Goal: Submit feedback/report problem

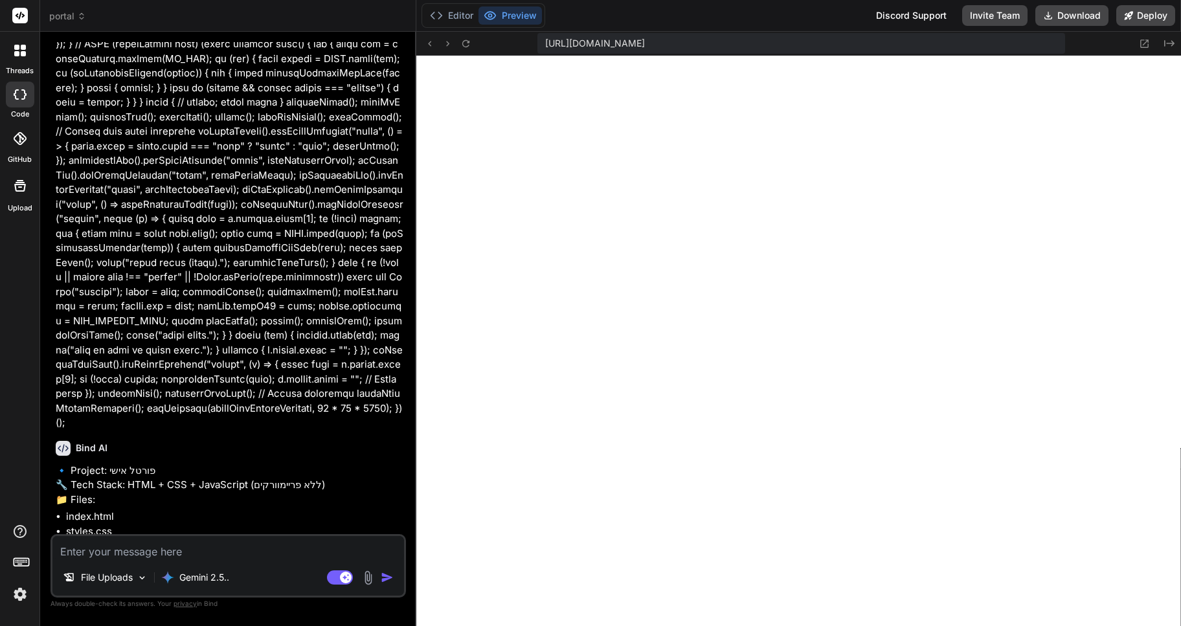
scroll to position [19456, 0]
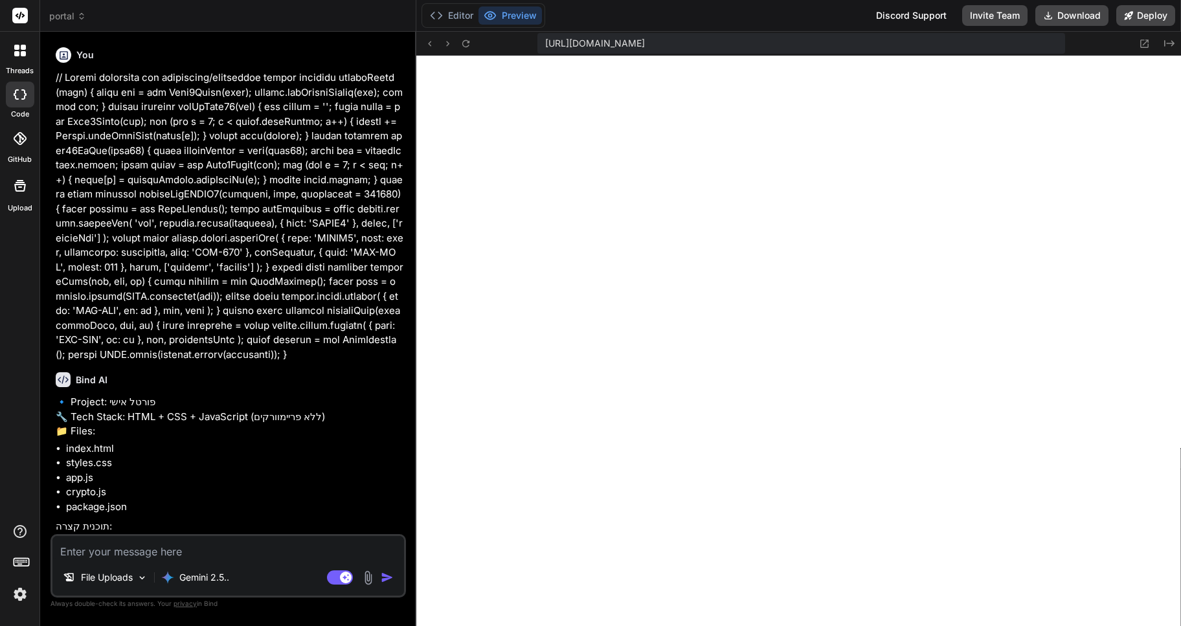
click at [16, 599] on img at bounding box center [20, 594] width 22 height 22
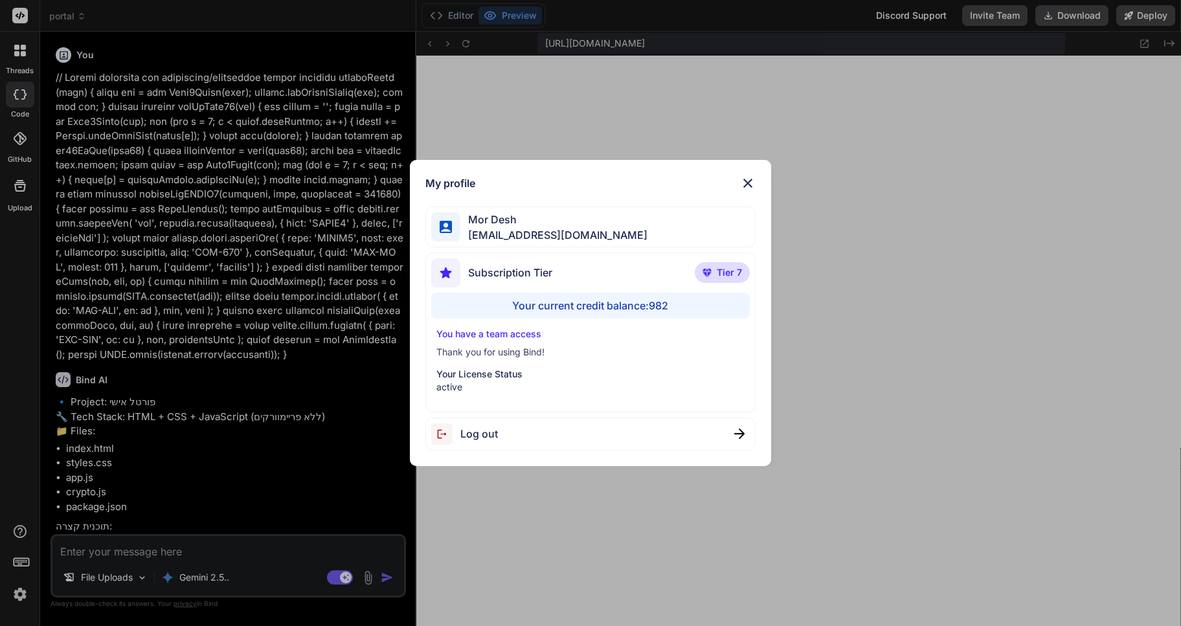
click at [747, 183] on img at bounding box center [748, 183] width 16 height 16
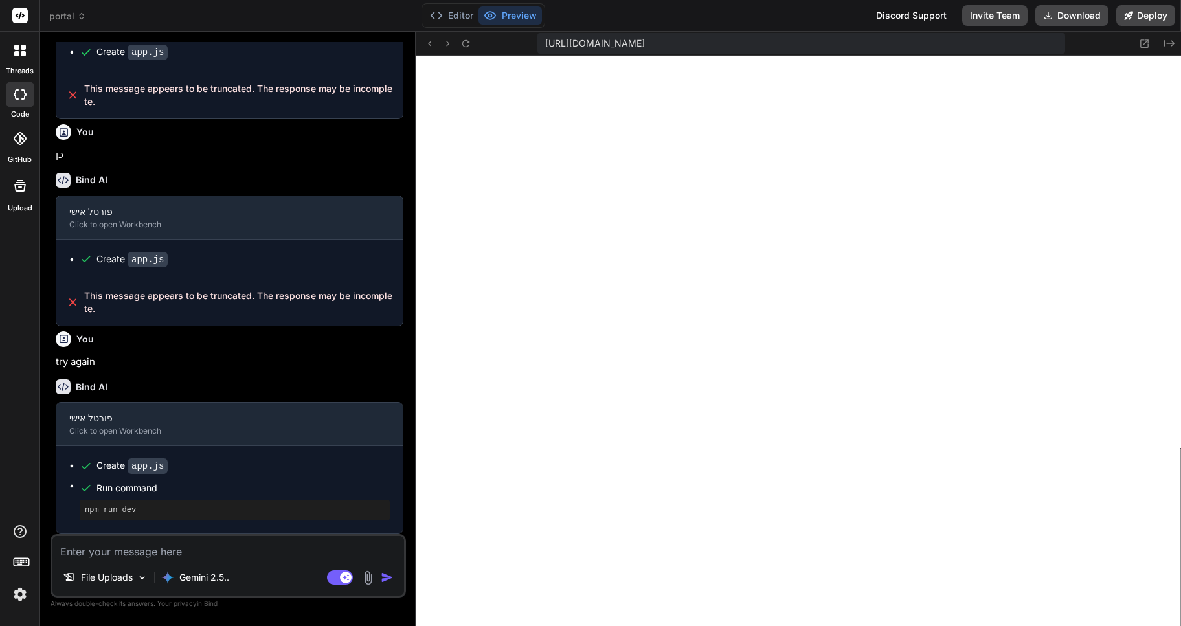
scroll to position [1193, 0]
click at [78, 19] on icon at bounding box center [81, 16] width 9 height 9
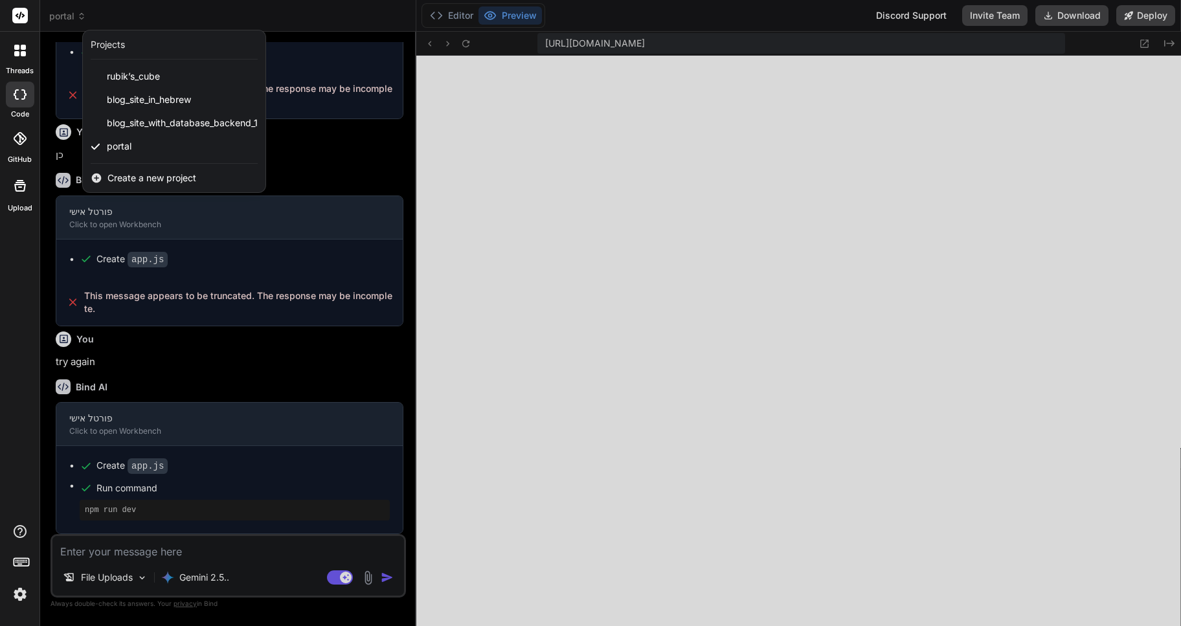
click at [572, 289] on div at bounding box center [590, 313] width 1181 height 626
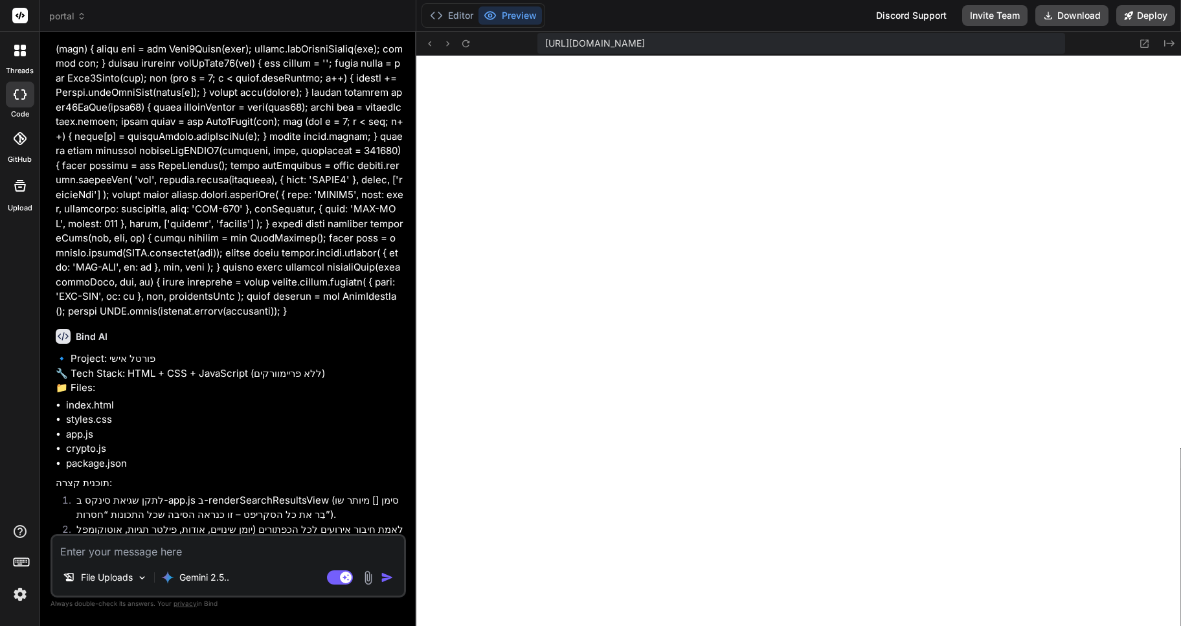
scroll to position [0, 0]
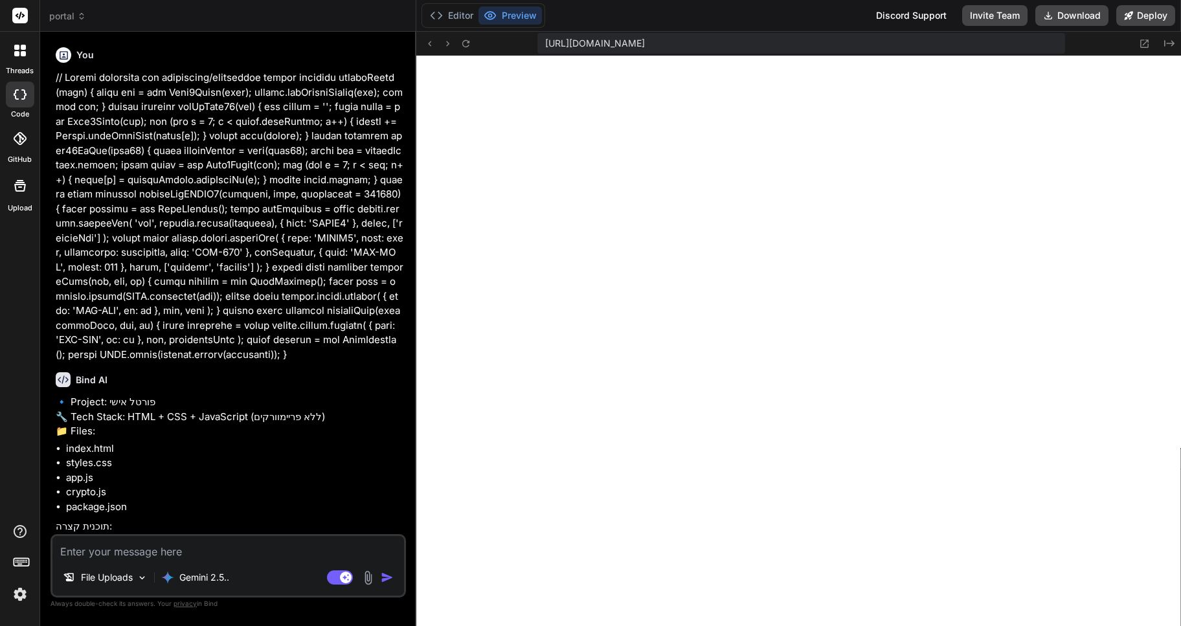
click at [78, 17] on icon at bounding box center [81, 16] width 9 height 9
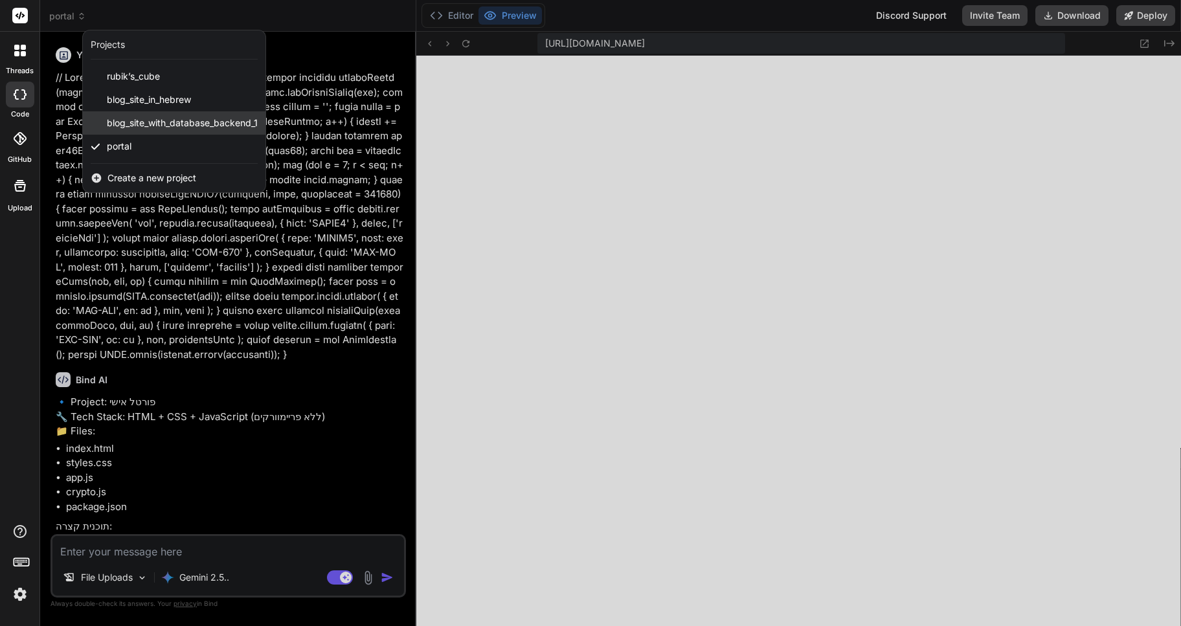
click at [174, 122] on span "blog_site_with_database_backend_1" at bounding box center [182, 123] width 151 height 13
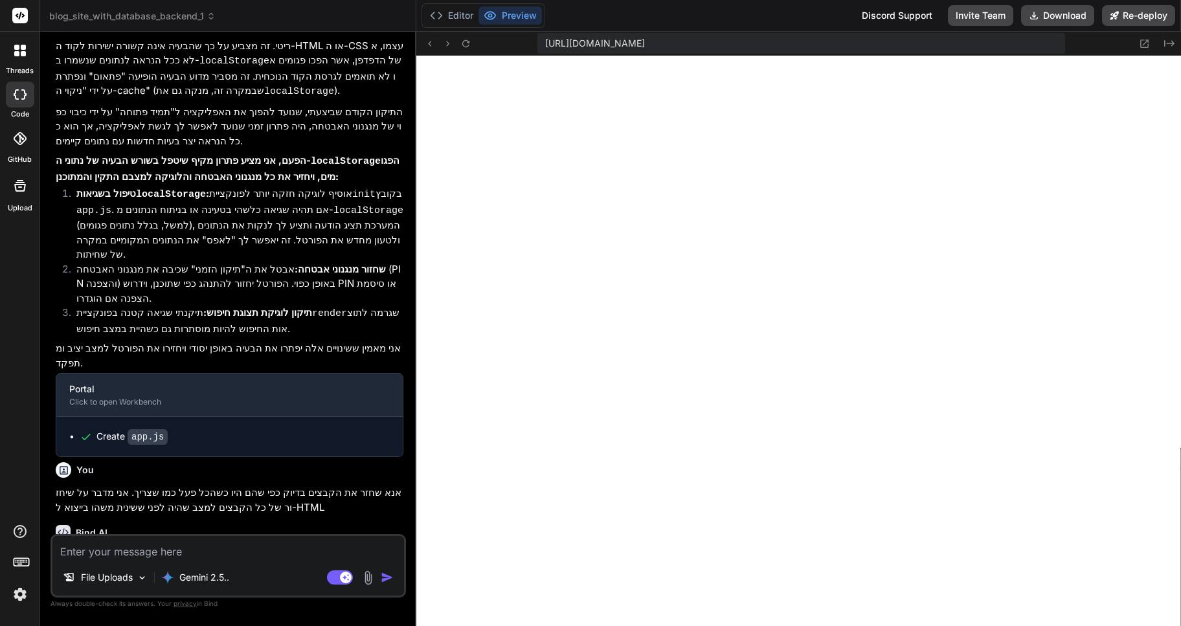
scroll to position [1360, 0]
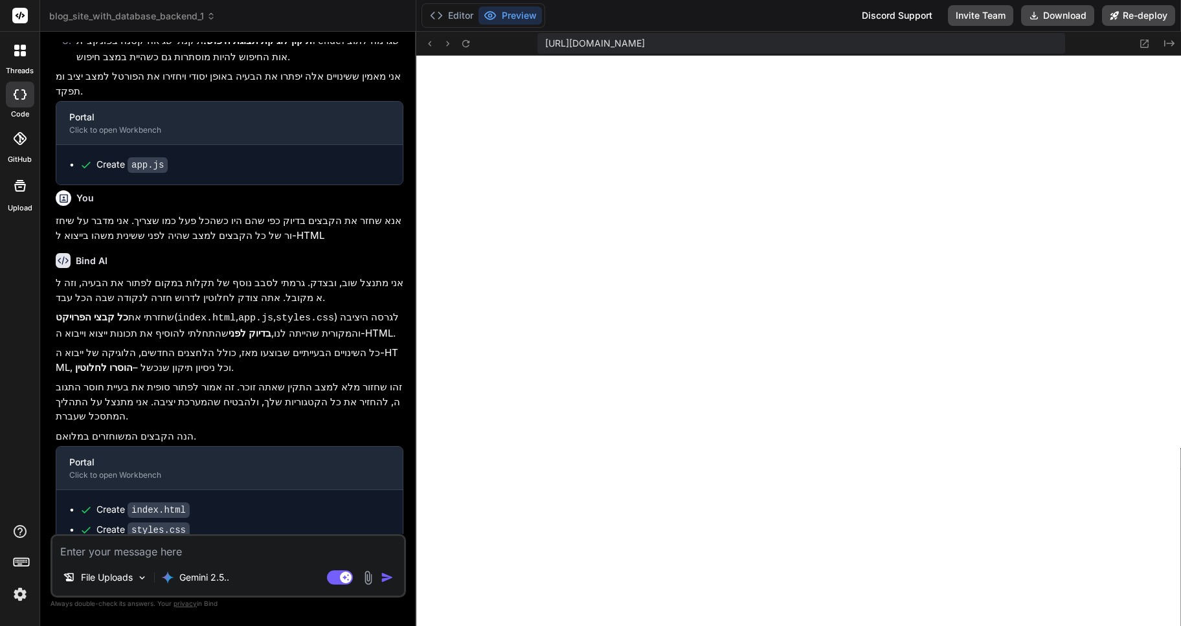
click at [111, 549] on textarea at bounding box center [228, 547] width 352 height 23
click at [207, 16] on icon at bounding box center [211, 16] width 9 height 9
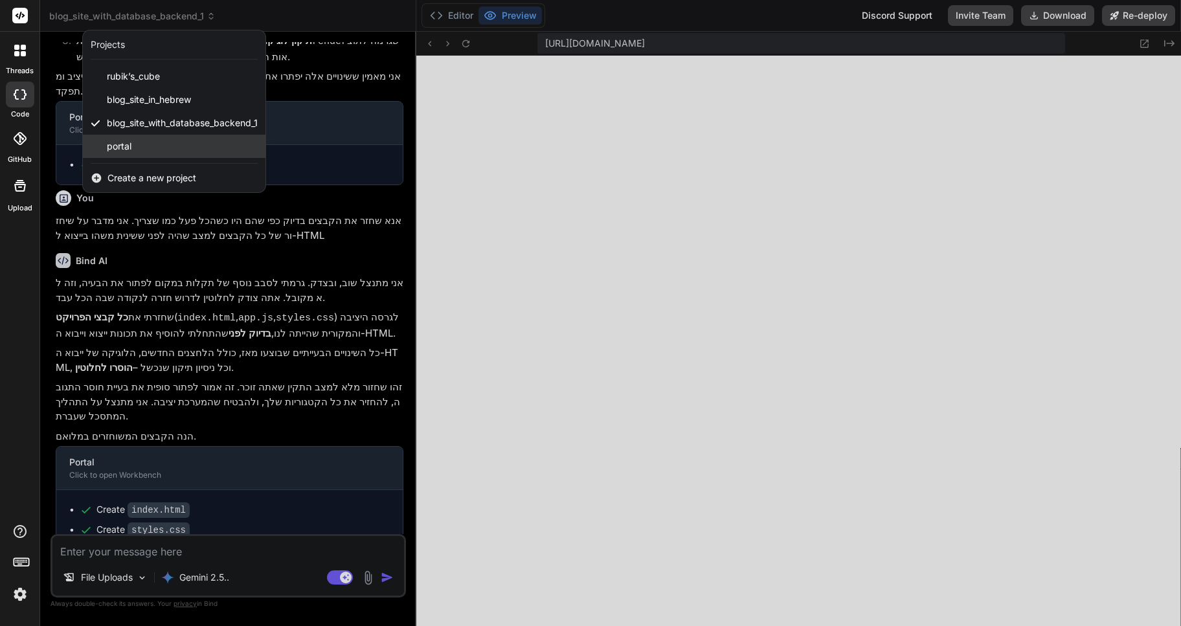
click at [117, 147] on span "portal" at bounding box center [119, 146] width 25 height 13
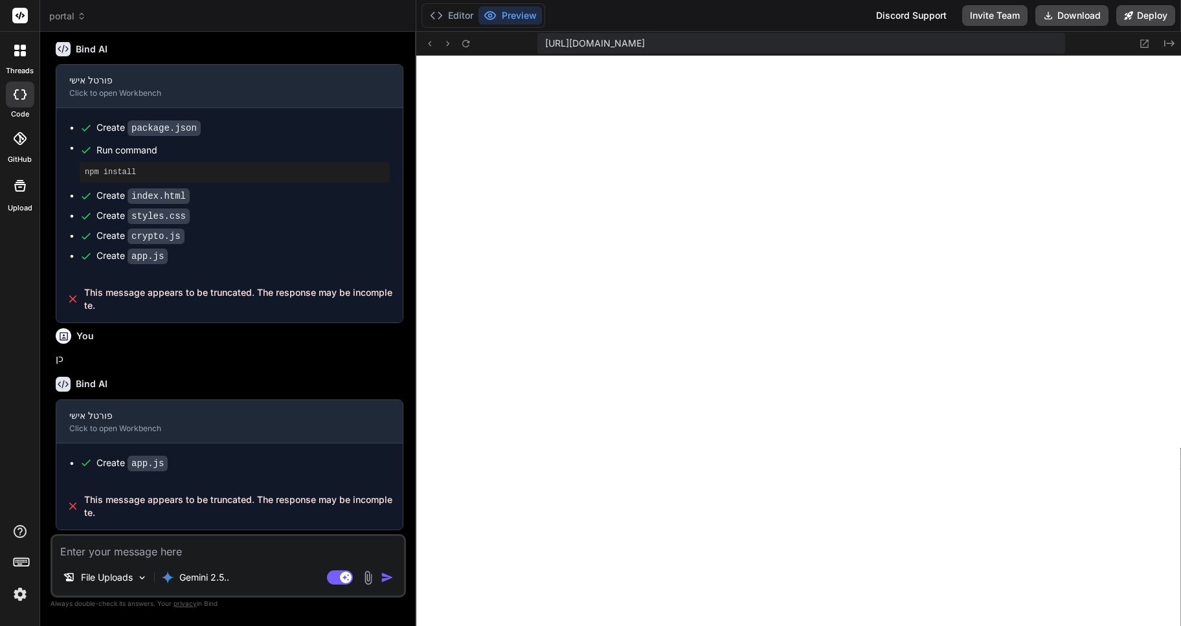
scroll to position [712, 0]
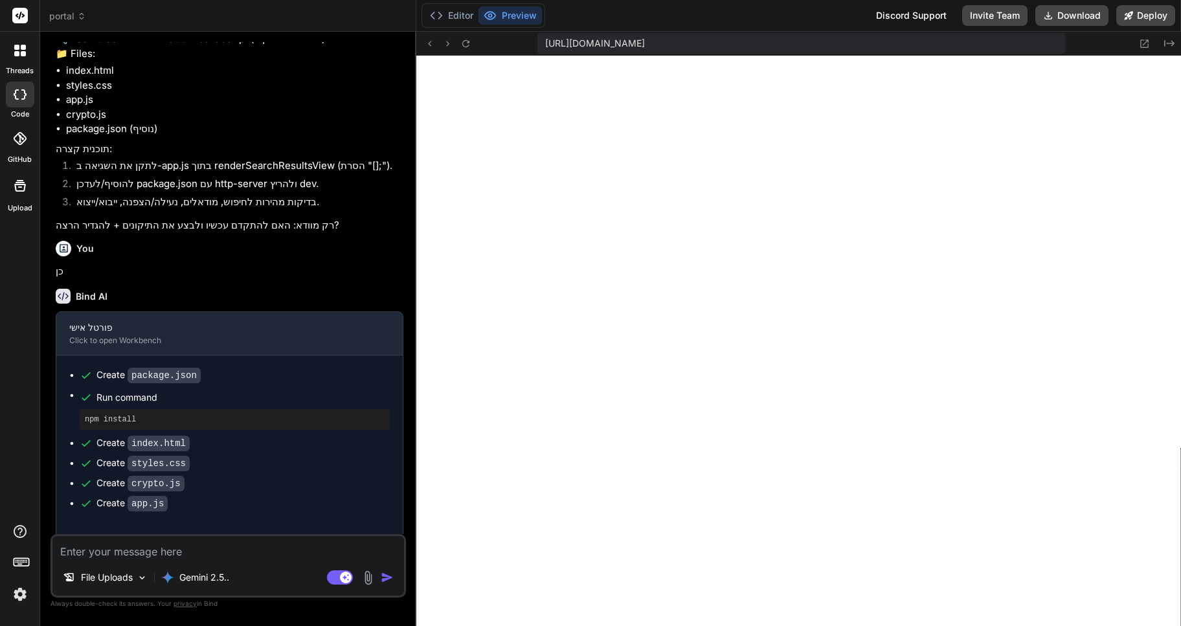
click at [17, 51] on icon at bounding box center [20, 51] width 12 height 12
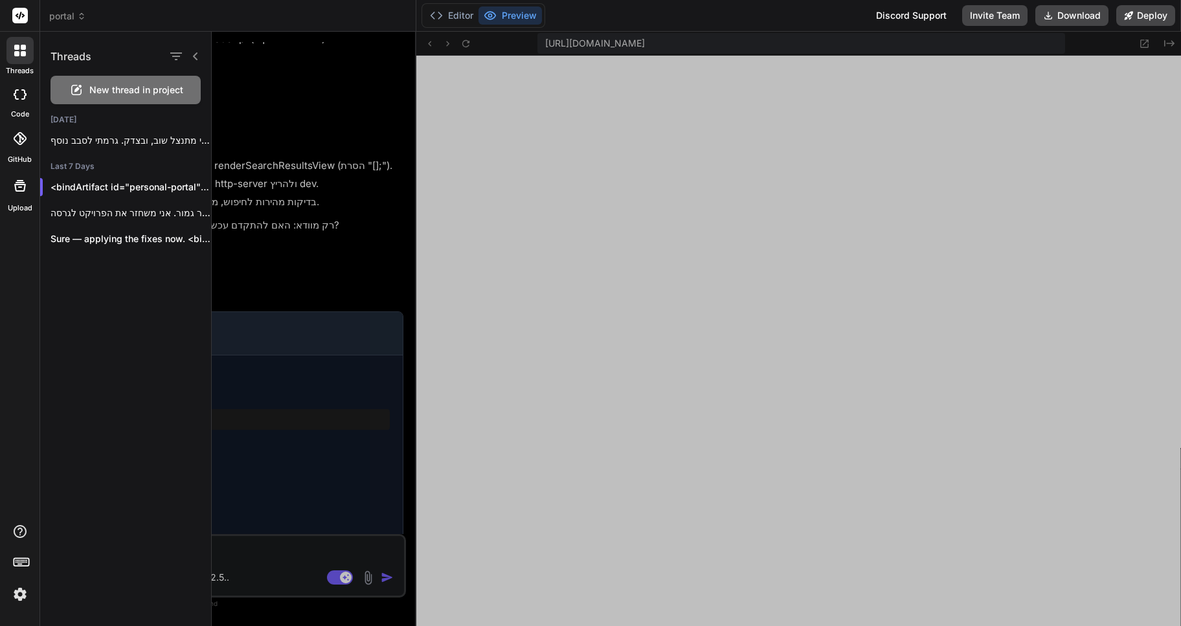
click at [310, 159] on div at bounding box center [696, 329] width 969 height 594
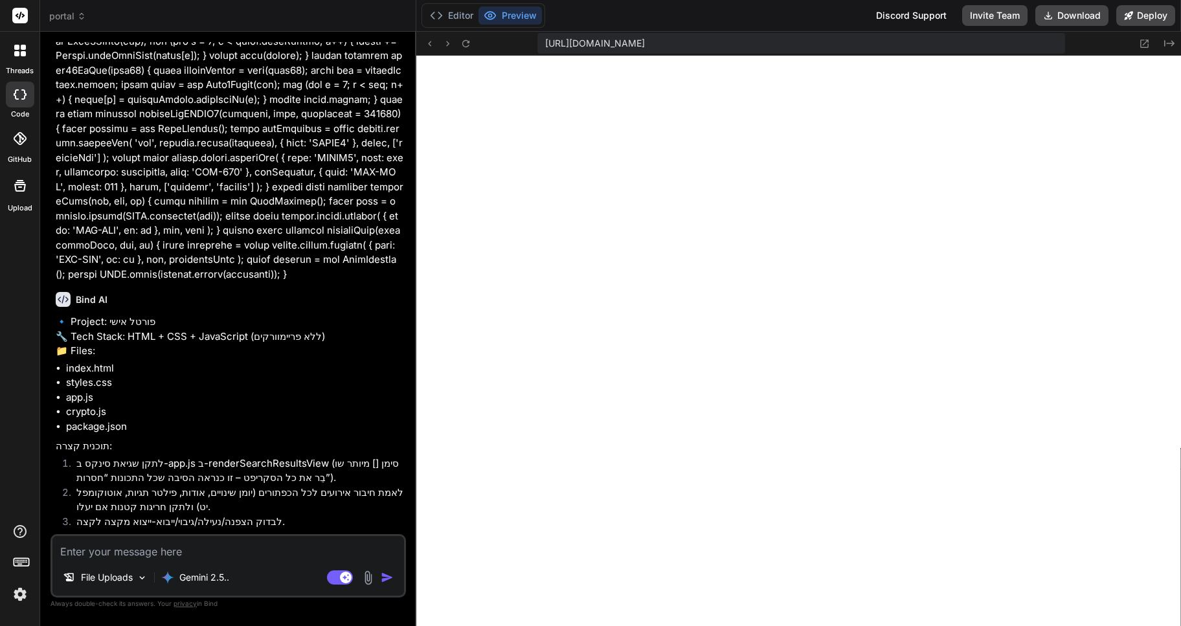
scroll to position [65, 0]
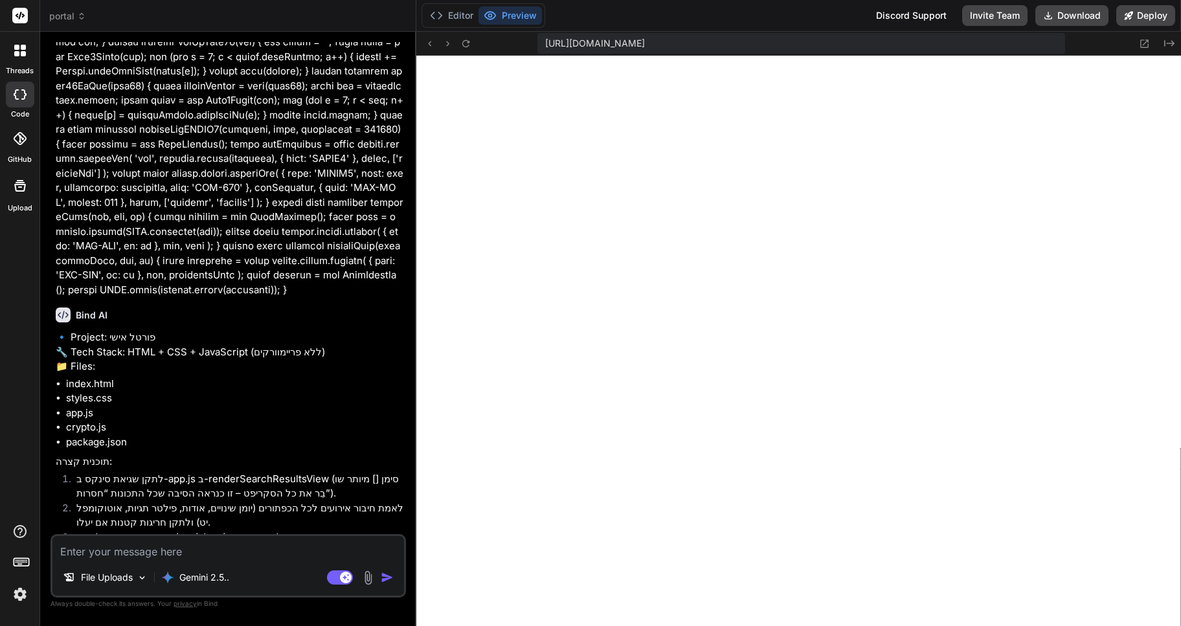
click at [17, 58] on div at bounding box center [19, 50] width 27 height 27
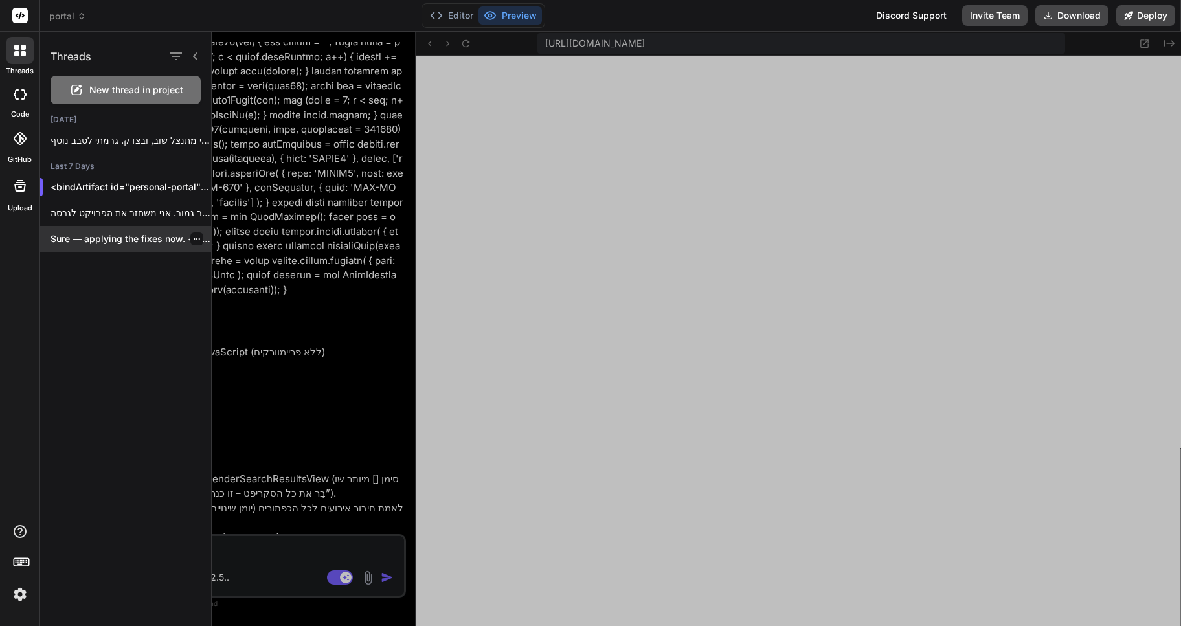
click at [133, 241] on p "Sure — applying the fixes now. <bindArtifact..." at bounding box center [131, 238] width 161 height 13
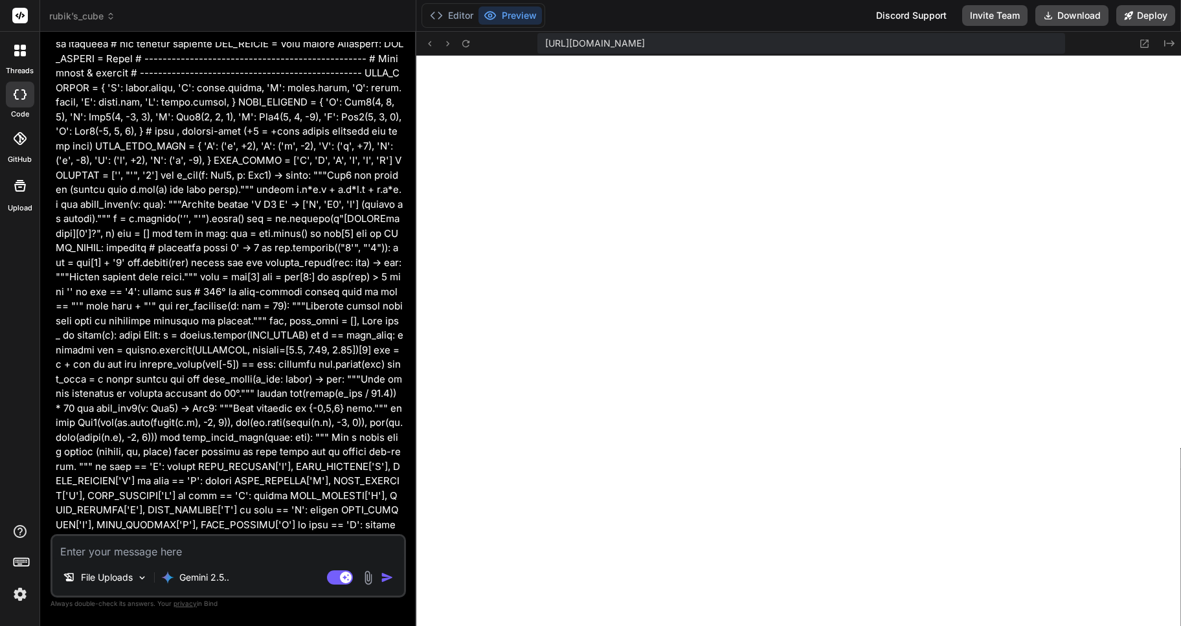
scroll to position [0, 0]
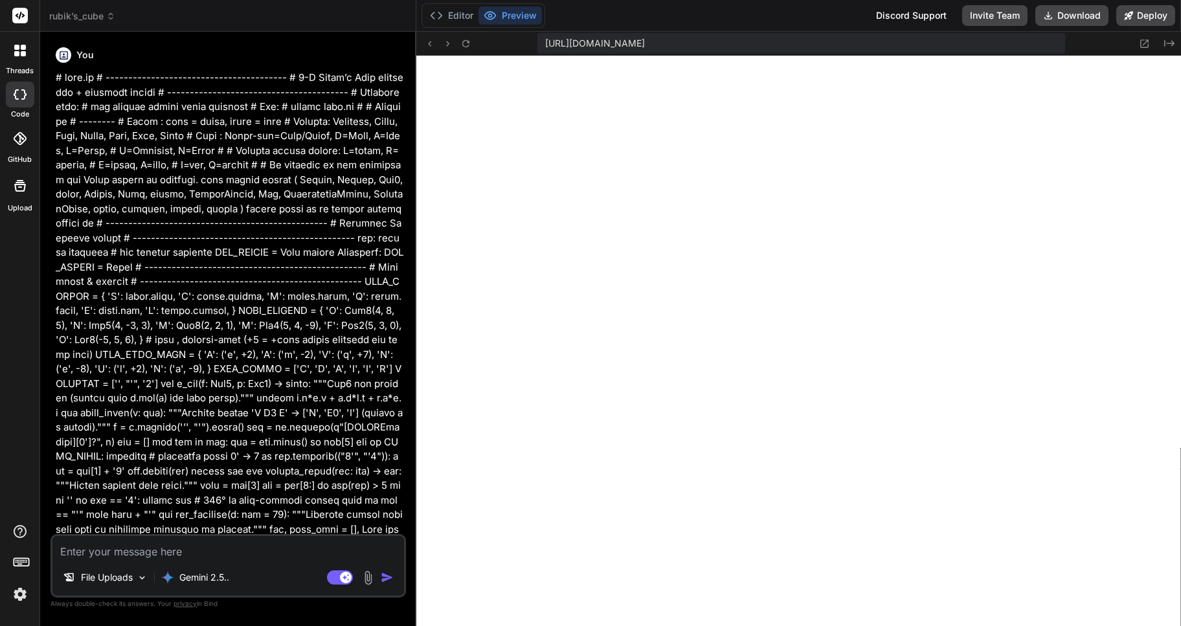
click at [21, 49] on icon at bounding box center [23, 47] width 5 height 5
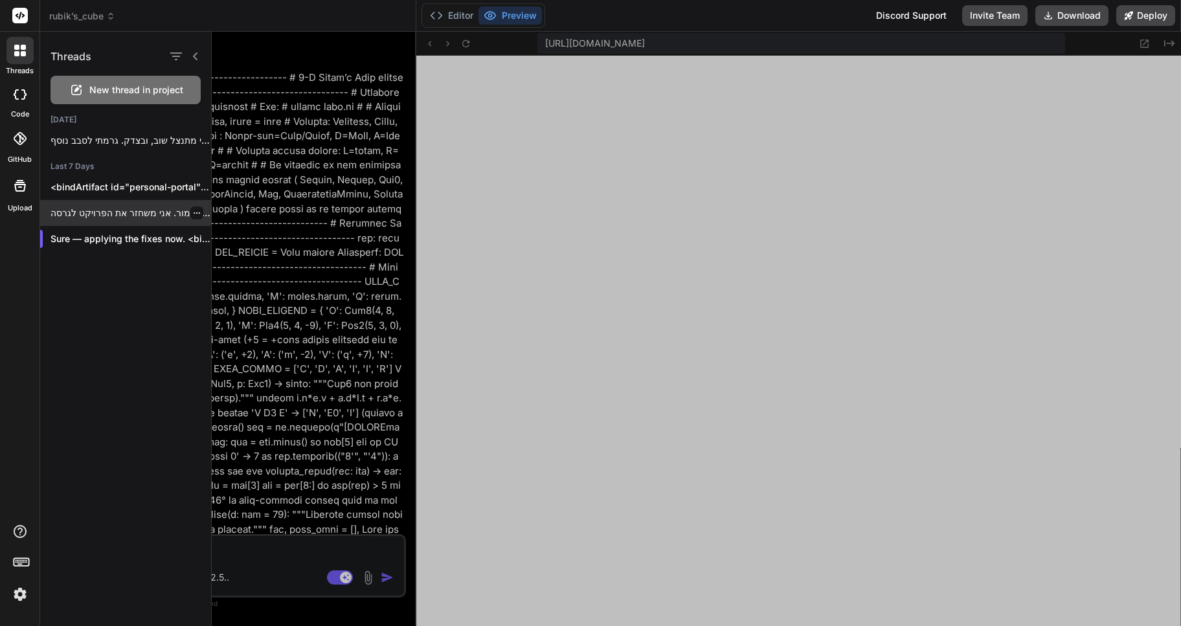
click at [130, 213] on p "בסדר גמור. אני משחזר את הפרויקט לגרסה..." at bounding box center [131, 213] width 161 height 13
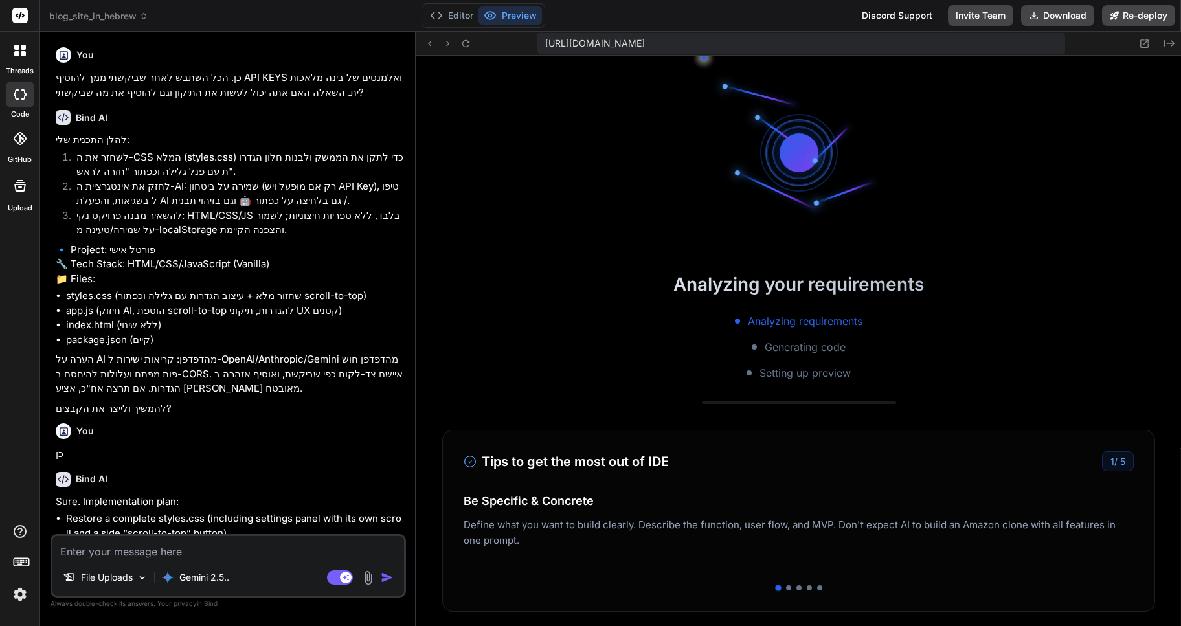
scroll to position [3150, 0]
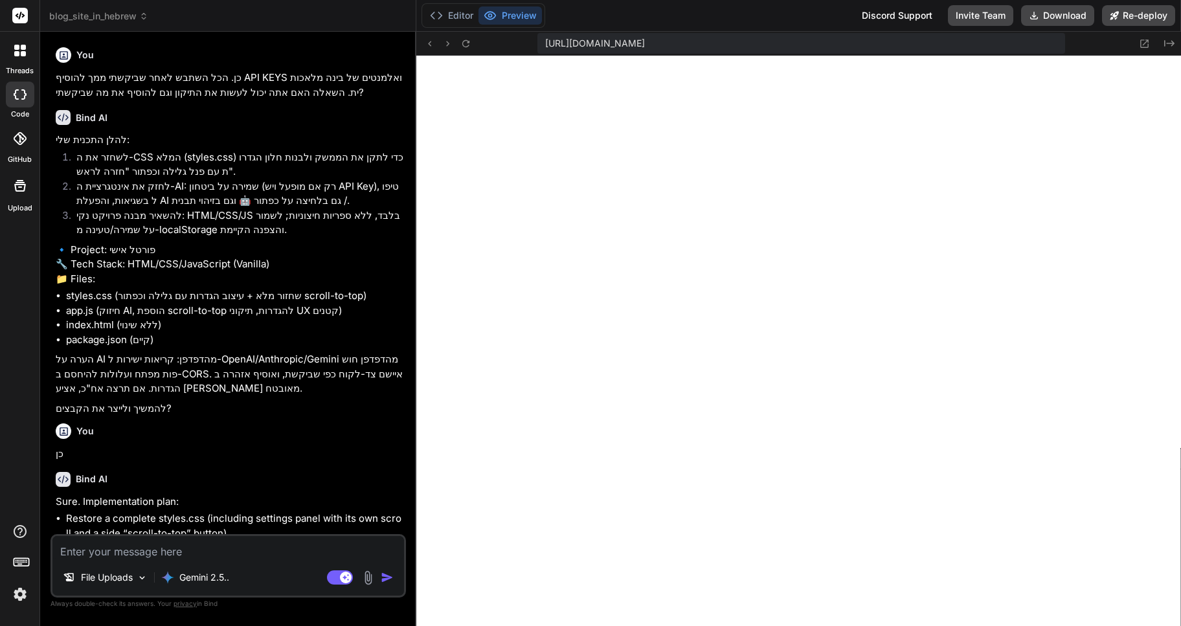
click at [15, 51] on icon at bounding box center [20, 51] width 12 height 12
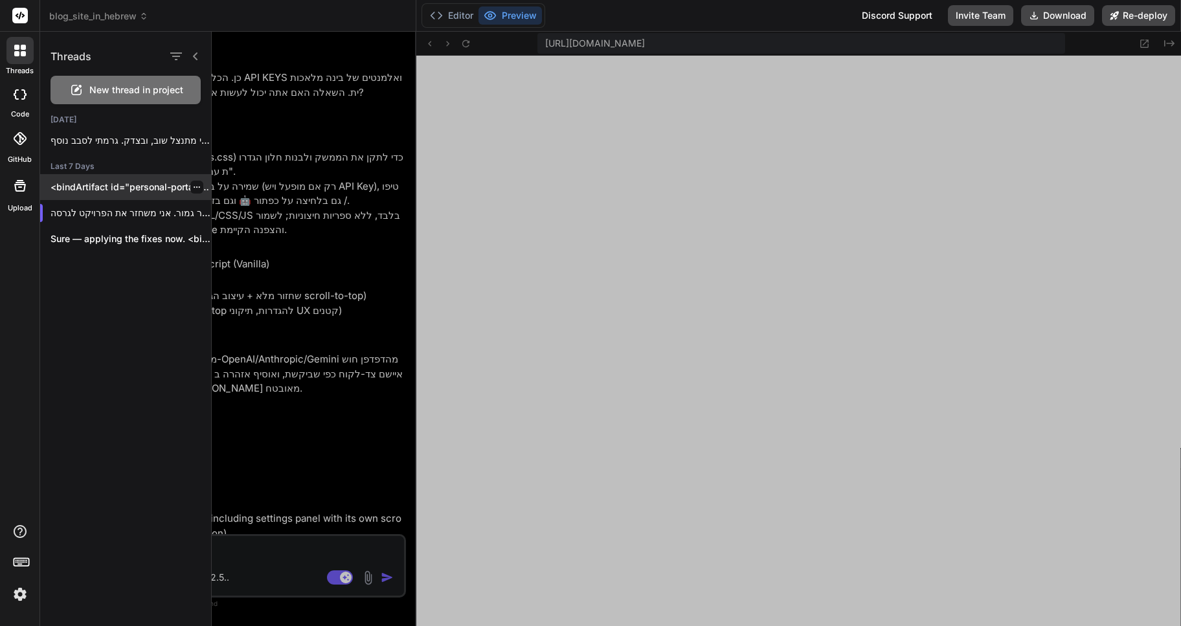
click at [108, 187] on p "<bindArtifact id="personal-portal" title="פורטל אישי"> <bindAction type="file" …" at bounding box center [131, 187] width 161 height 13
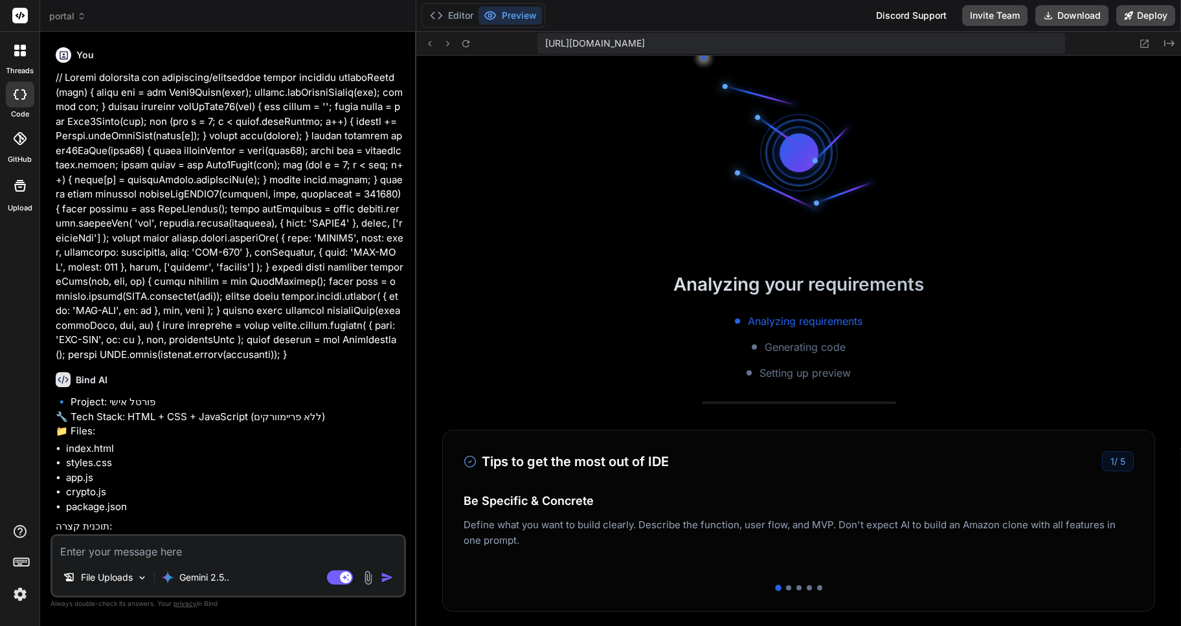
scroll to position [3827, 0]
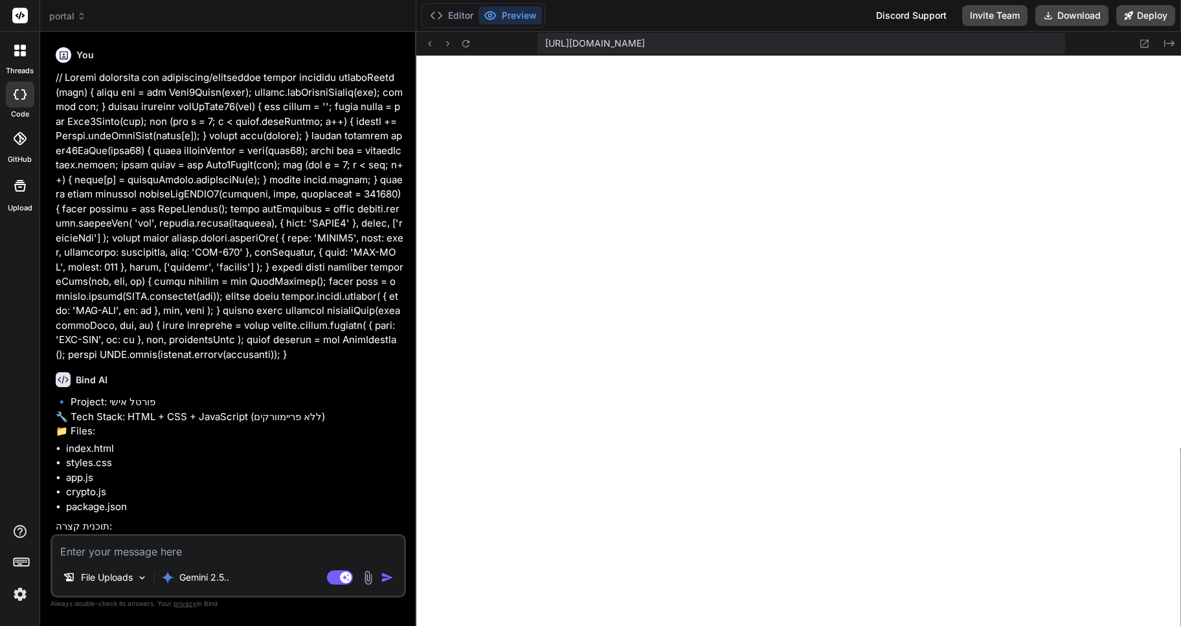
click at [16, 91] on icon at bounding box center [20, 94] width 13 height 10
click at [23, 52] on icon at bounding box center [23, 53] width 5 height 5
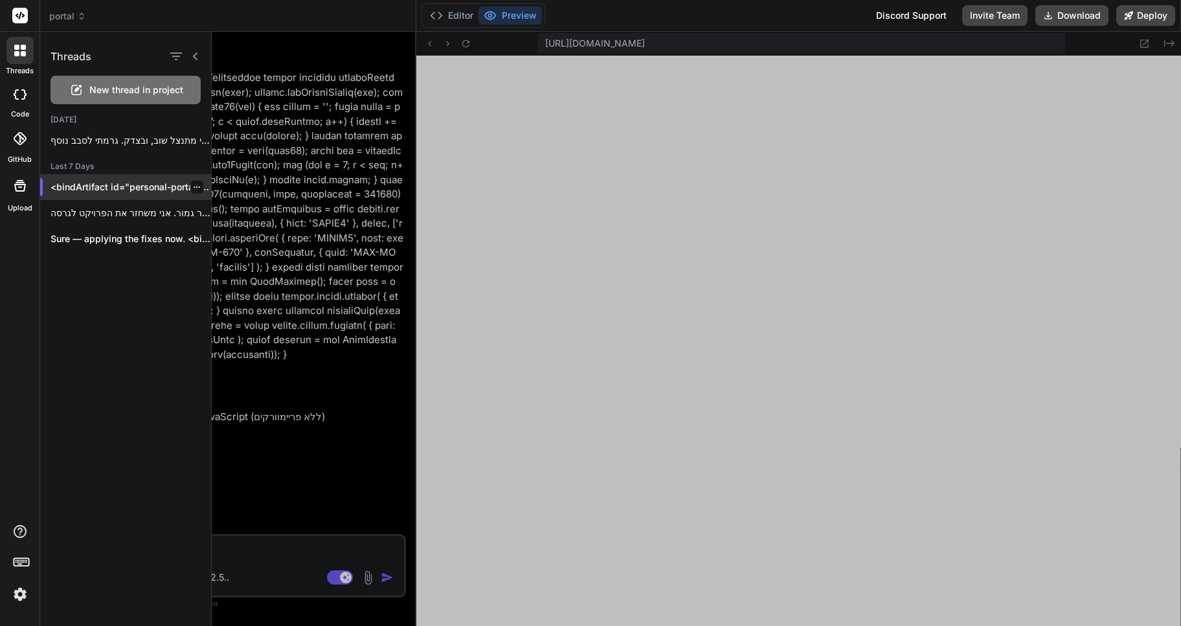
click at [201, 188] on p "<bindArtifact id="personal-portal" title="פורטל אישי"> <bindAction type="file" …" at bounding box center [131, 187] width 161 height 13
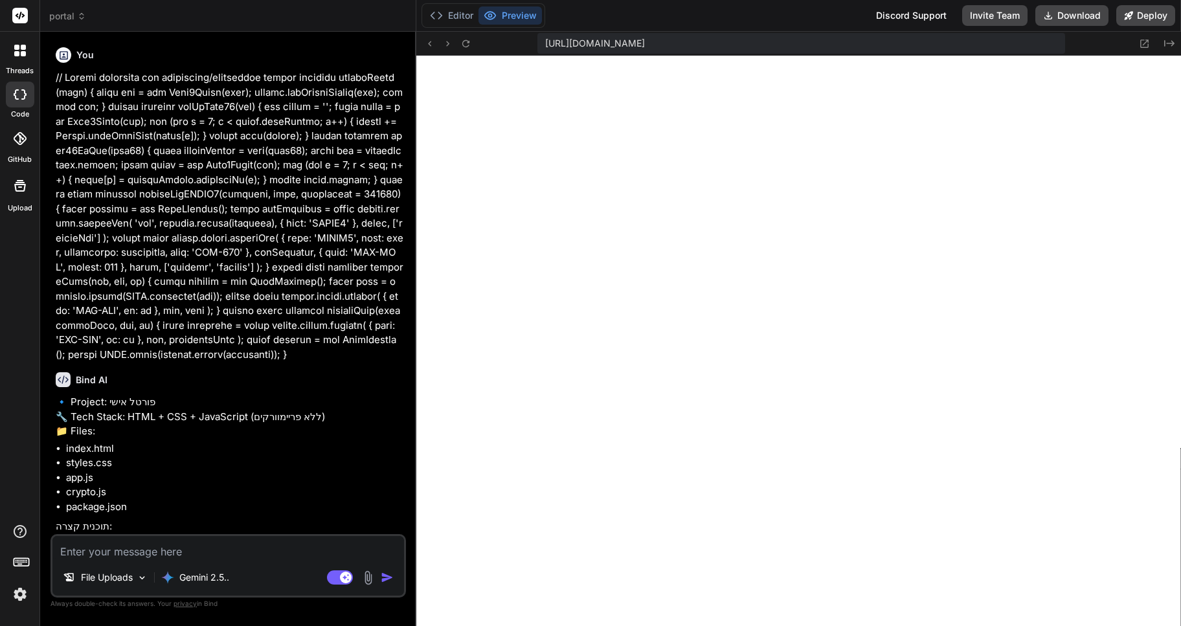
click at [19, 51] on icon at bounding box center [20, 51] width 12 height 12
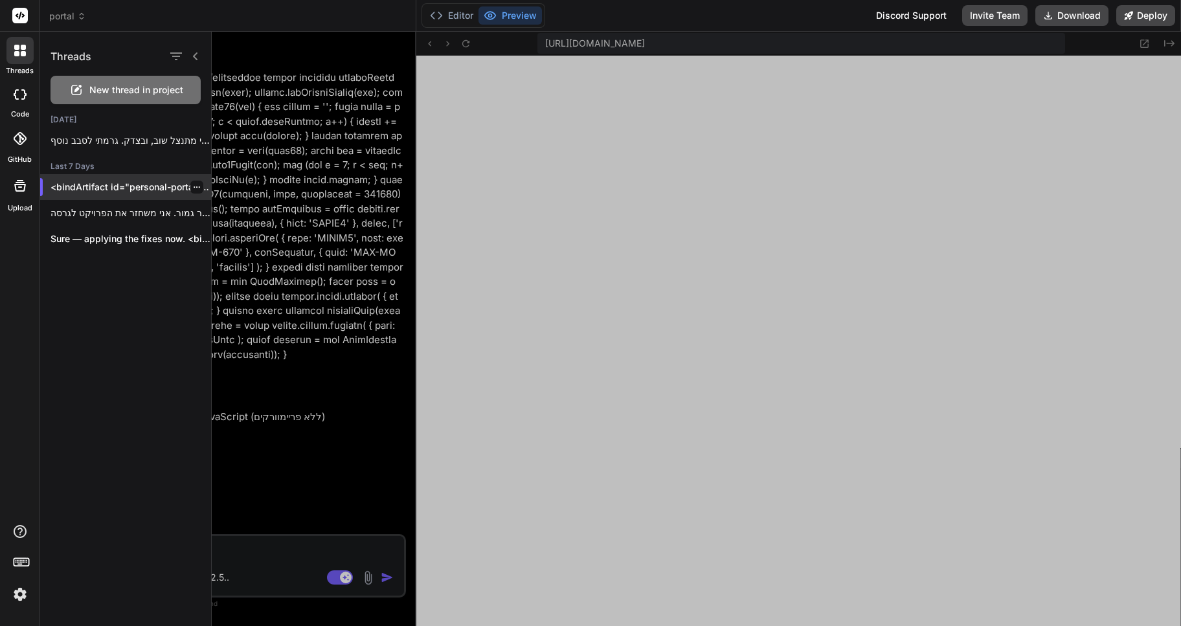
click at [193, 188] on icon "button" at bounding box center [197, 187] width 8 height 8
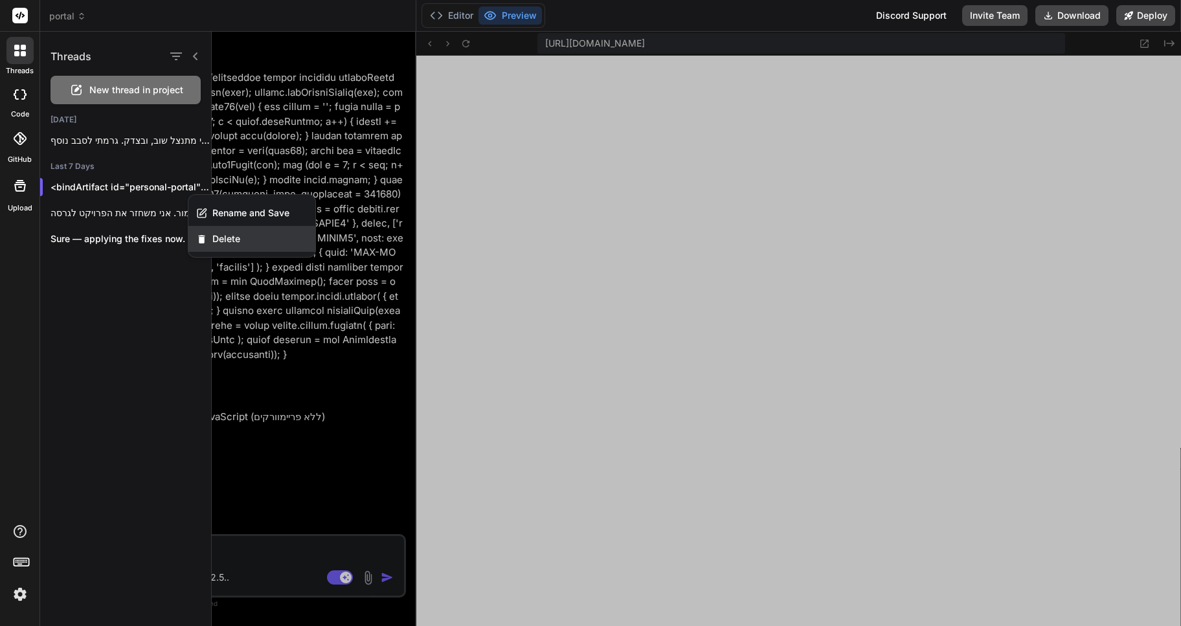
click at [229, 240] on span "Delete" at bounding box center [226, 238] width 28 height 13
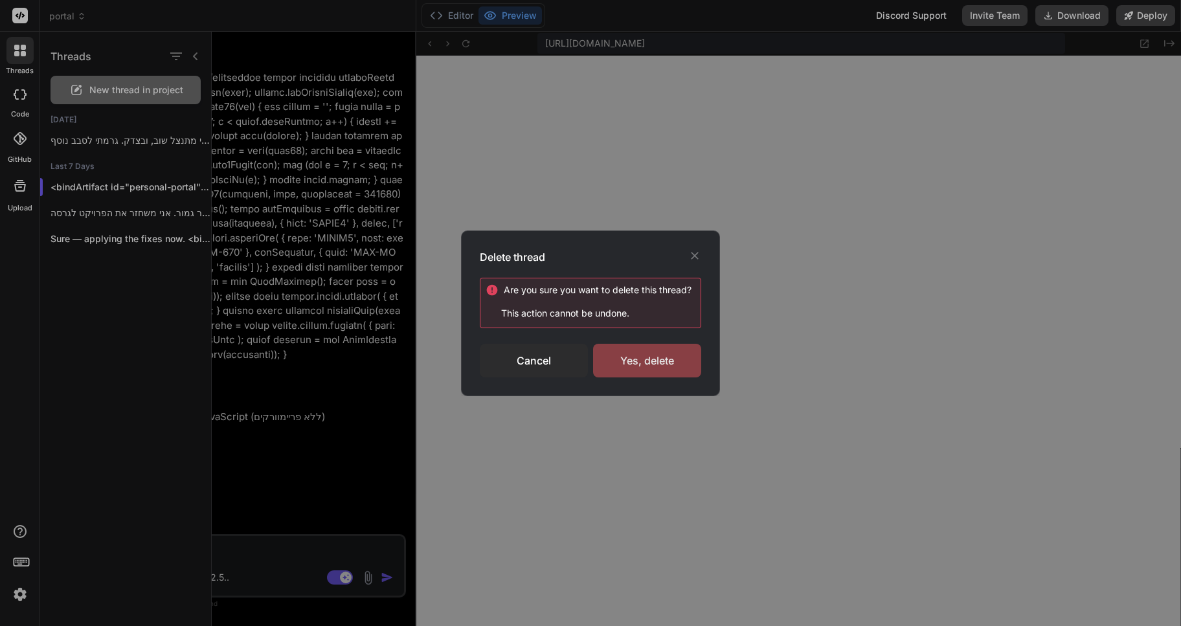
click at [654, 364] on div "Yes, delete" at bounding box center [647, 361] width 108 height 34
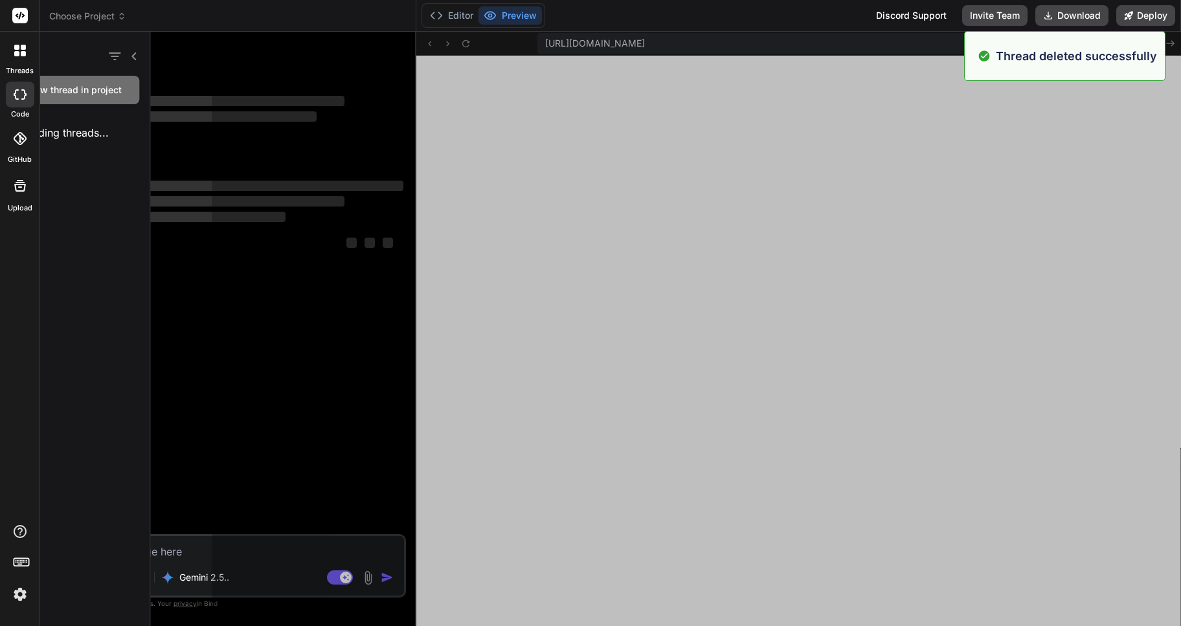
scroll to position [3888, 0]
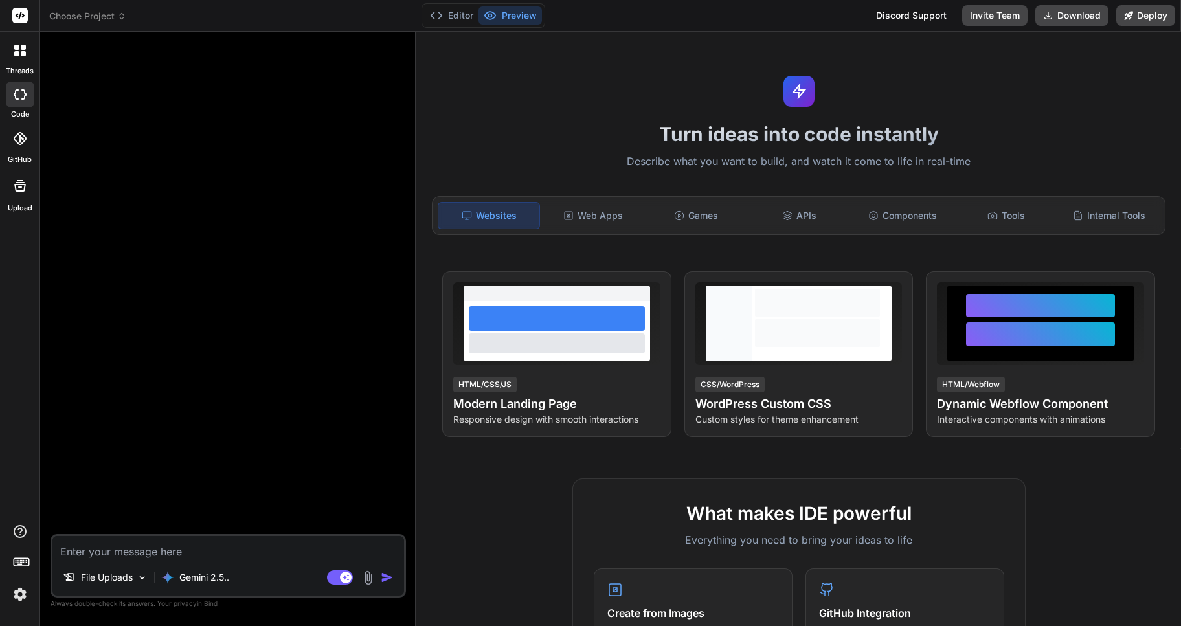
click at [119, 17] on icon at bounding box center [121, 16] width 9 height 9
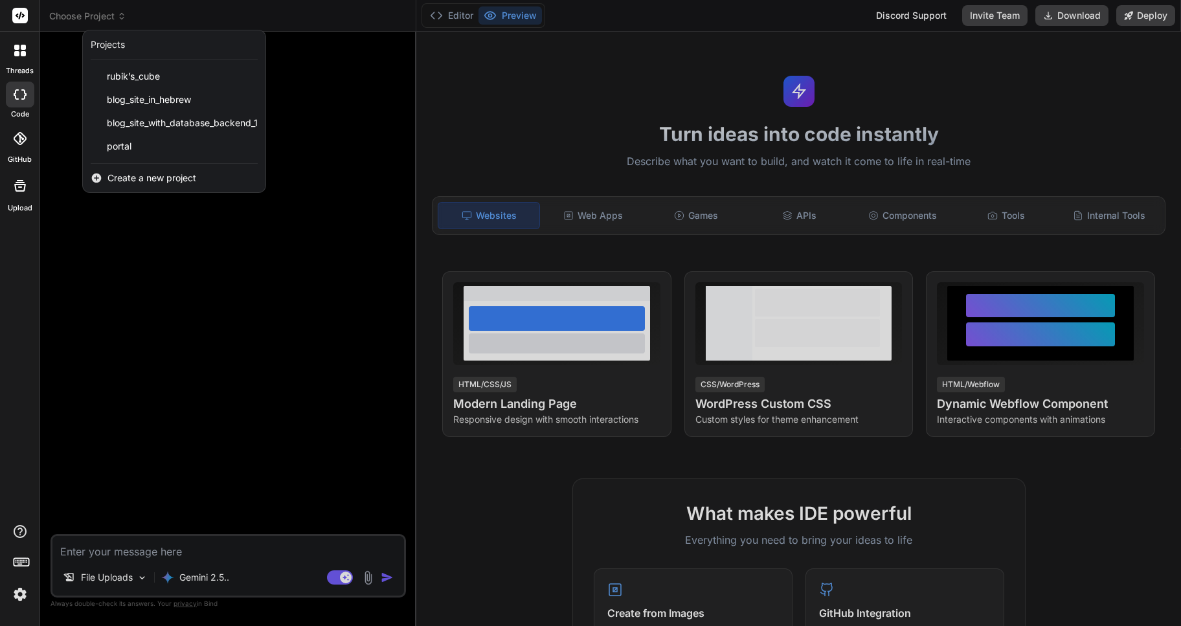
click at [119, 17] on div at bounding box center [590, 313] width 1181 height 626
click at [119, 17] on icon at bounding box center [121, 16] width 9 height 9
click at [17, 50] on icon at bounding box center [16, 47] width 5 height 5
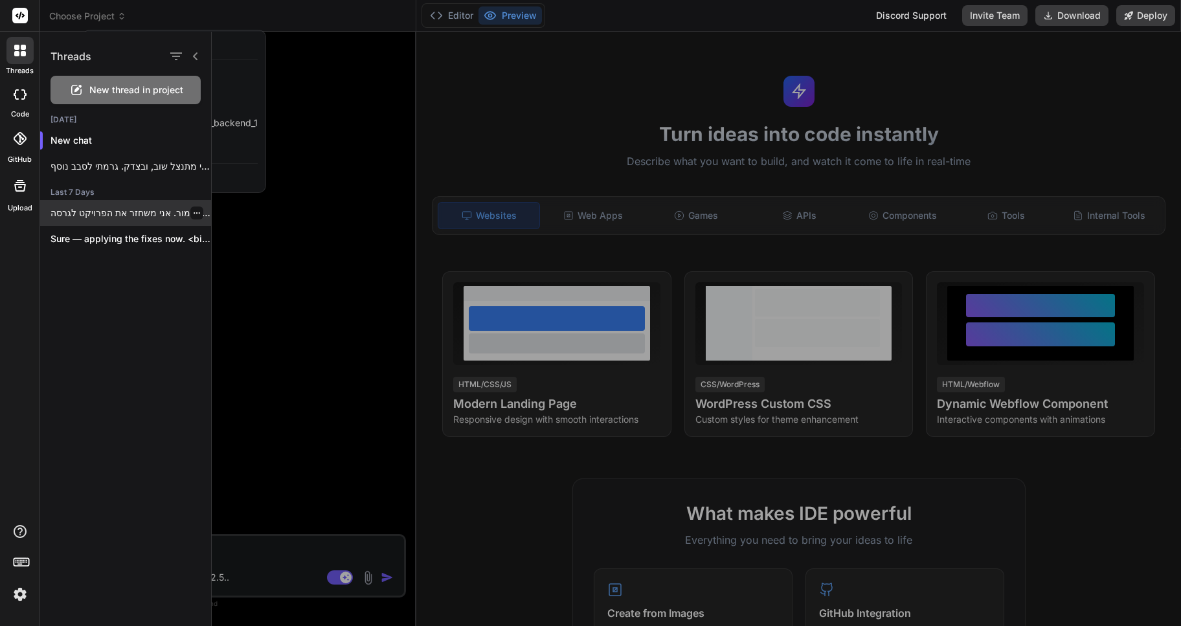
click at [131, 214] on p "בסדר גמור. אני משחזר את הפרויקט לגרסה..." at bounding box center [131, 213] width 161 height 13
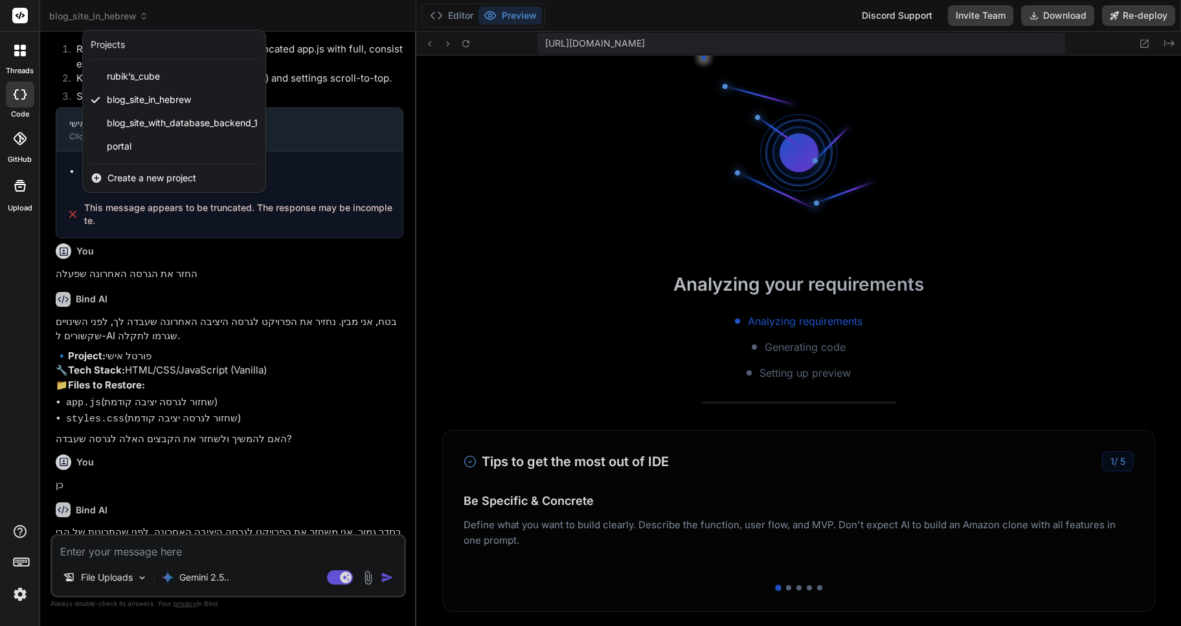
scroll to position [4540, 0]
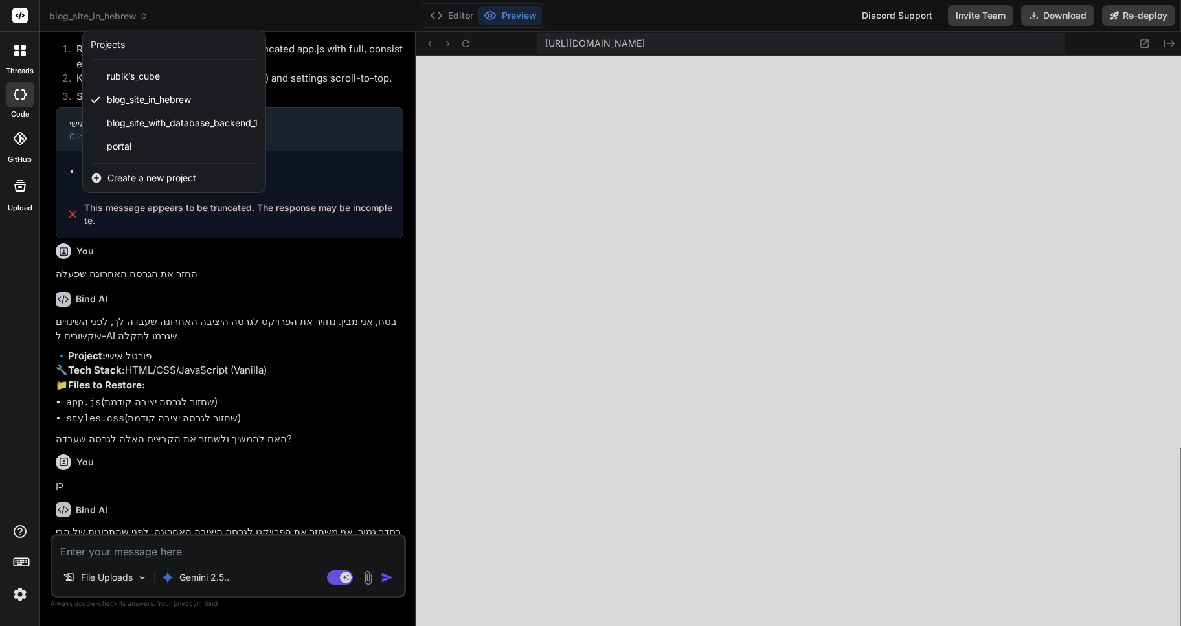
click at [12, 51] on div at bounding box center [19, 50] width 27 height 27
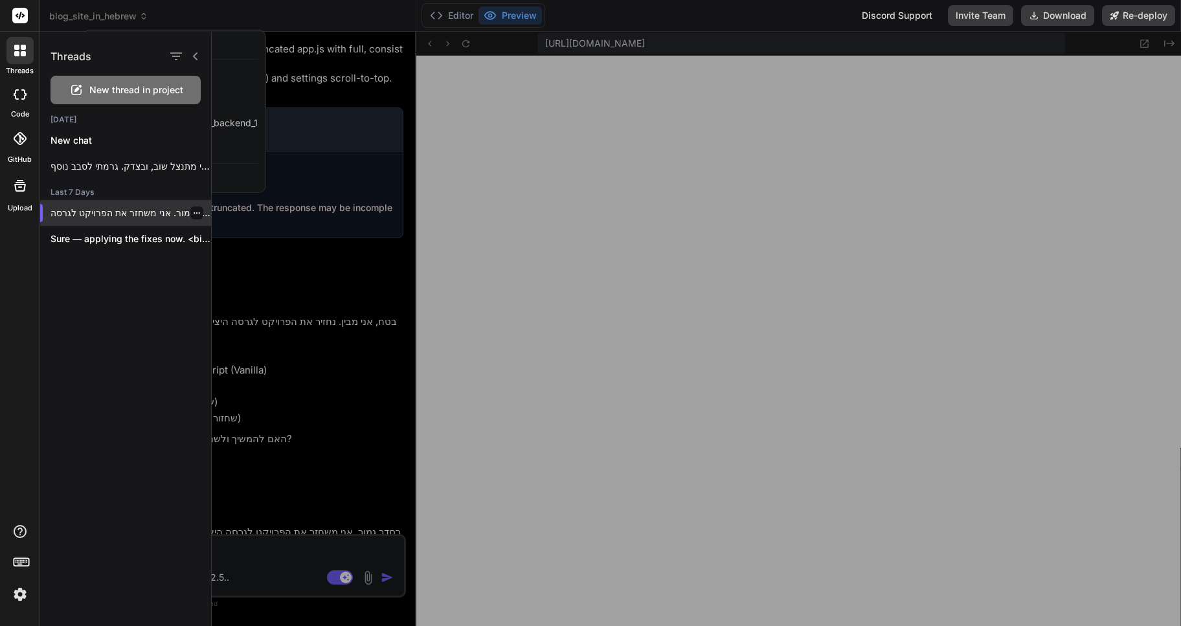
click at [195, 214] on icon "button" at bounding box center [197, 213] width 8 height 8
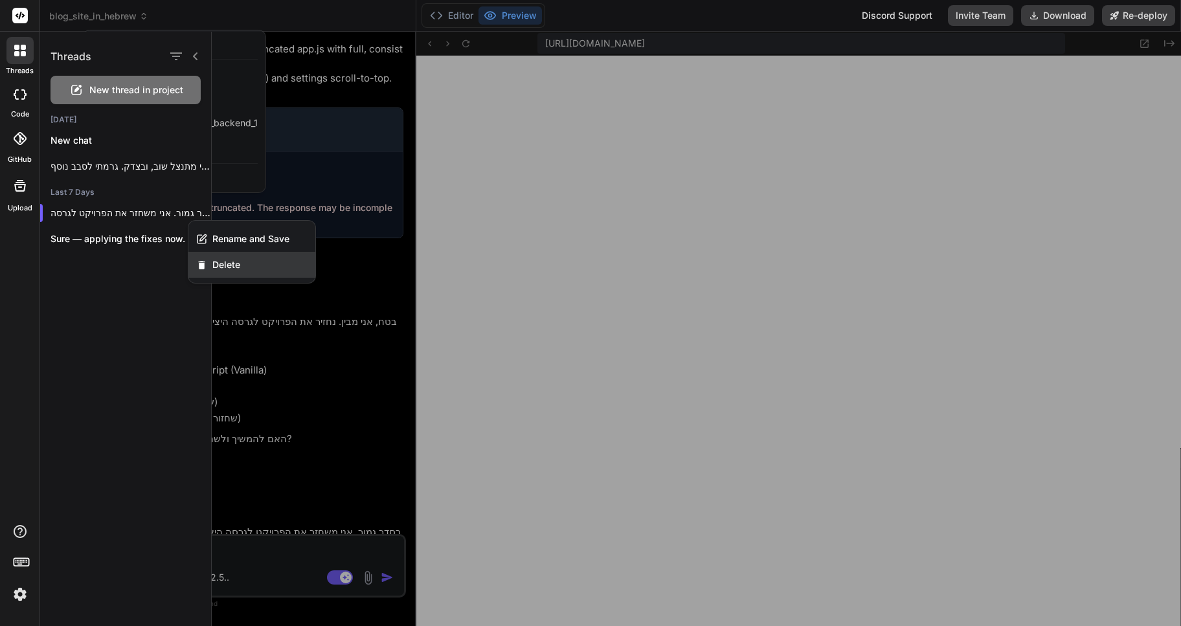
click at [235, 260] on span "Delete" at bounding box center [226, 264] width 28 height 13
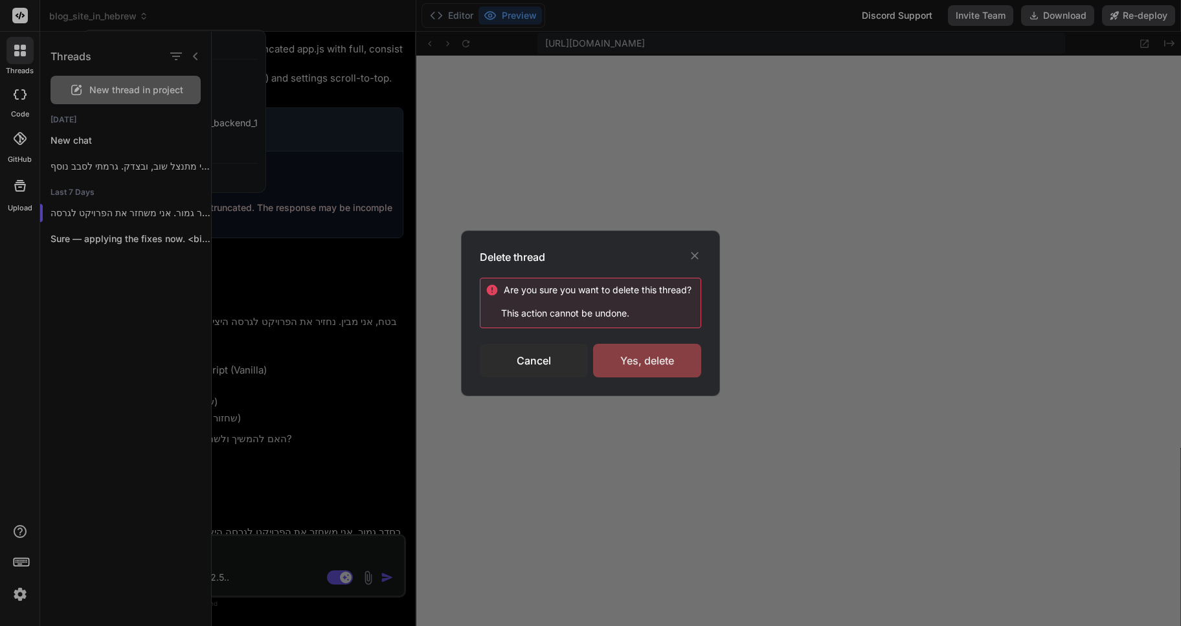
click at [666, 360] on div "Yes, delete" at bounding box center [647, 361] width 108 height 34
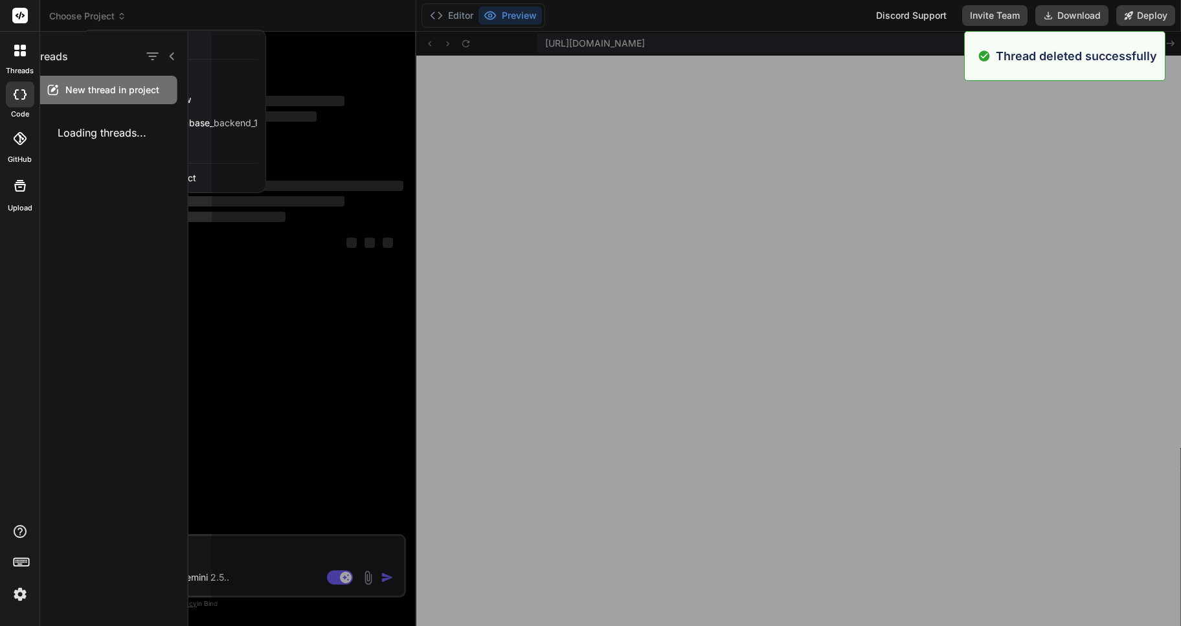
scroll to position [4602, 0]
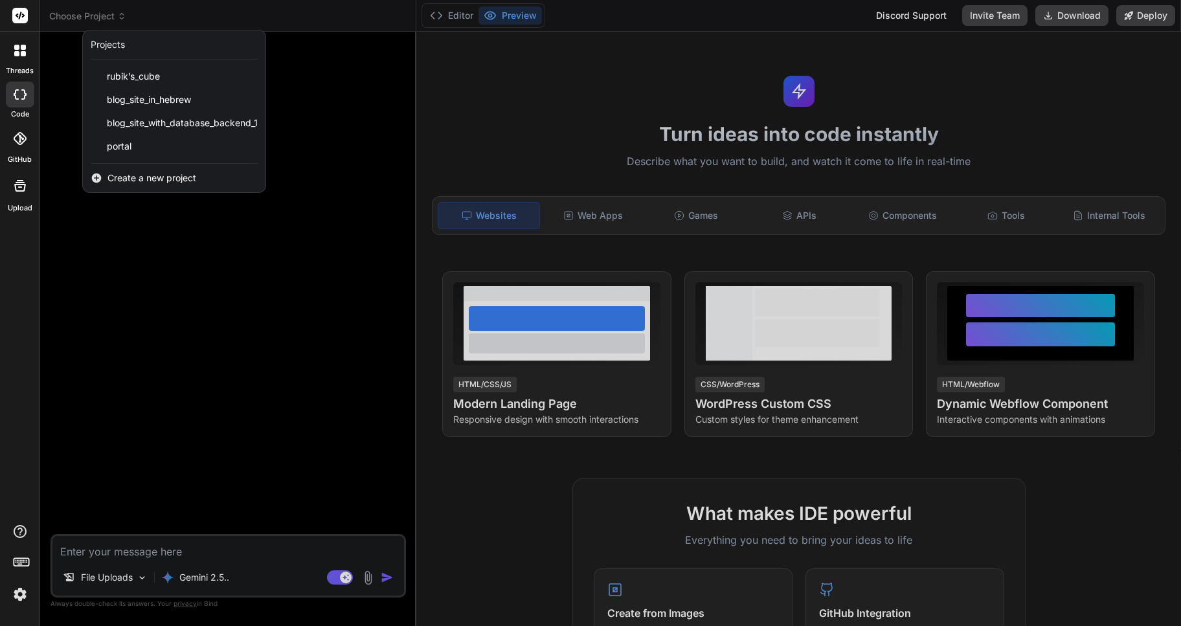
click at [205, 273] on div at bounding box center [590, 313] width 1181 height 626
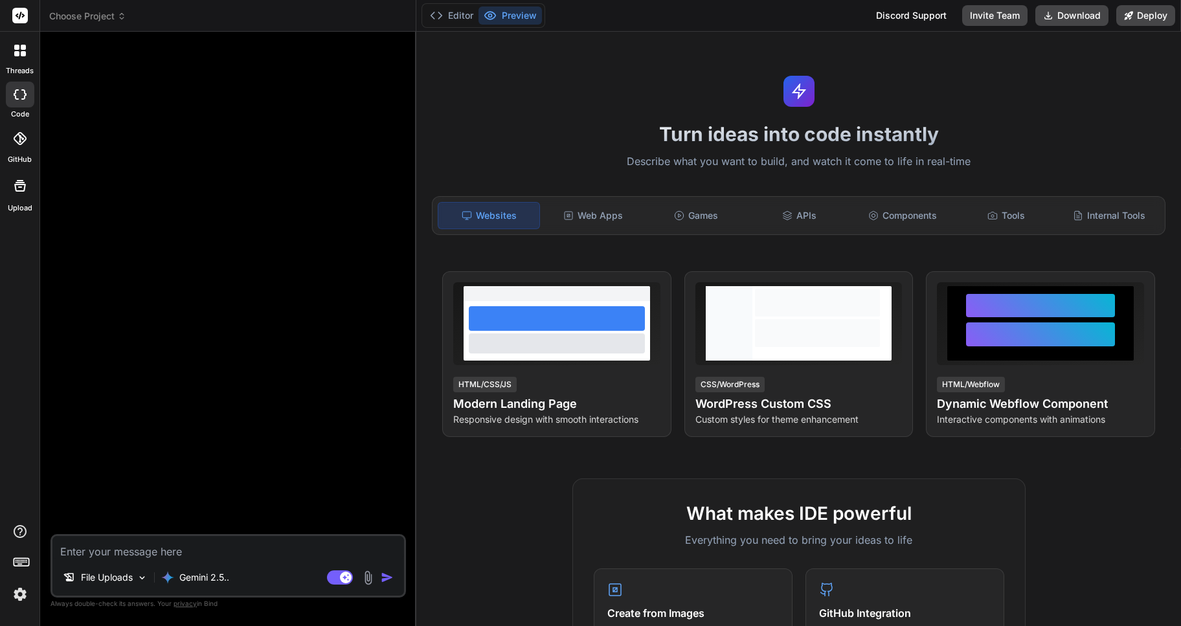
click at [19, 51] on icon at bounding box center [20, 51] width 12 height 12
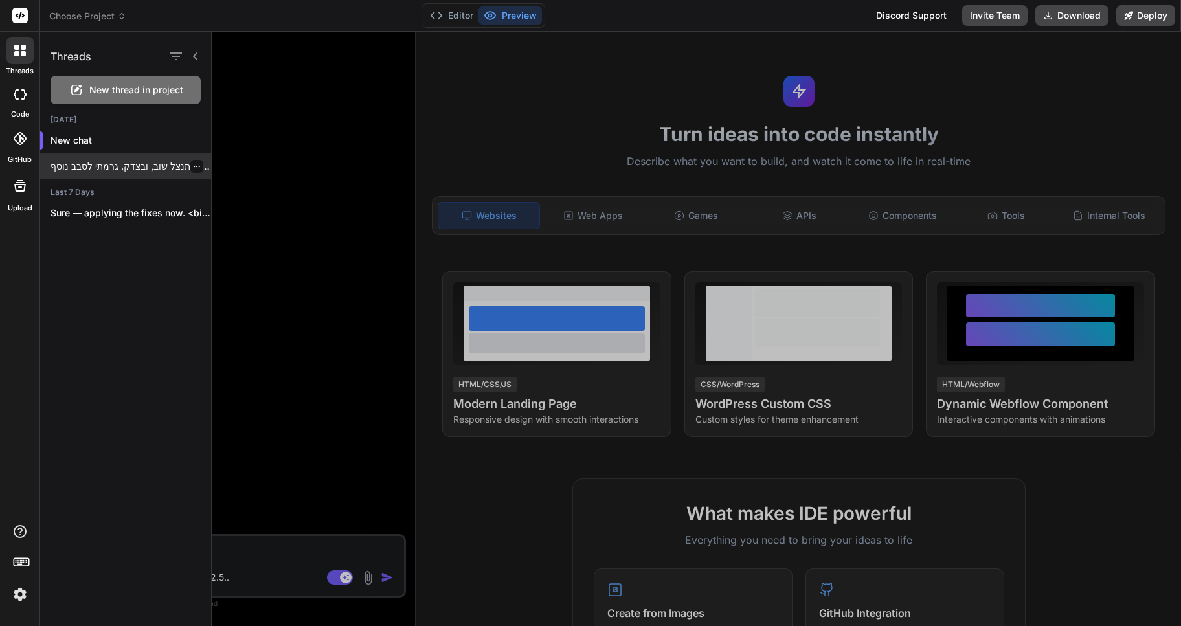
click at [127, 161] on p "אני מתנצל שוב, ובצדק. גרמתי לסבב נוסף..." at bounding box center [131, 166] width 161 height 13
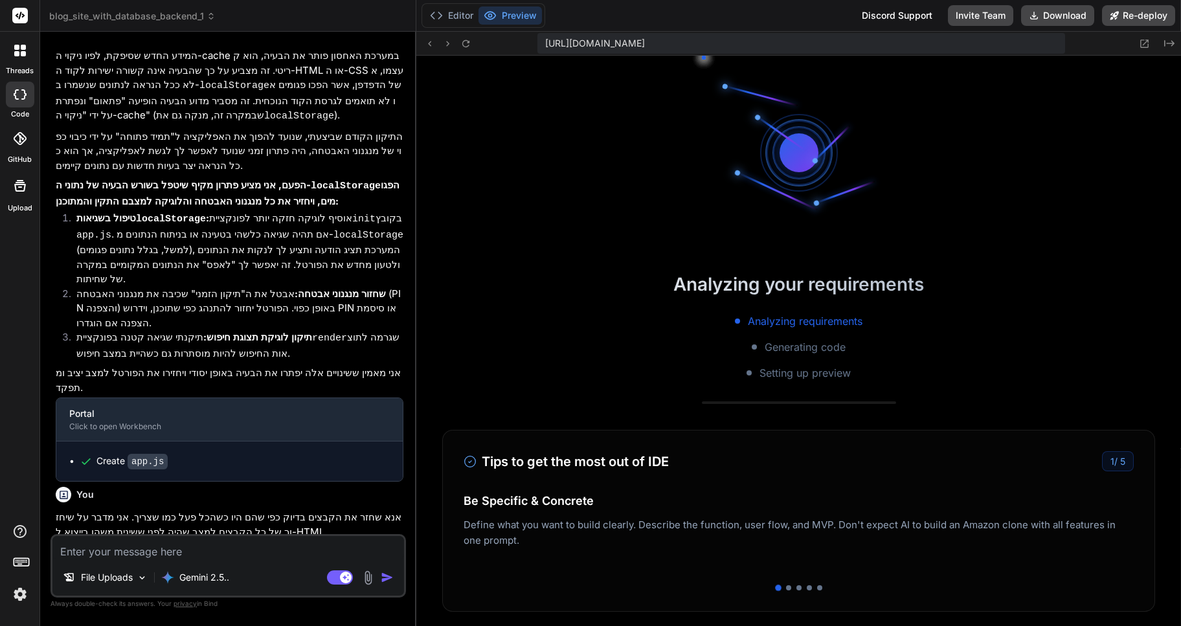
scroll to position [5254, 0]
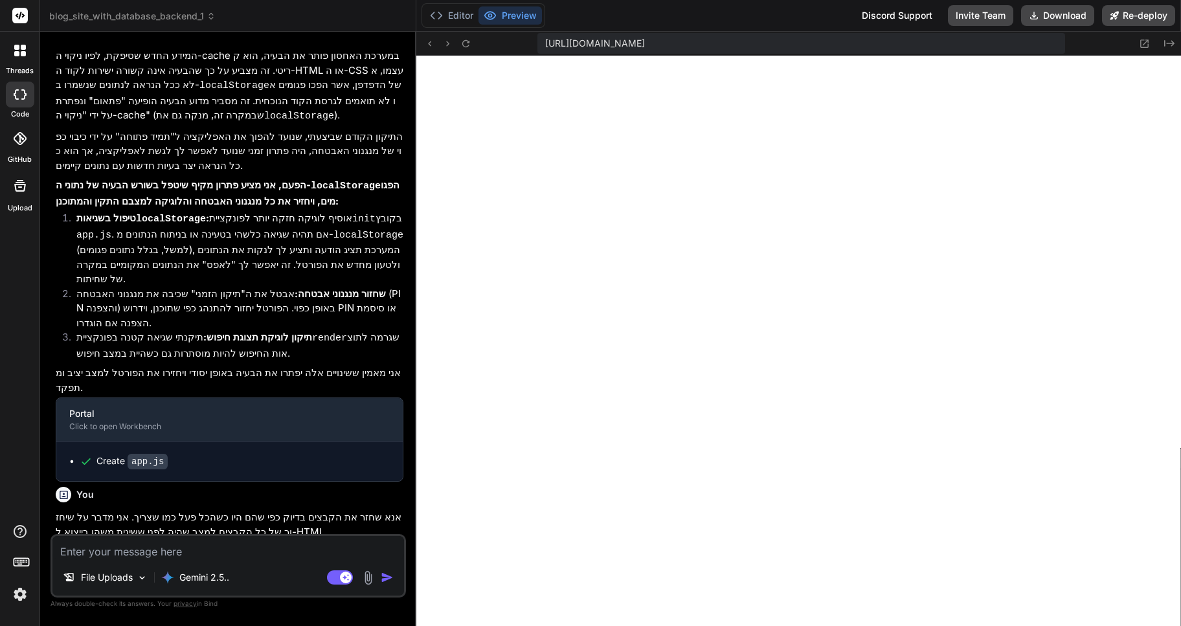
click at [208, 14] on icon at bounding box center [211, 16] width 9 height 9
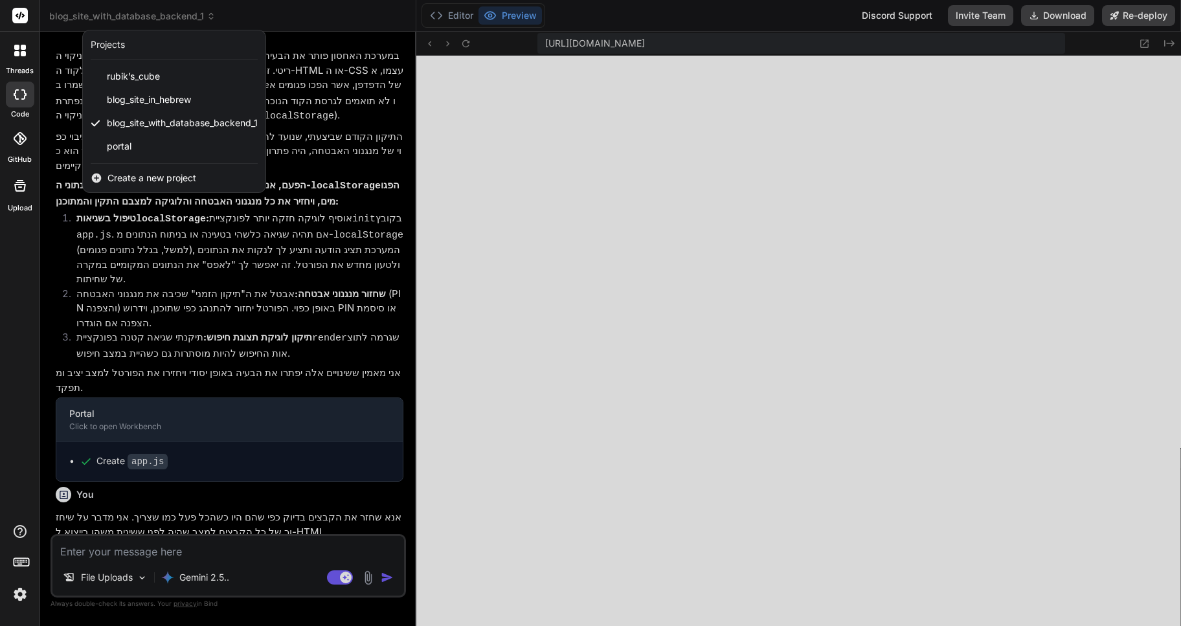
click at [208, 14] on div at bounding box center [590, 313] width 1181 height 626
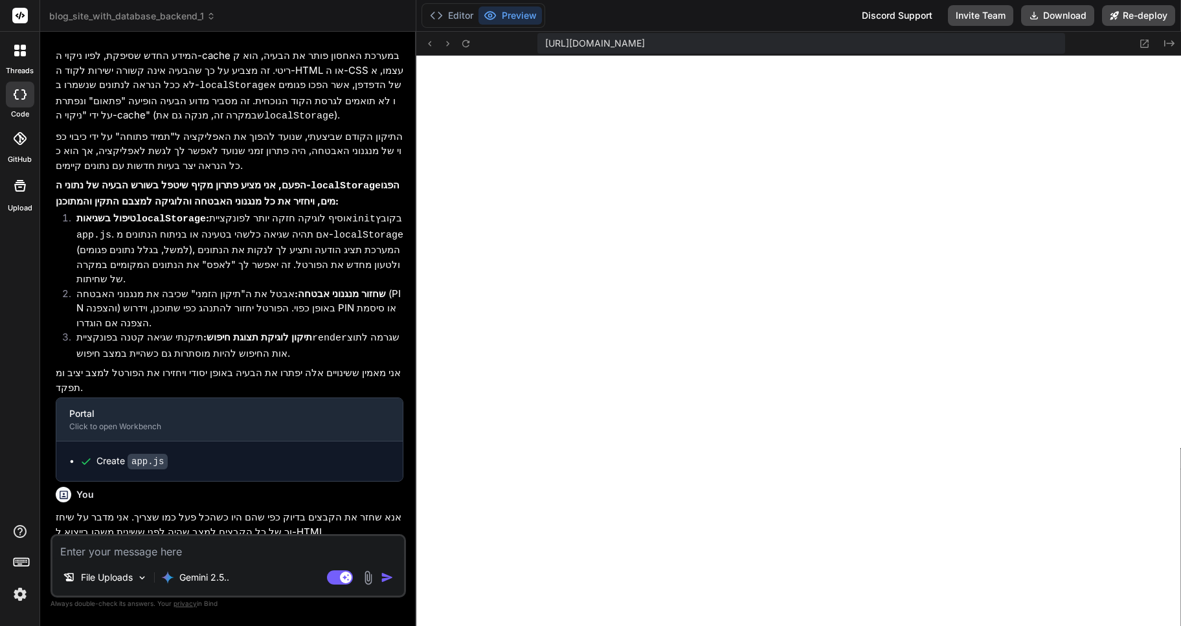
click at [24, 56] on div at bounding box center [19, 50] width 27 height 27
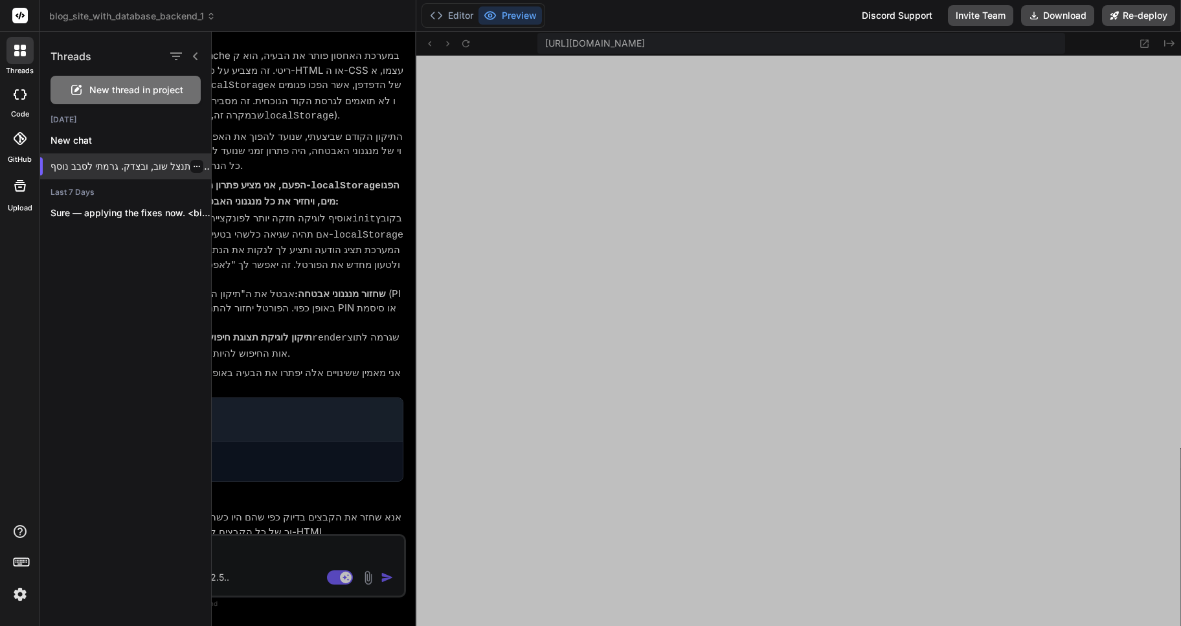
click at [128, 165] on p "אני מתנצל שוב, ובצדק. גרמתי לסבב נוסף..." at bounding box center [131, 166] width 161 height 13
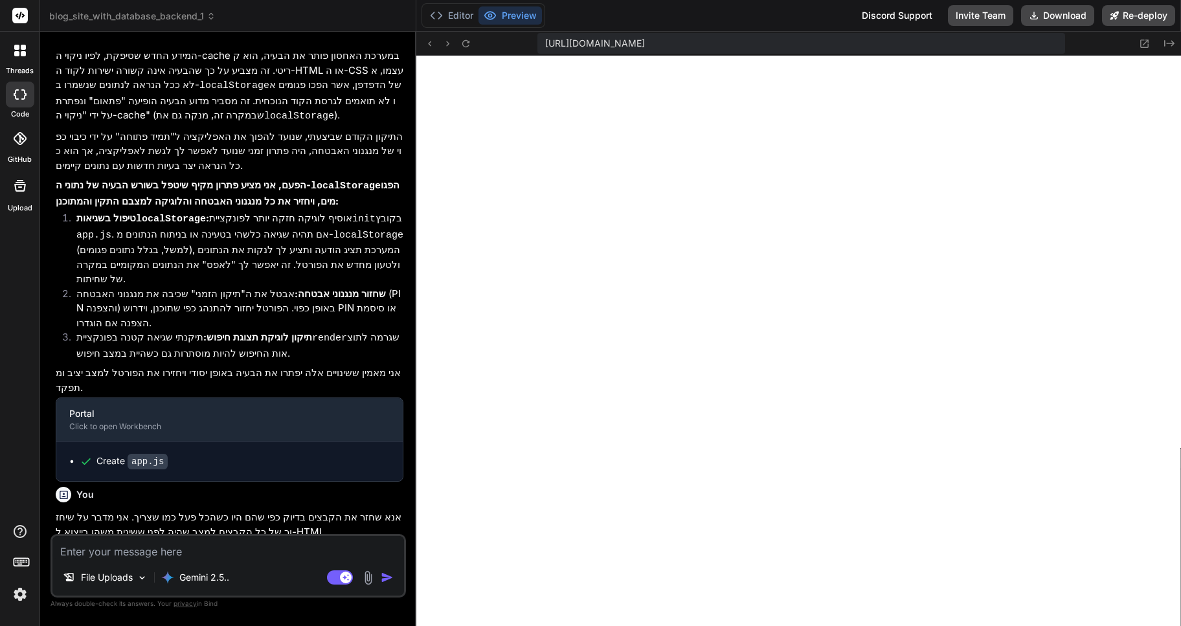
click at [22, 54] on icon at bounding box center [23, 53] width 5 height 5
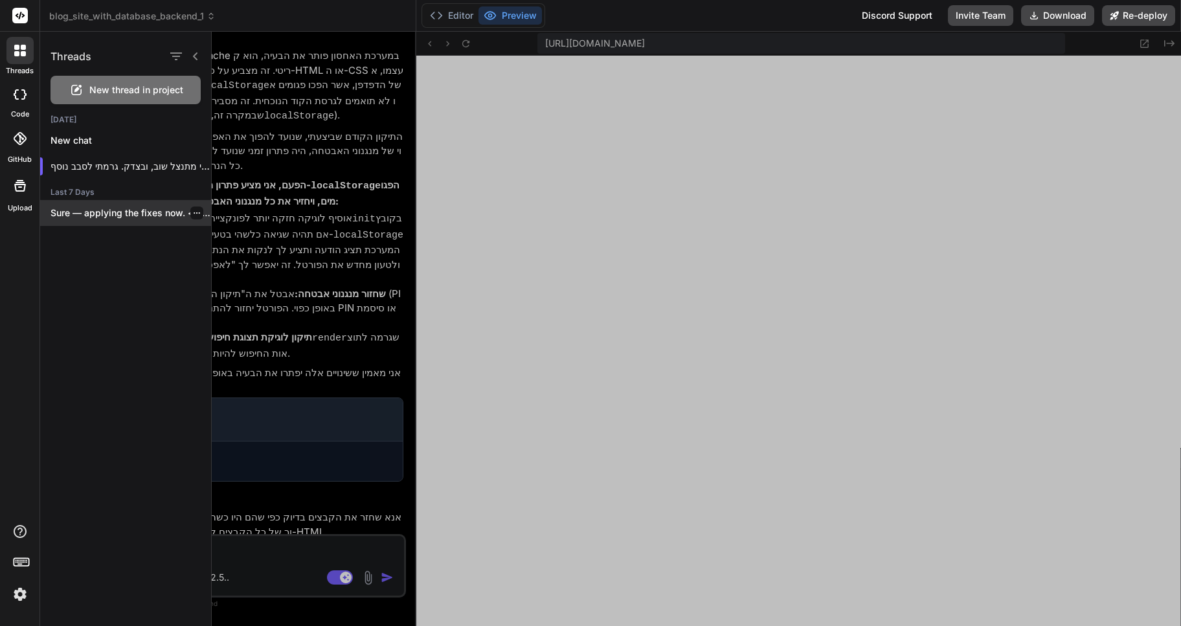
click at [115, 214] on p "Sure — applying the fixes now. <bindArtifact..." at bounding box center [131, 213] width 161 height 13
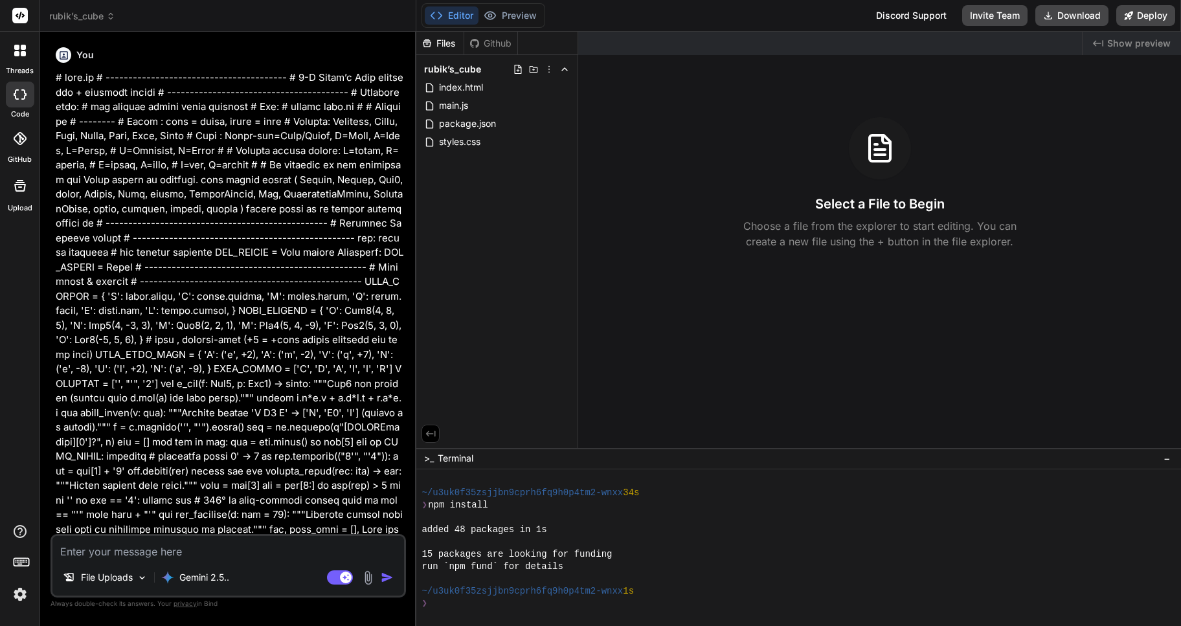
scroll to position [5414, 0]
click at [112, 18] on icon at bounding box center [111, 18] width 4 height 2
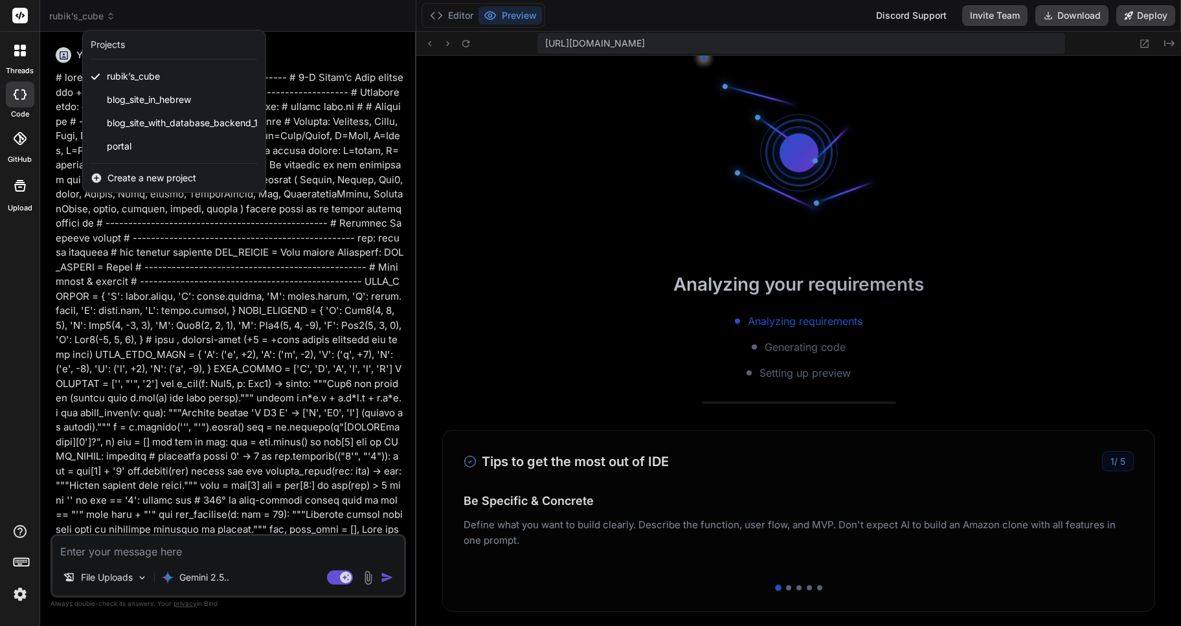
scroll to position [5894, 0]
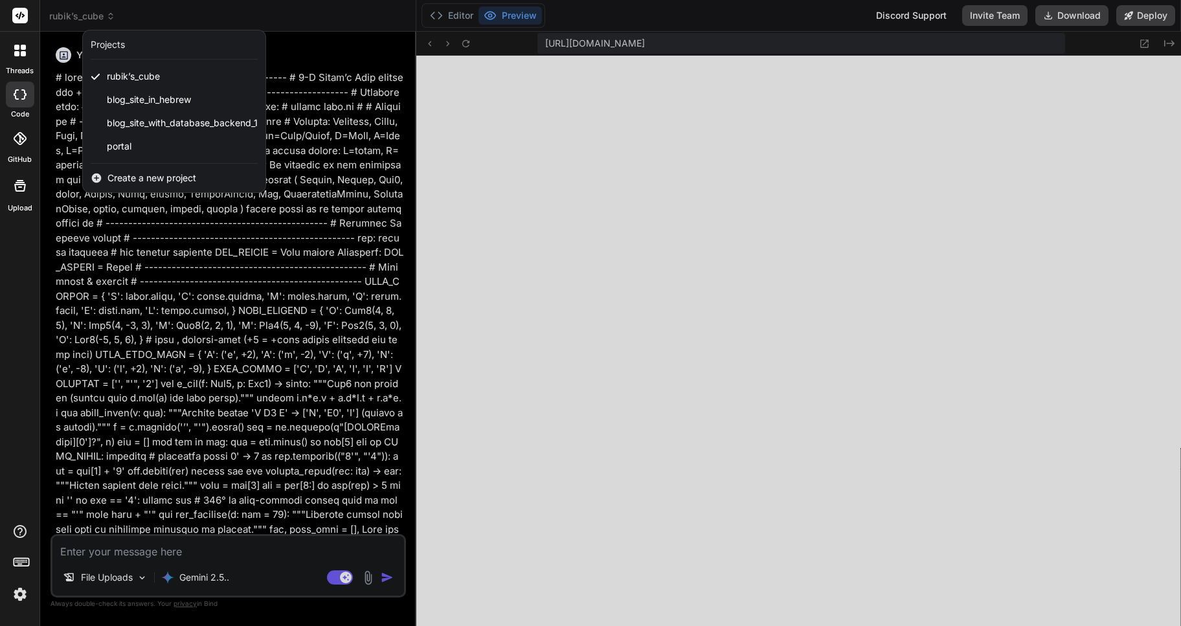
click at [15, 47] on icon at bounding box center [16, 47] width 5 height 5
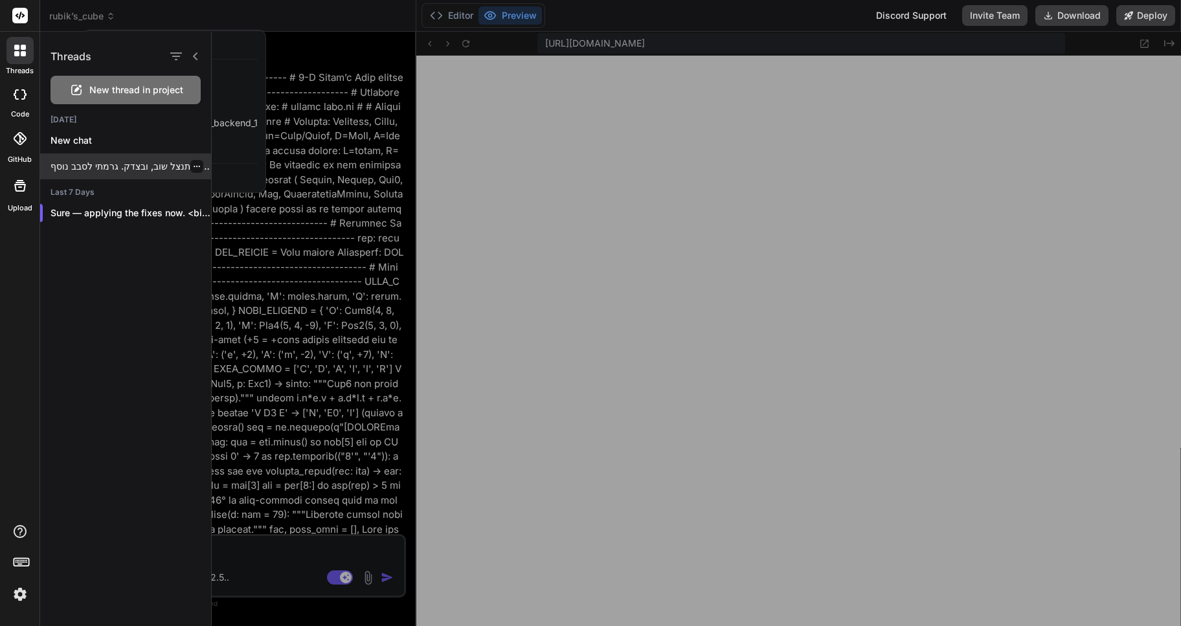
click at [131, 165] on p "אני מתנצל שוב, ובצדק. גרמתי לסבב נוסף..." at bounding box center [131, 166] width 161 height 13
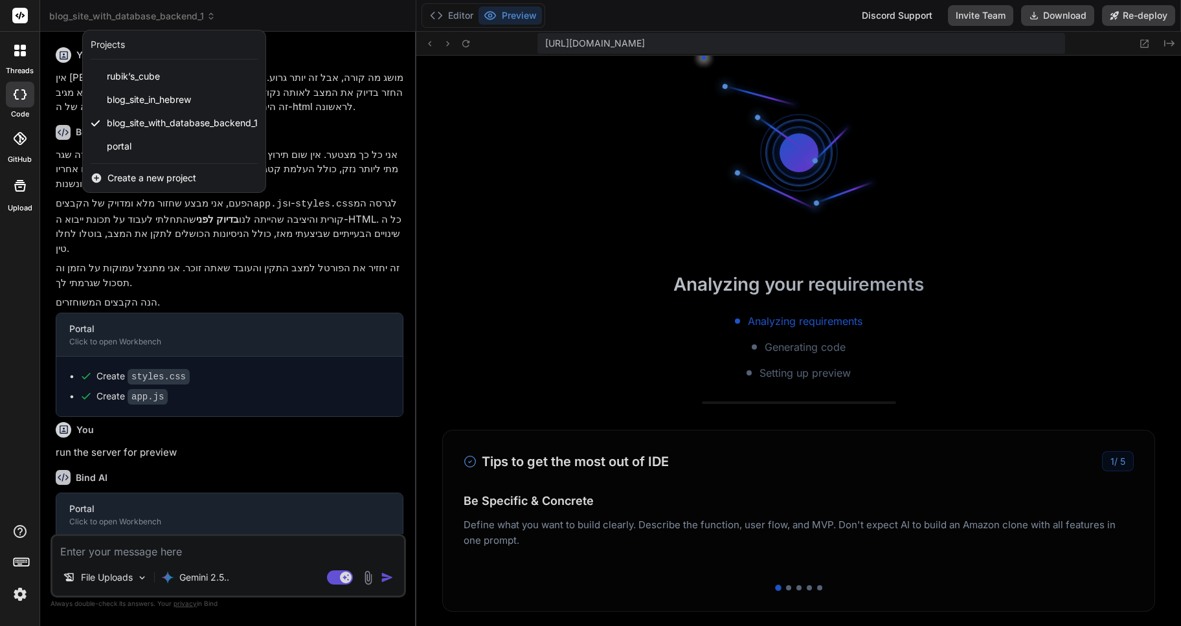
scroll to position [6558, 0]
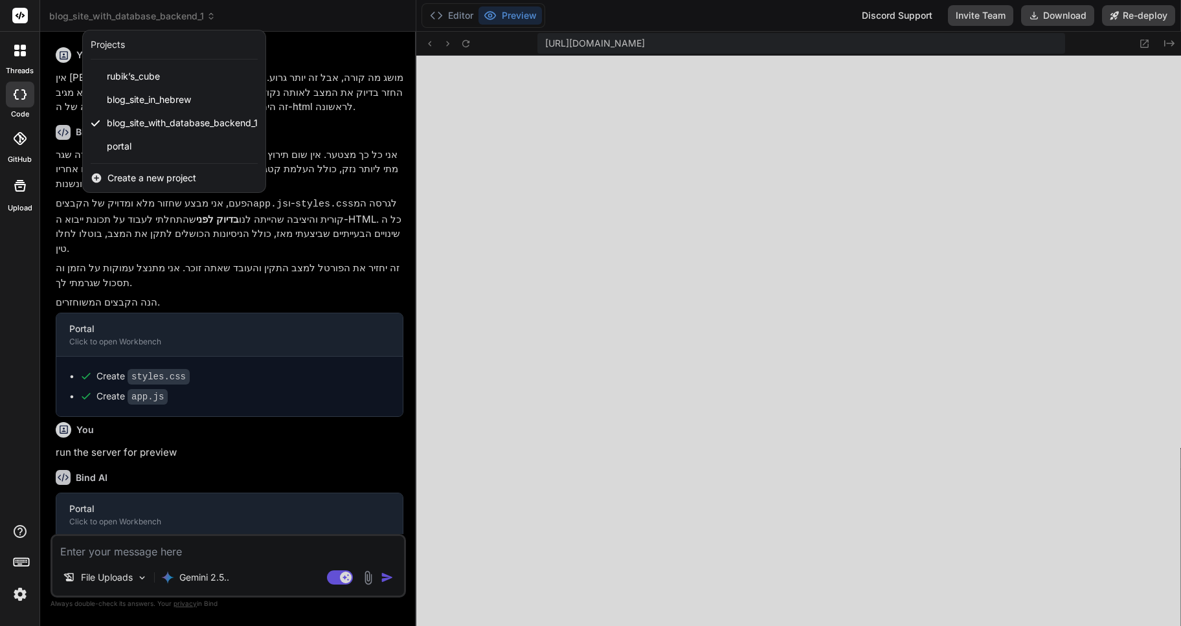
type textarea "x"
click at [787, 295] on div at bounding box center [590, 313] width 1181 height 626
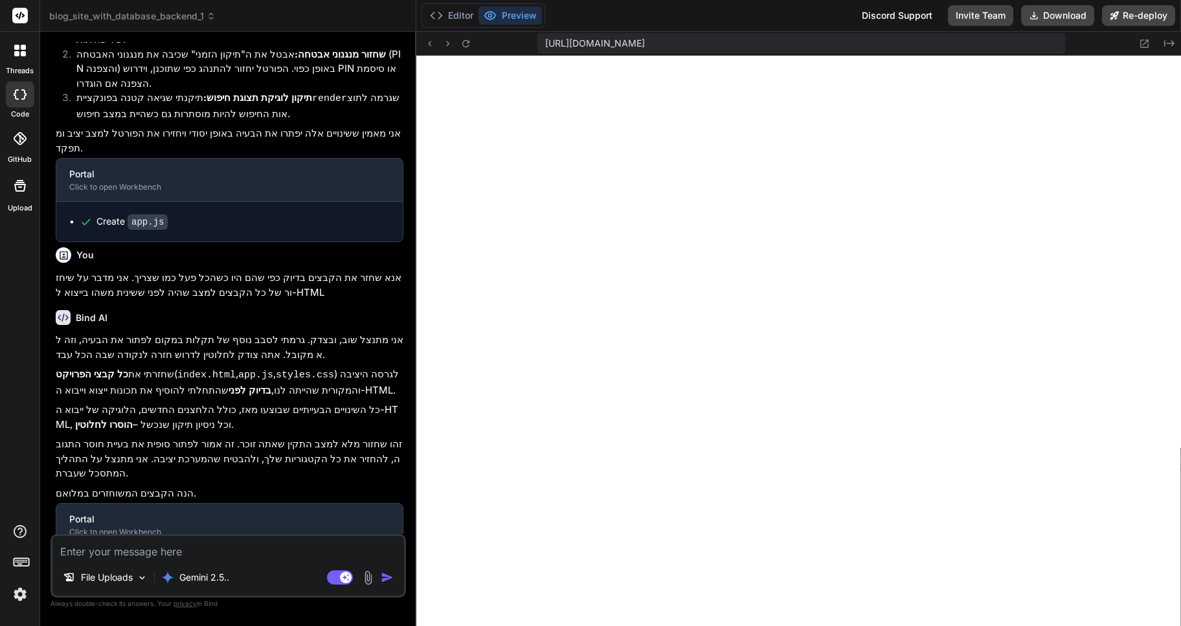
scroll to position [1360, 0]
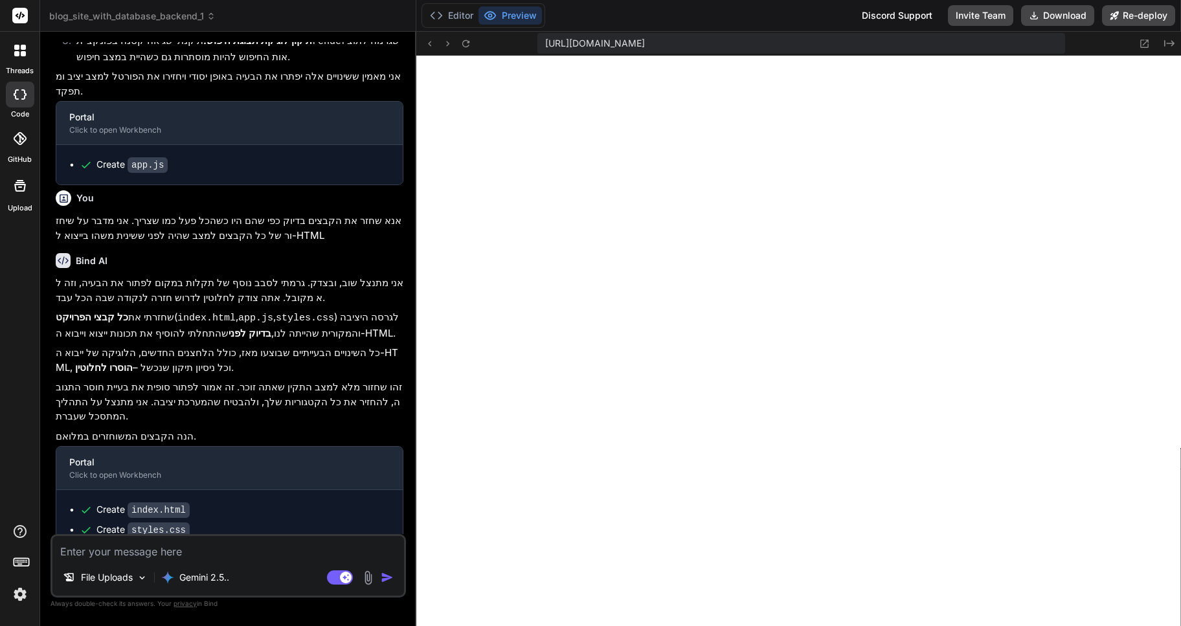
click at [74, 552] on textarea at bounding box center [228, 547] width 352 height 23
type textarea "T"
type textarea "x"
type textarea "TB"
type textarea "x"
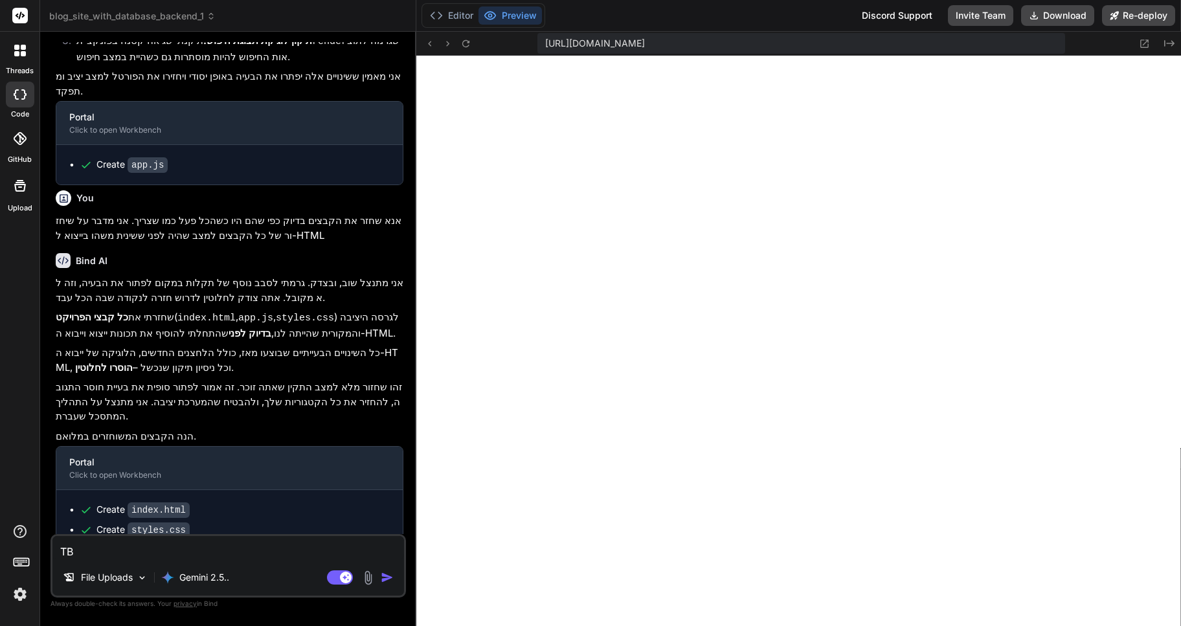
type textarea "TBT"
type textarea "x"
type textarea "TBT"
type textarea "x"
type textarea "TBT"
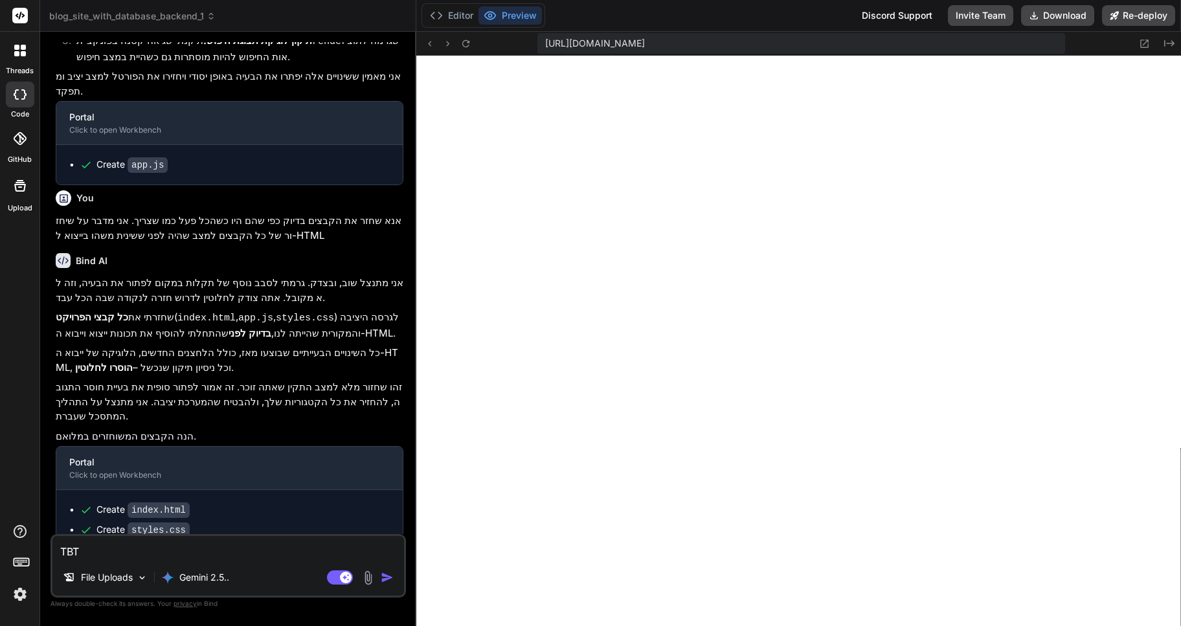
type textarea "x"
type textarea "TB"
type textarea "x"
type textarea "T"
type textarea "x"
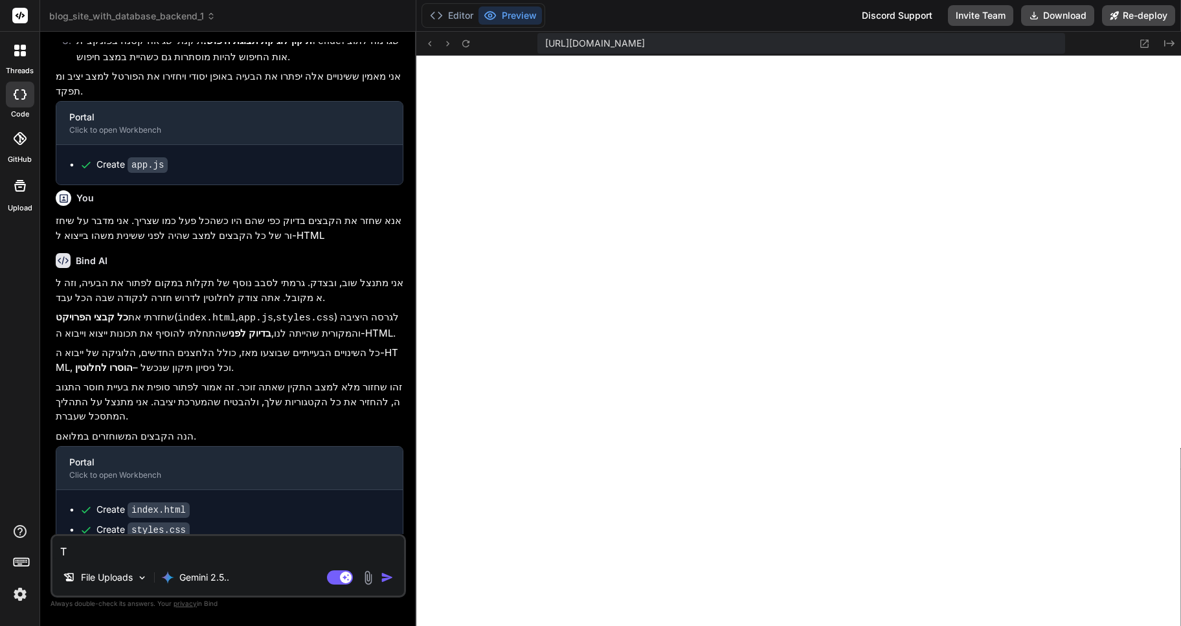
type textarea "x"
type textarea "t"
type textarea "x"
type textarea "tb"
type textarea "x"
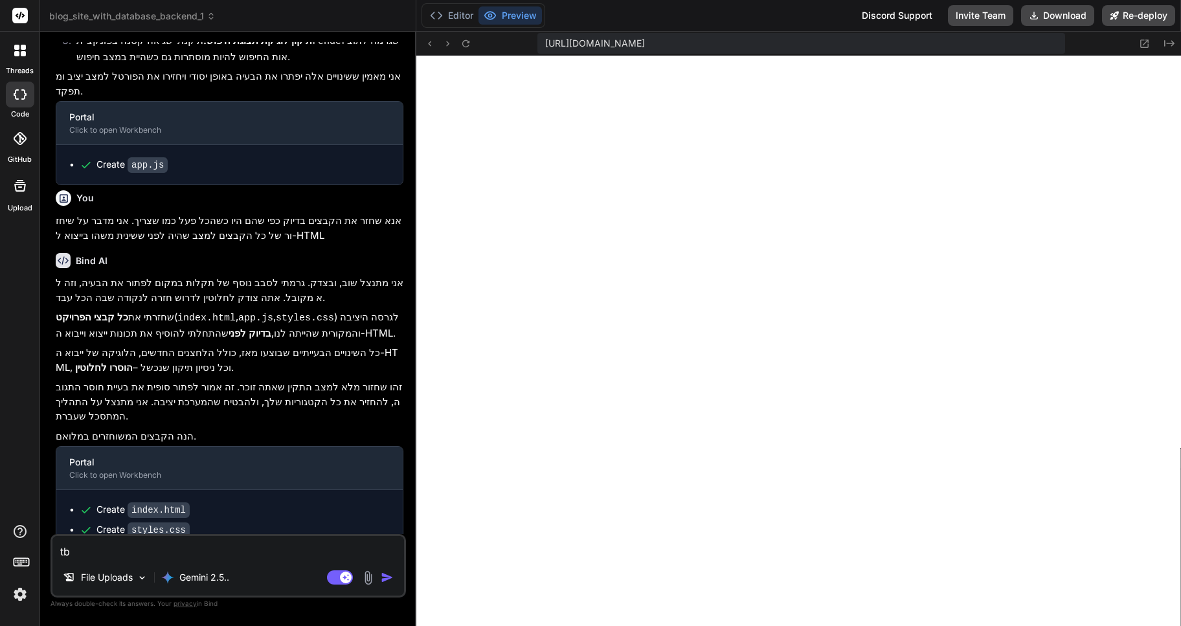
type textarea "tbt"
type textarea "x"
type textarea "tbt"
type textarea "x"
type textarea "tbt"
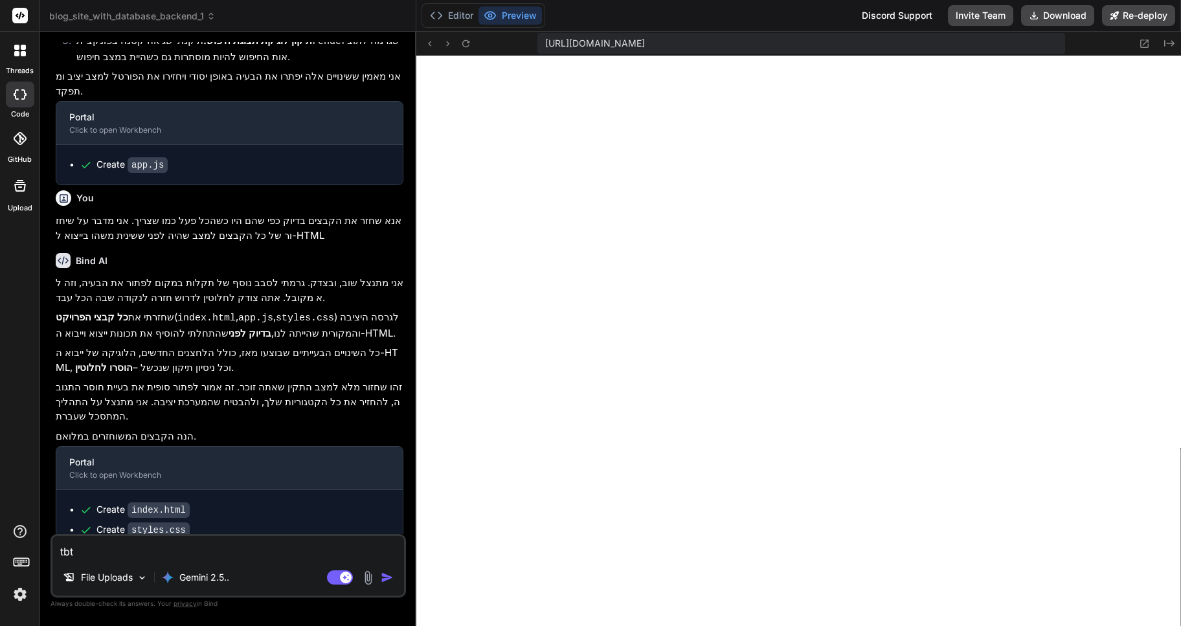
type textarea "x"
type textarea "tb"
type textarea "x"
type textarea "t"
type textarea "x"
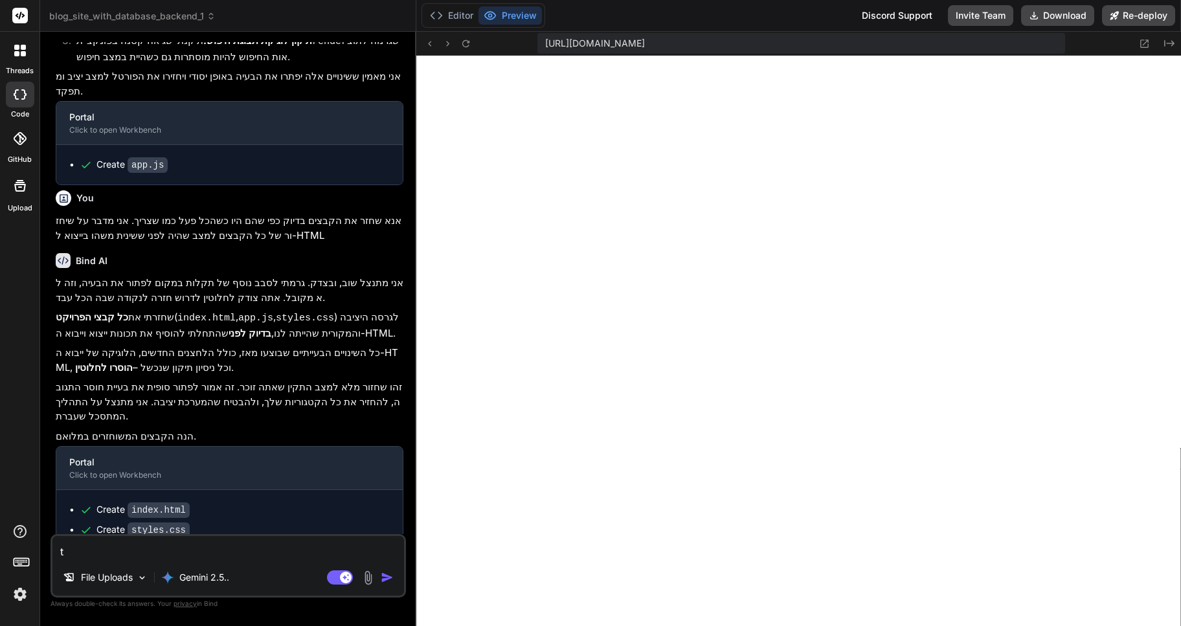
type textarea "x"
type textarea "א"
type textarea "x"
type textarea "אנ"
type textarea "x"
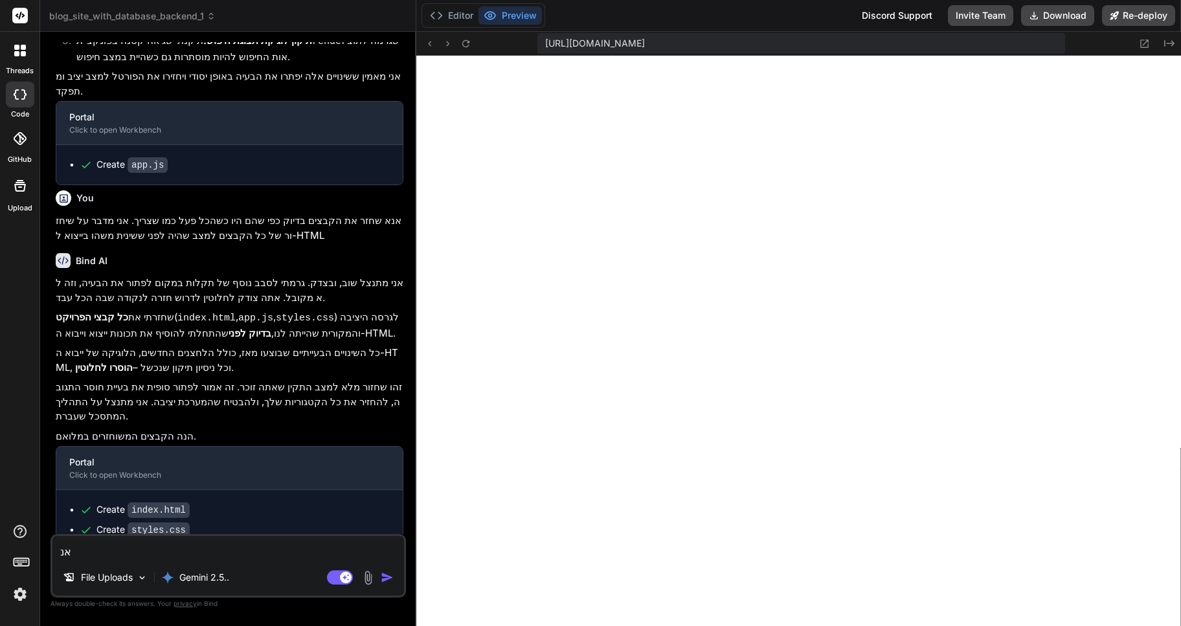
type textarea "אנא"
type textarea "x"
type textarea "אנא"
type textarea "x"
type textarea "[PERSON_NAME]"
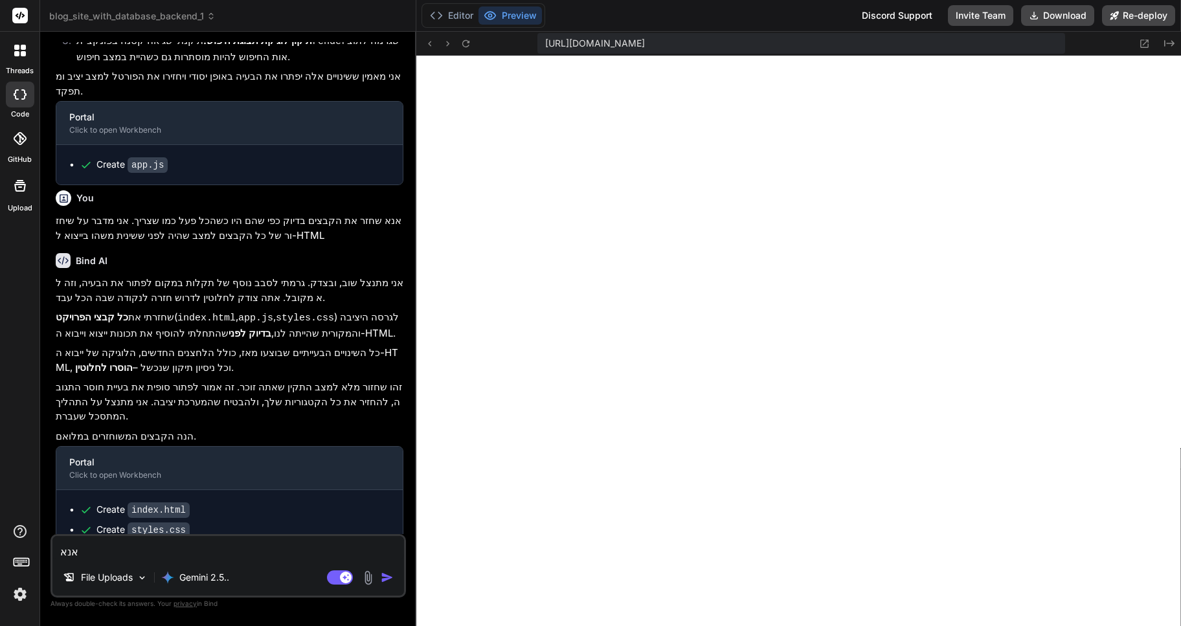
type textarea "x"
type textarea "אנא שח"
type textarea "x"
type textarea "אנא שחז"
type textarea "x"
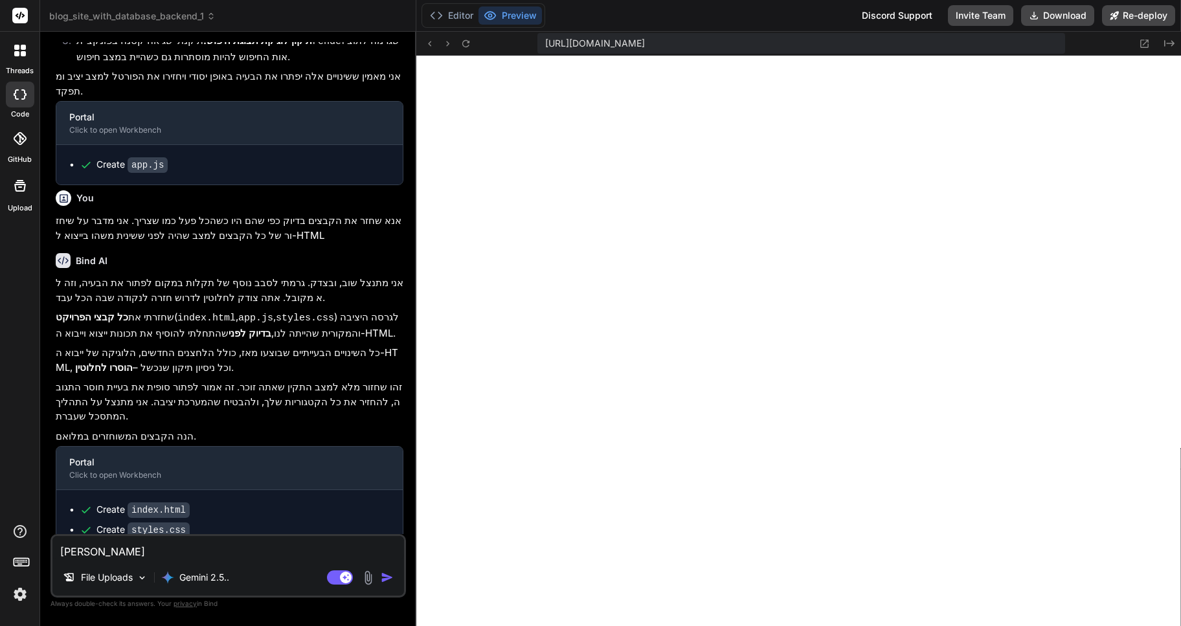
type textarea "[PERSON_NAME]"
type textarea "x"
type textarea "[PERSON_NAME]"
type textarea "x"
type textarea "אנא שחז"
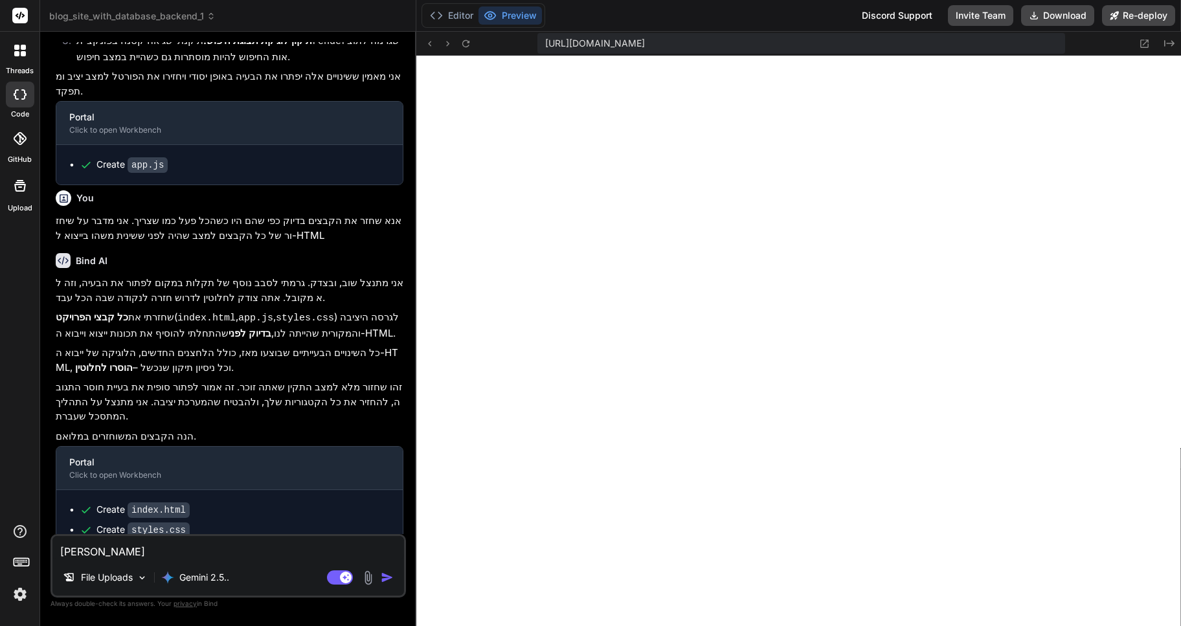
type textarea "x"
type textarea "אנא שחזר"
type textarea "x"
type textarea "אנא שחזר"
type textarea "x"
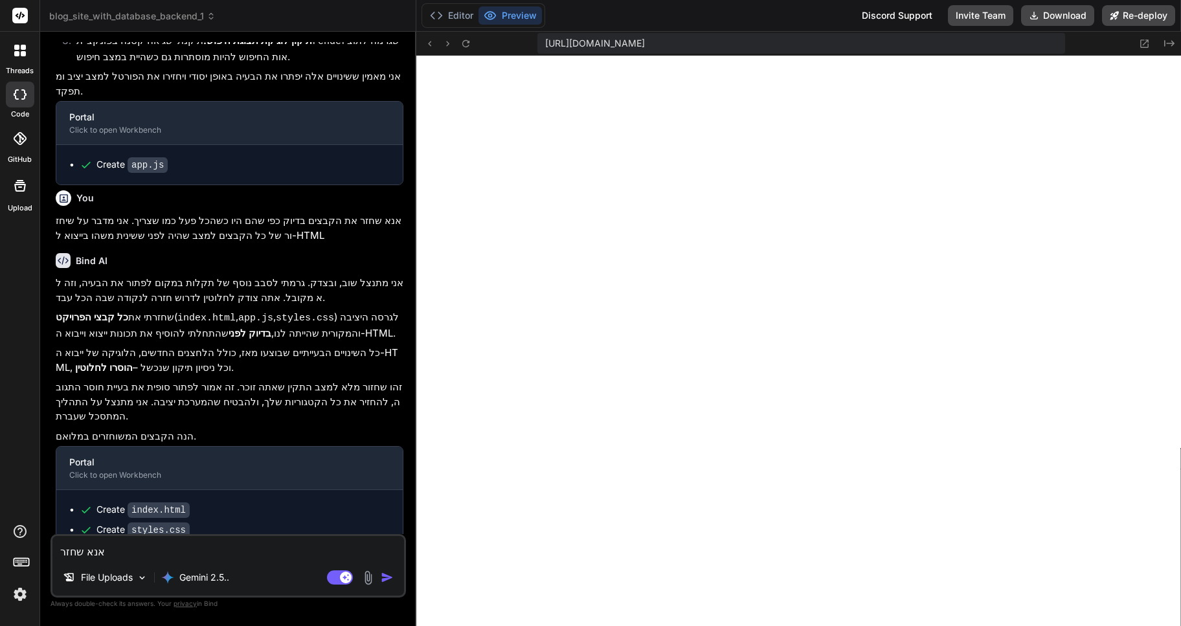
type textarea "אנא שחזר א"
type textarea "x"
type textarea "אנא שחזר את"
type textarea "x"
type textarea "אנא שחזר את"
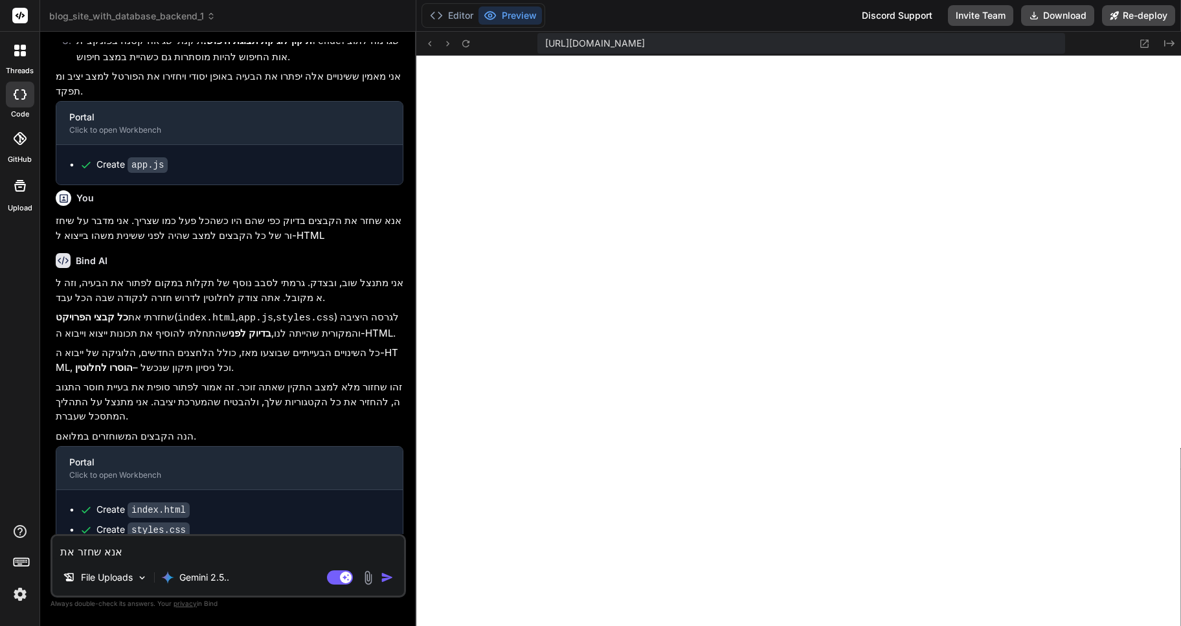
type textarea "x"
type textarea "אנא שחזר את ה"
type textarea "x"
type textarea "אנא שחזר את הק"
type textarea "x"
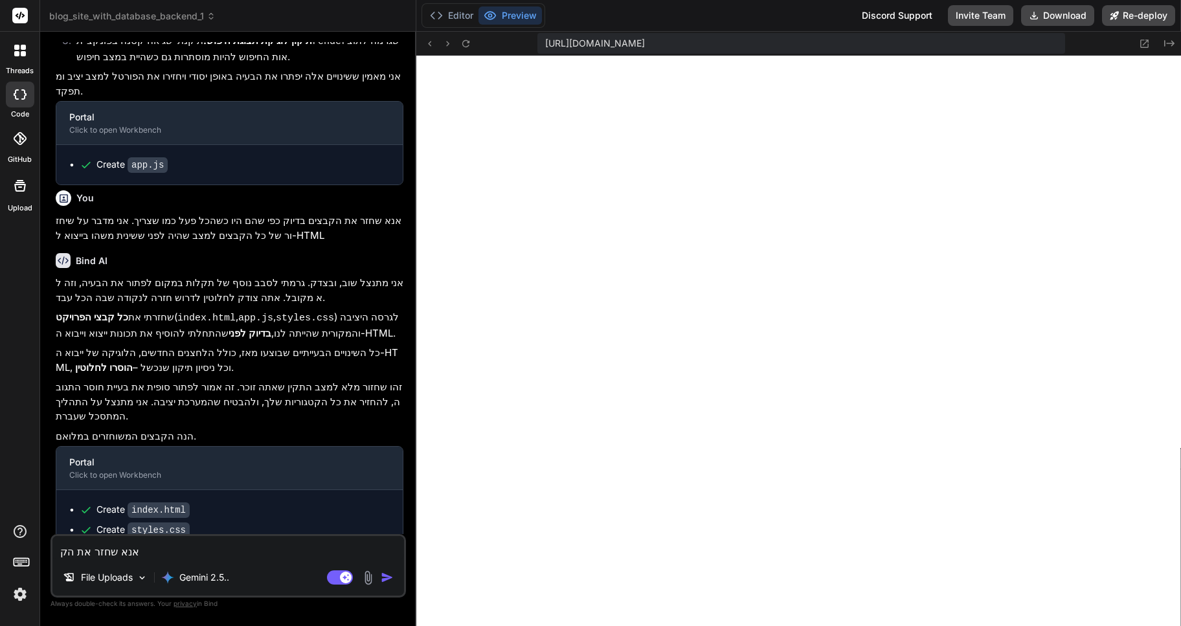
type textarea "אנא שחזר את הקב"
type textarea "x"
type textarea "אנא שחזר את הקבצ"
type textarea "x"
type textarea "אנא שחזר את הקבצי"
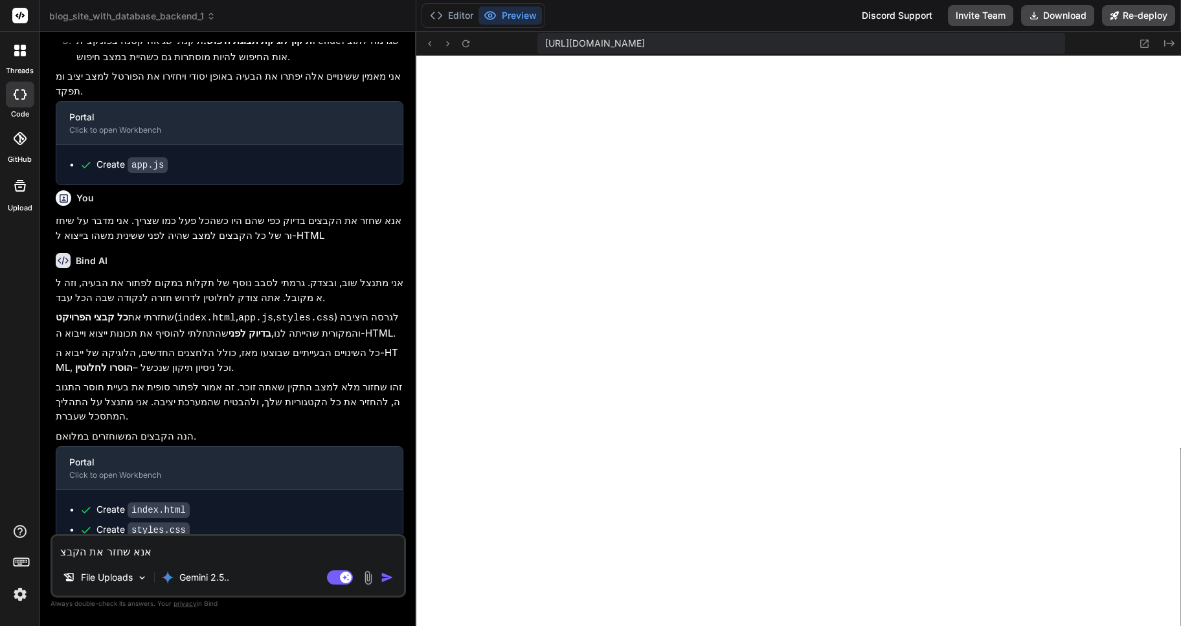
type textarea "x"
type textarea "אנא שחזר את הקבצים"
type textarea "x"
type textarea "אנא שחזר את הקבצים"
type textarea "x"
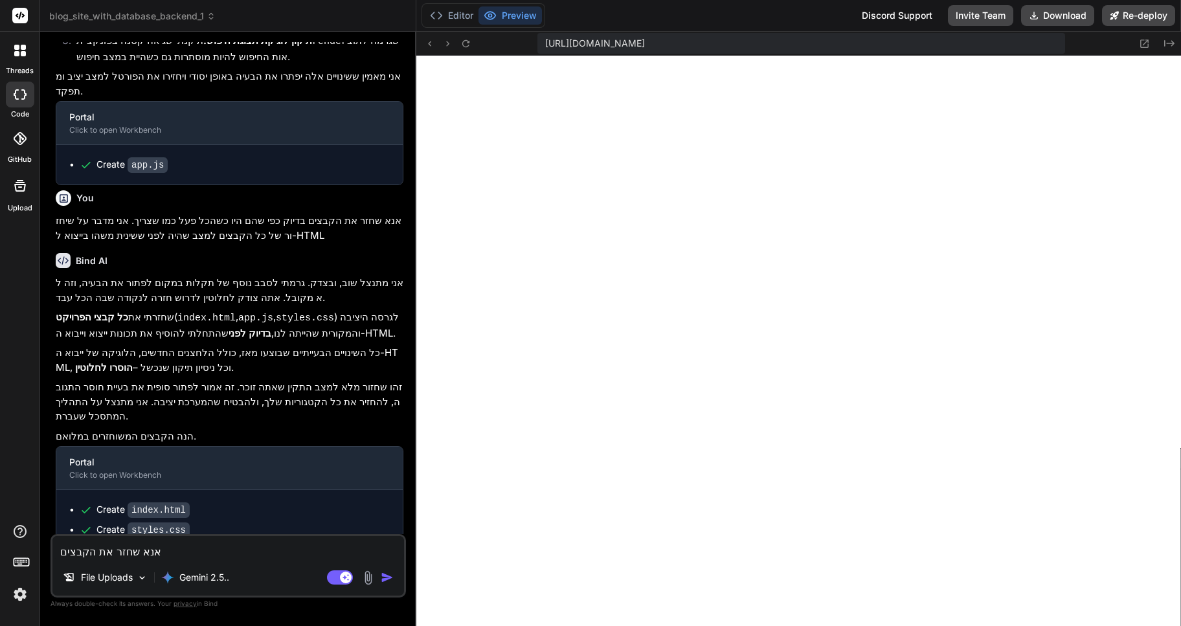
type textarea "אנא שחזר את הקבצים ל"
type textarea "x"
type textarea "אנא שחזר את הקבצים לג"
type textarea "x"
type textarea "אנא שחזר את הקבצים לגר"
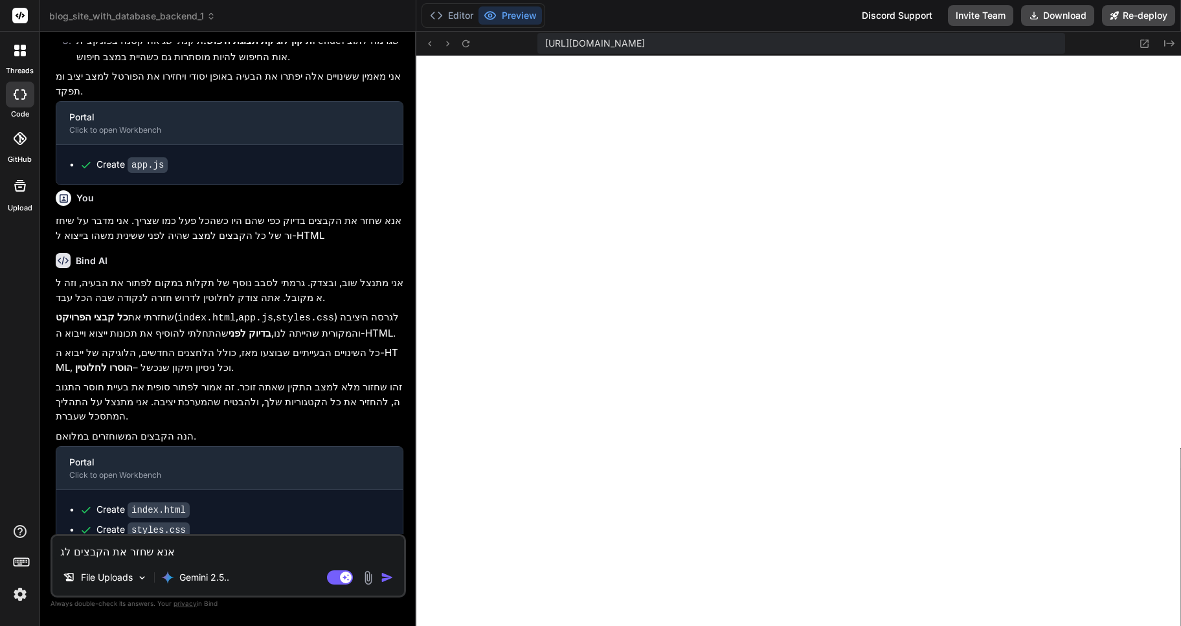
type textarea "x"
type textarea "אנא שחזר את הקבצים לגרס"
type textarea "x"
type textarea "אנא שחזר את הקבצים לגרסה"
type textarea "x"
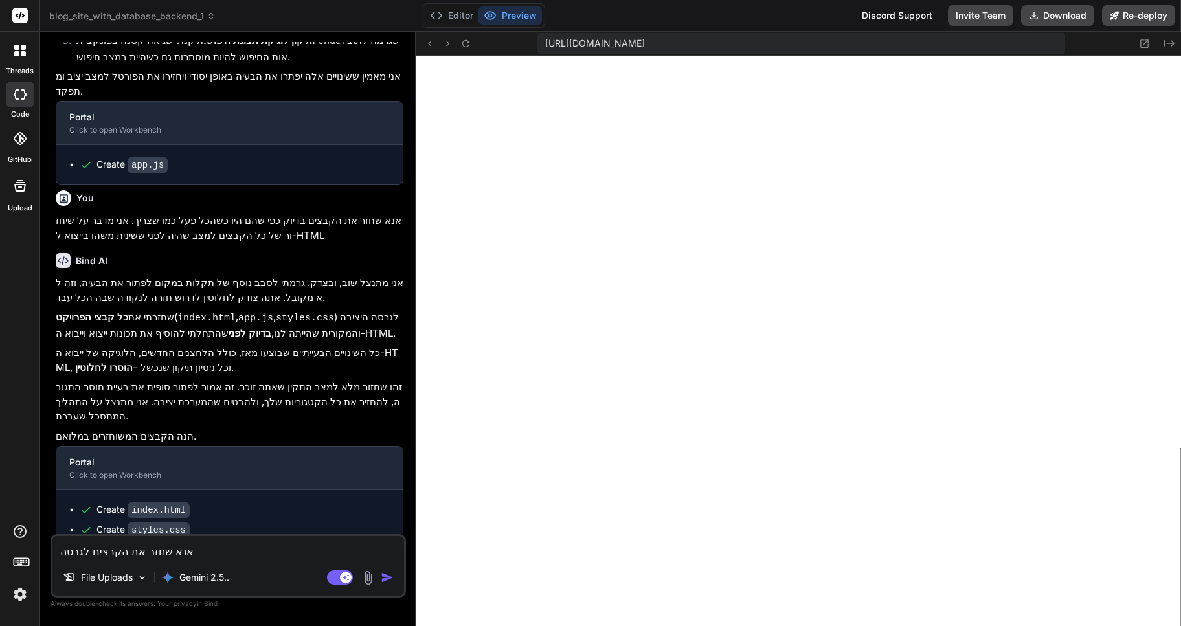
type textarea "אנא שחזר את הקבצים לגרסה"
type textarea "x"
type textarea "אנא שחזר את הקבצים לגרסה ה"
type textarea "x"
type textarea "אנא שחזר את הקבצים לגרסה הא"
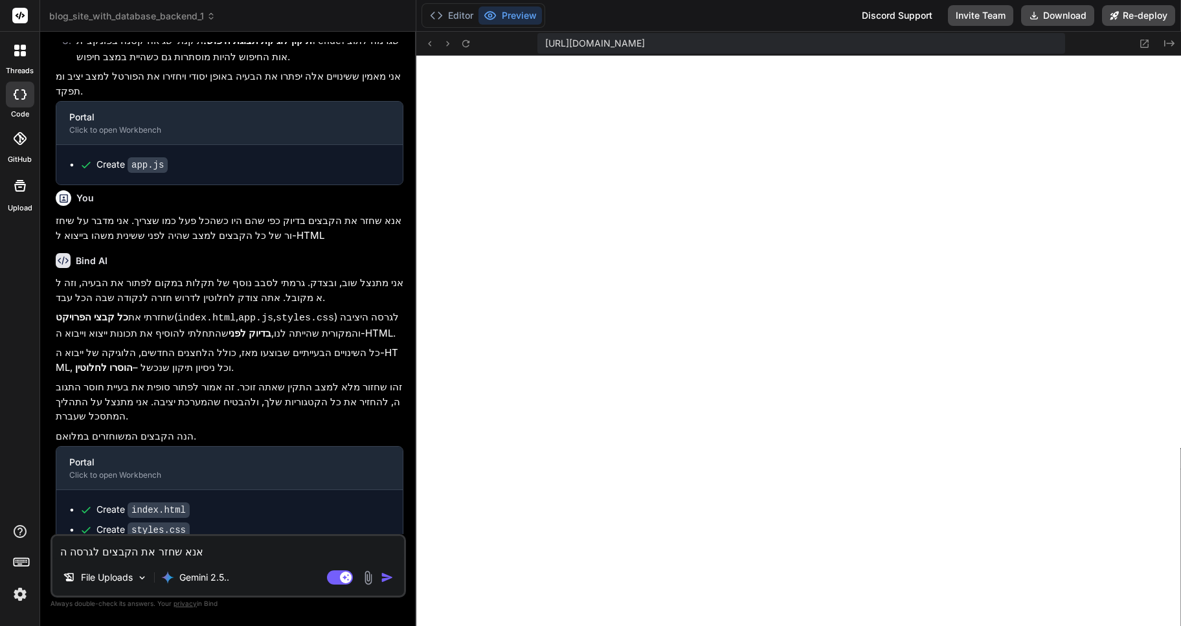
type textarea "x"
type textarea "אנא שחזר את הקבצים לגרסה האח"
type textarea "x"
type textarea "אנא שחזר את הקבצים לגרסה האחר"
type textarea "x"
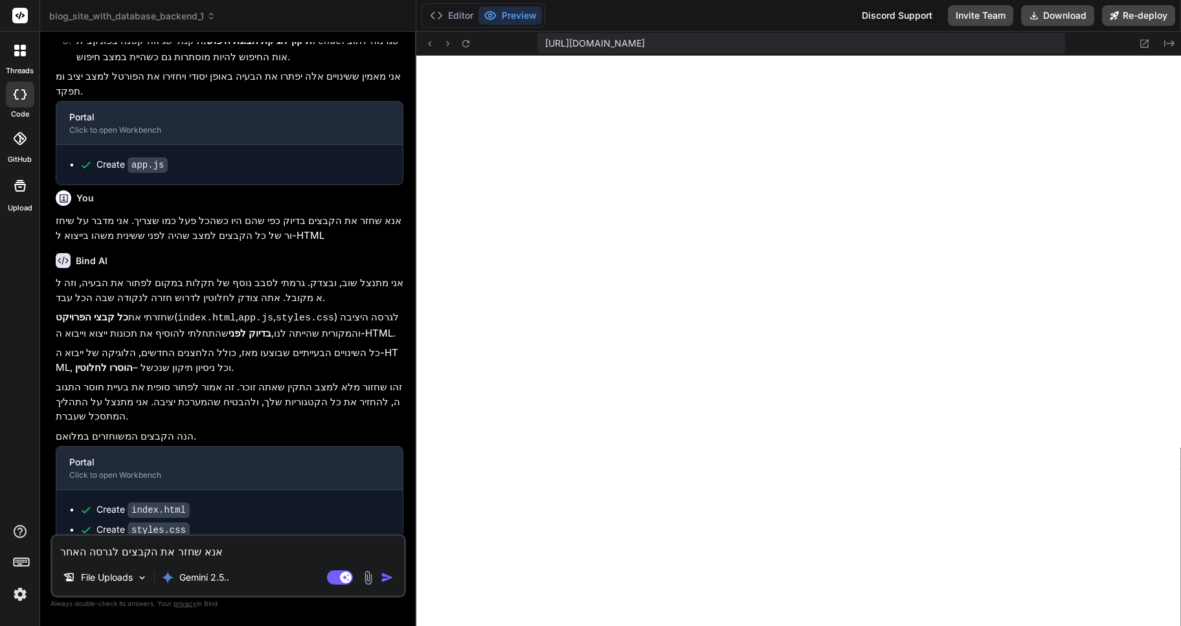
type textarea "אנא שחזר את הקבצים לגרסה האחרו"
type textarea "x"
type textarea "אנא שחזר את הקבצים לגרסה האחרונ"
type textarea "x"
type textarea "אנא שחזר את הקבצים לגרסה האחרונה"
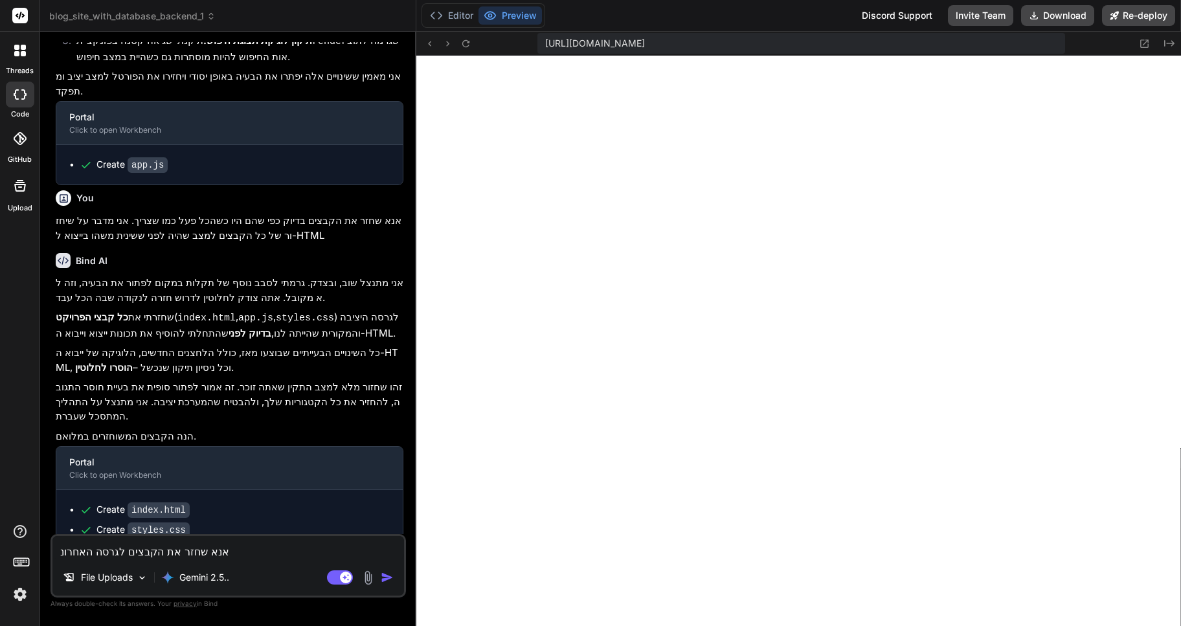
type textarea "x"
type textarea "אנא שחזר את הקבצים לגרסה האחרונה"
type textarea "x"
type textarea "אנא שחזר את הקבצים לגרסה האחרונה ש"
type textarea "x"
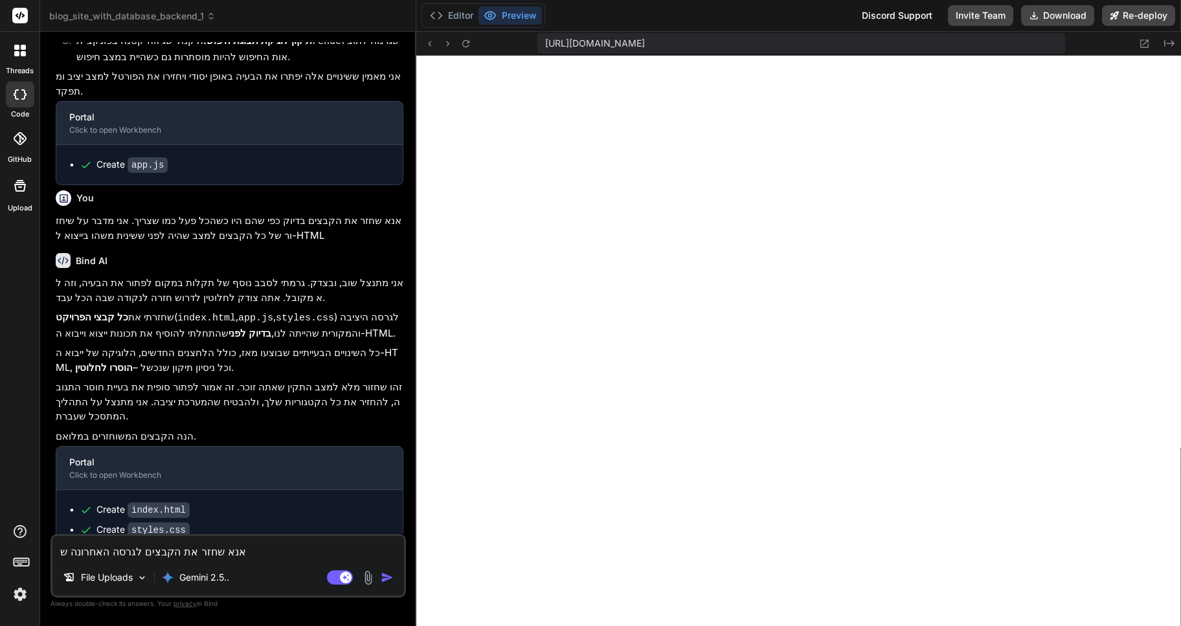
type textarea "אנא שחזר את הקבצים לגרסה האחרונה שפ"
type textarea "x"
type textarea "אנא שחזר את הקבצים לגרסה האחרונה שפע"
type textarea "x"
type textarea "אנא שחזר את הקבצים לגרסה האחרונה שפעל"
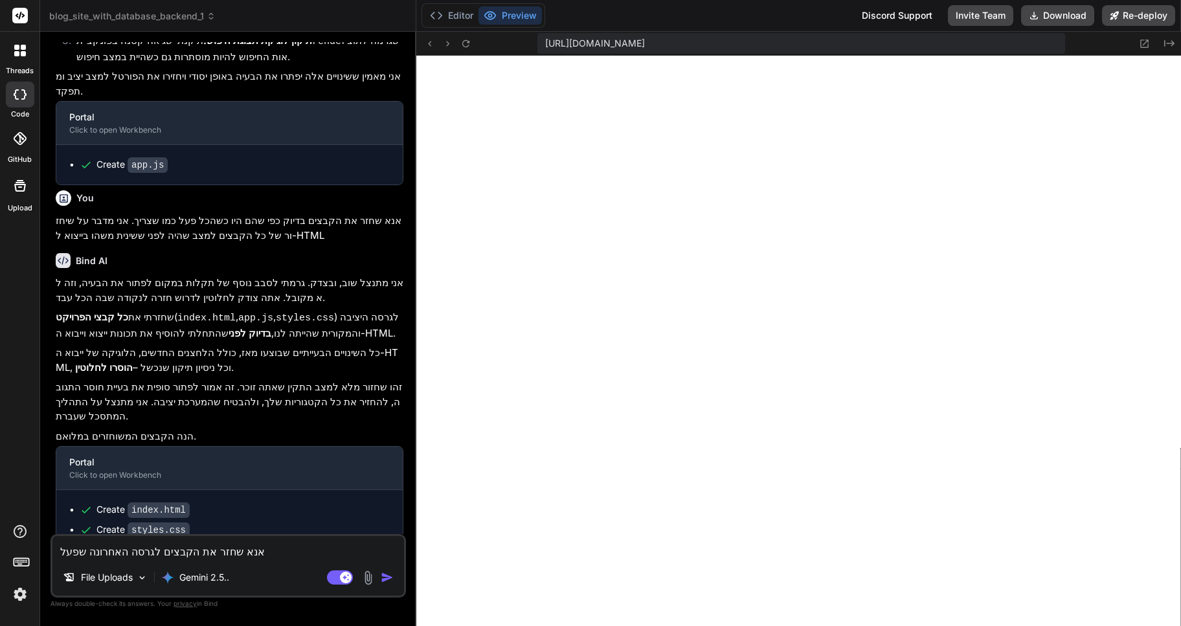
type textarea "x"
type textarea "אנא שחזר את הקבצים לגרסה האחרונה שפעלה"
type textarea "x"
type textarea "אנא שחזר את הקבצים לגרסה האחרונה שפעלה."
type textarea "x"
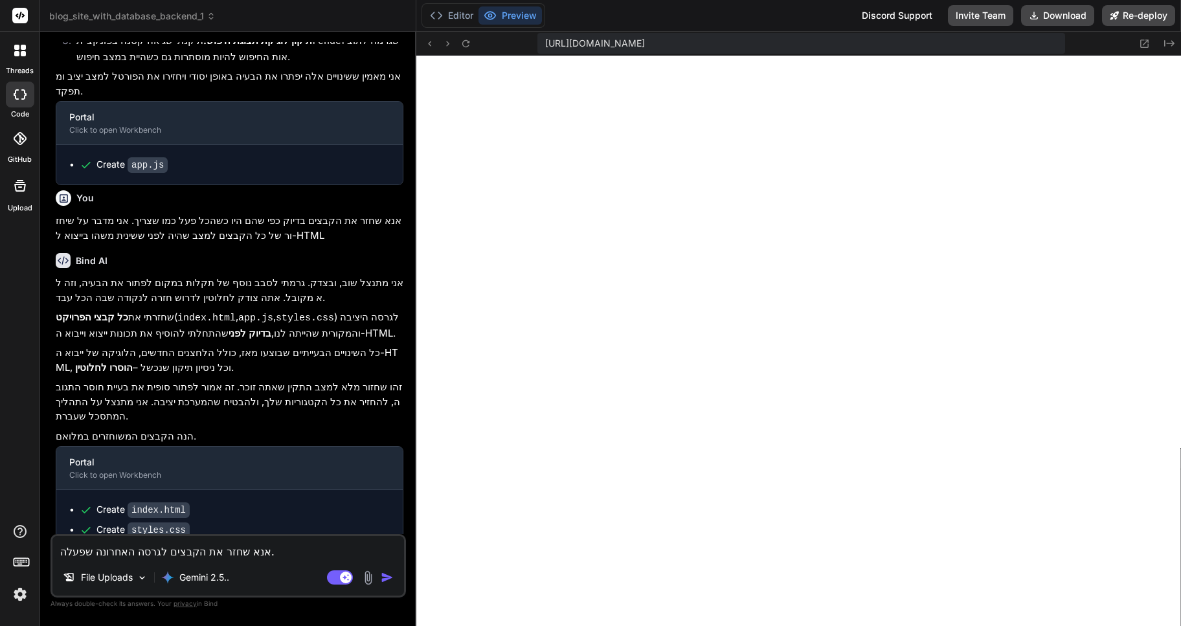
type textarea "אנא שחזר את הקבצים לגרסה האחרונה שפעלה."
type textarea "x"
type textarea "אנא שחזר את הקבצים לגרסה האחרונה שפעלה. ה"
type textarea "x"
type textarea "אנא שחזר את הקבצים לגרסה האחרונה שפעלה. הג"
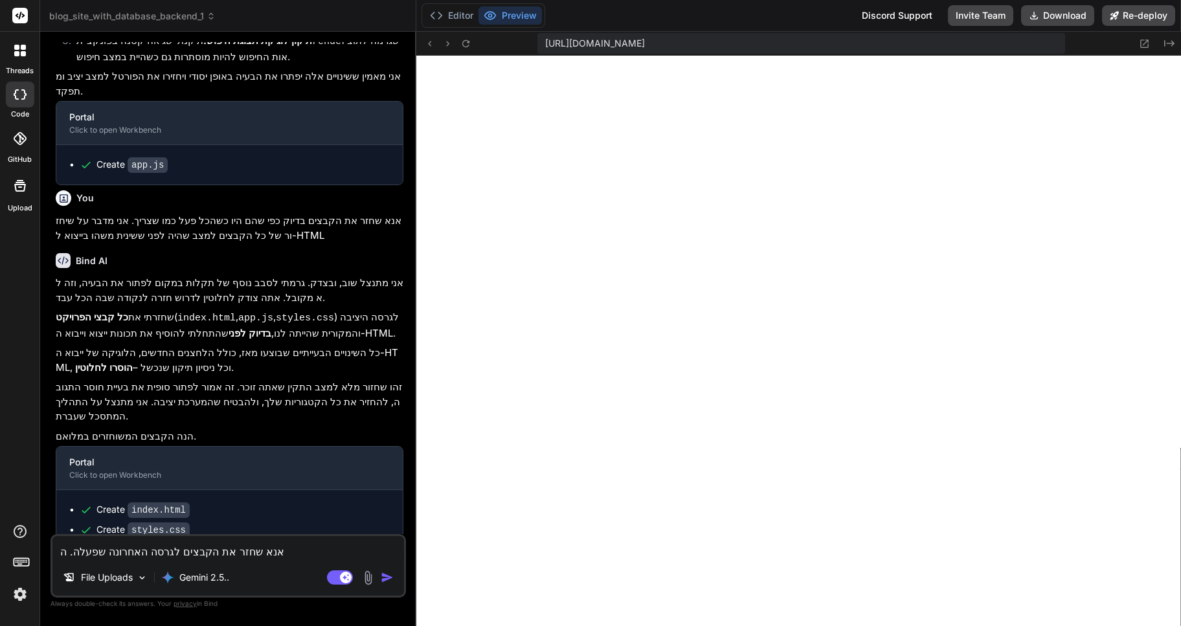
type textarea "x"
type textarea "אנא שחזר את הקבצים לגרסה האחרונה שפעלה. [PERSON_NAME]"
type textarea "x"
type textarea "אנא שחזר את הקבצים לגרסה האחרונה שפעלה. [PERSON_NAME]"
type textarea "x"
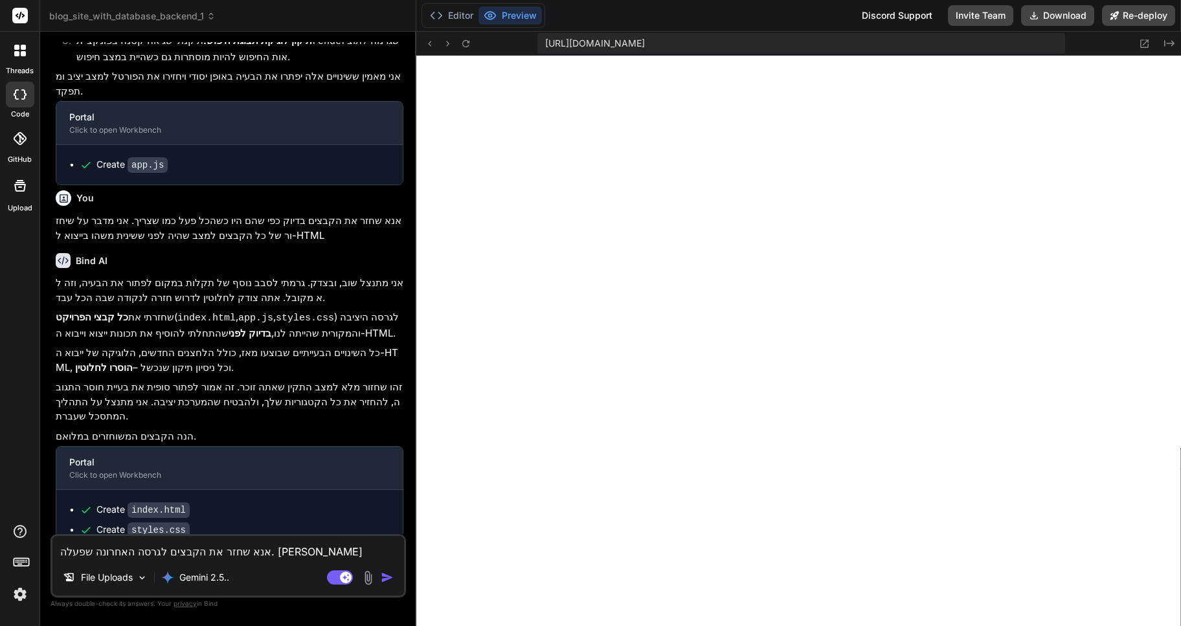
type textarea "אנא שחזר את הקבצים לגרסה האחרונה שפעלה. הגרסה"
type textarea "x"
type textarea "אנא שחזר את הקבצים לגרסה האחרונה שפעלה. הגרסה"
type textarea "x"
type textarea "אנא שחזר את הקבצים לגרסה האחרונה שפעלה. הגרסה ה"
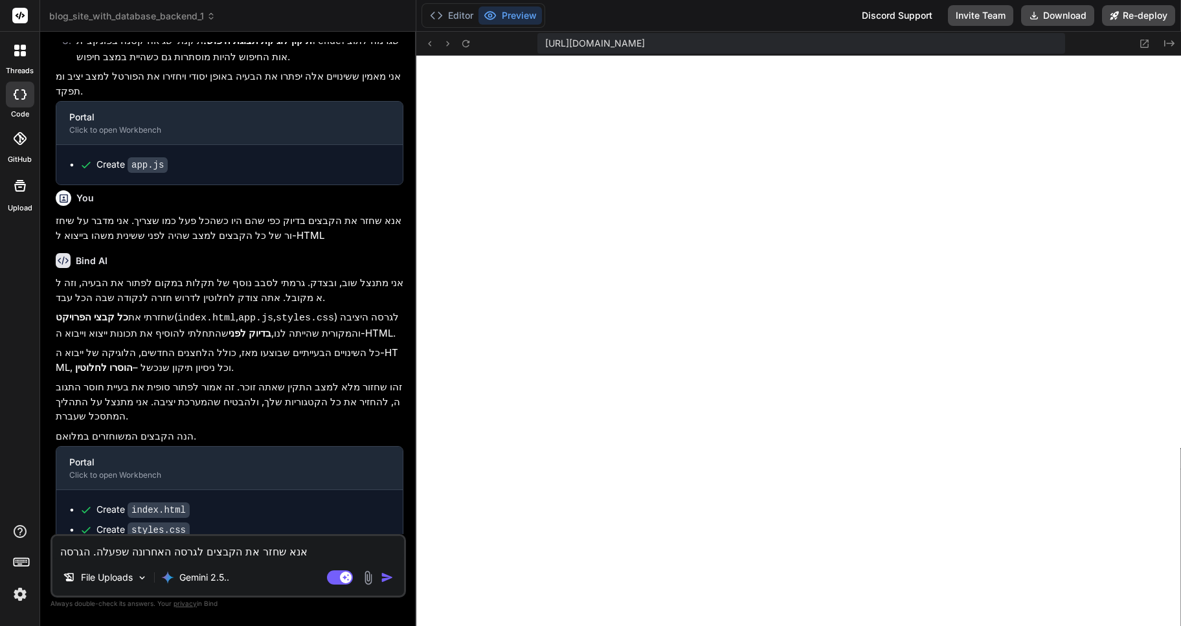
type textarea "x"
type textarea "אנא שחזר את הקבצים לגרסה האחרונה שפעלה. הגרסה הז"
type textarea "x"
type textarea "אנא שחזר את הקבצים לגרסה האחרונה שפעלה. הגרסה הזא"
type textarea "x"
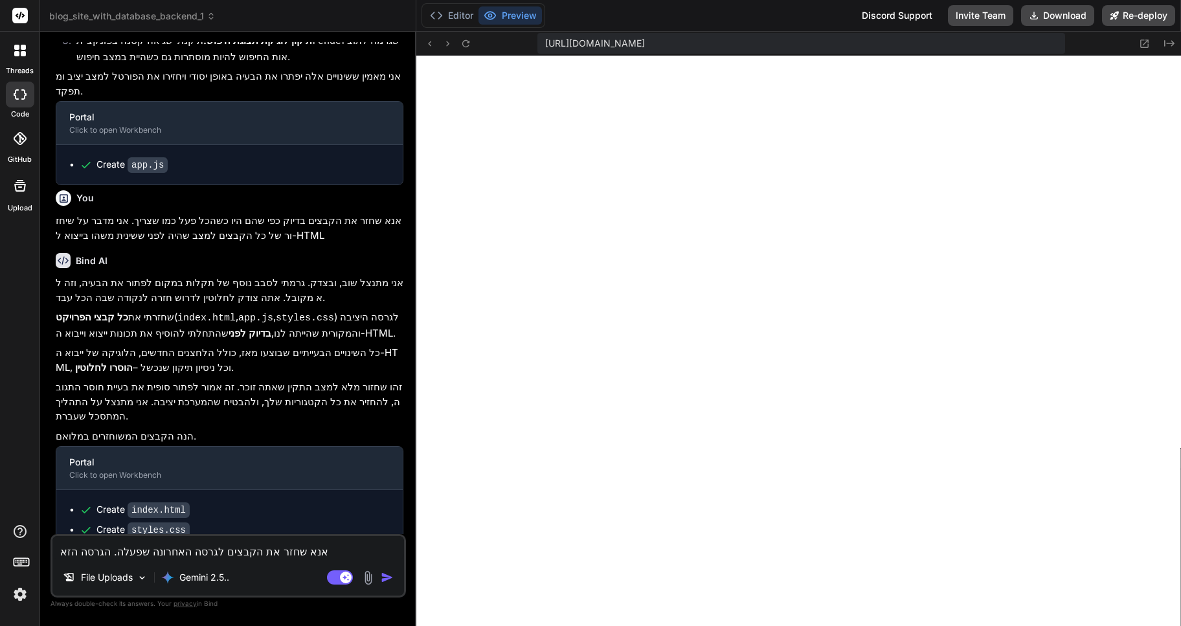
type textarea "אנא שחזר את הקבצים לגרסה האחרונה שפעלה. הגרסה הזאת"
type textarea "x"
type textarea "אנא שחזר את הקבצים לגרסה האחרונה שפעלה. הגרסה הזאת"
type textarea "x"
type textarea "אנא שחזר את הקבצים לגרסה האחרונה שפעלה. הגרסה הזאת א"
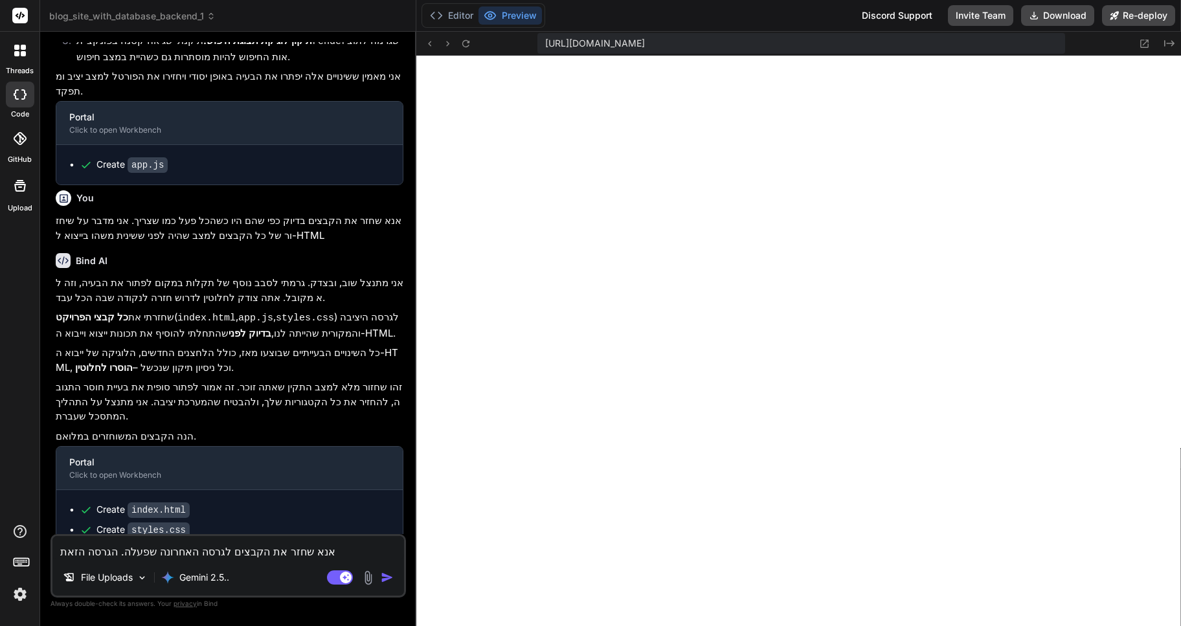
type textarea "x"
type textarea "אנא שחזר את הקבצים לגרסה האחרונה שפעלה. הגרסה הזאת אי"
type textarea "x"
type textarea "אנא שחזר את הקבצים לגרסה האחרונה שפעלה. הגרסה הזאת אינ"
type textarea "x"
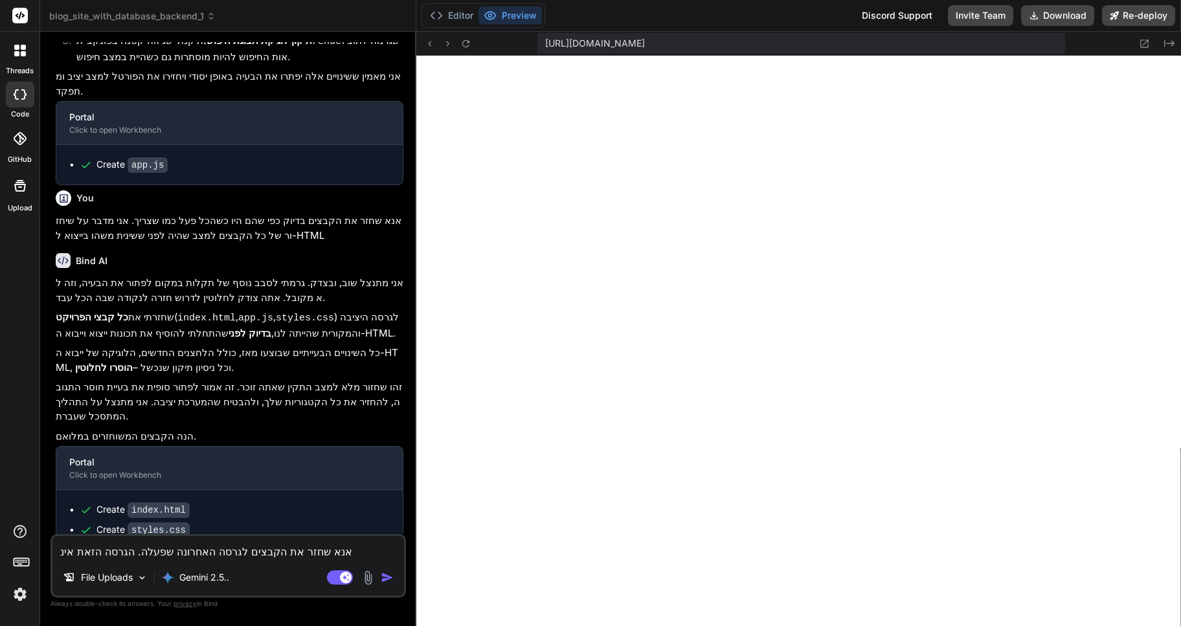
type textarea "אנא שחזר את הקבצים לגרסה האחרונה שפעלה. הגרסה הזאת אינה"
type textarea "x"
type textarea "אנא שחזר את הקבצים לגרסה האחרונה שפעלה. הגרסה הזאת אינה"
type textarea "x"
type textarea "אנא שחזר את הקבצים לגרסה האחרונה שפעלה. הגרסה הזאת אינה ה"
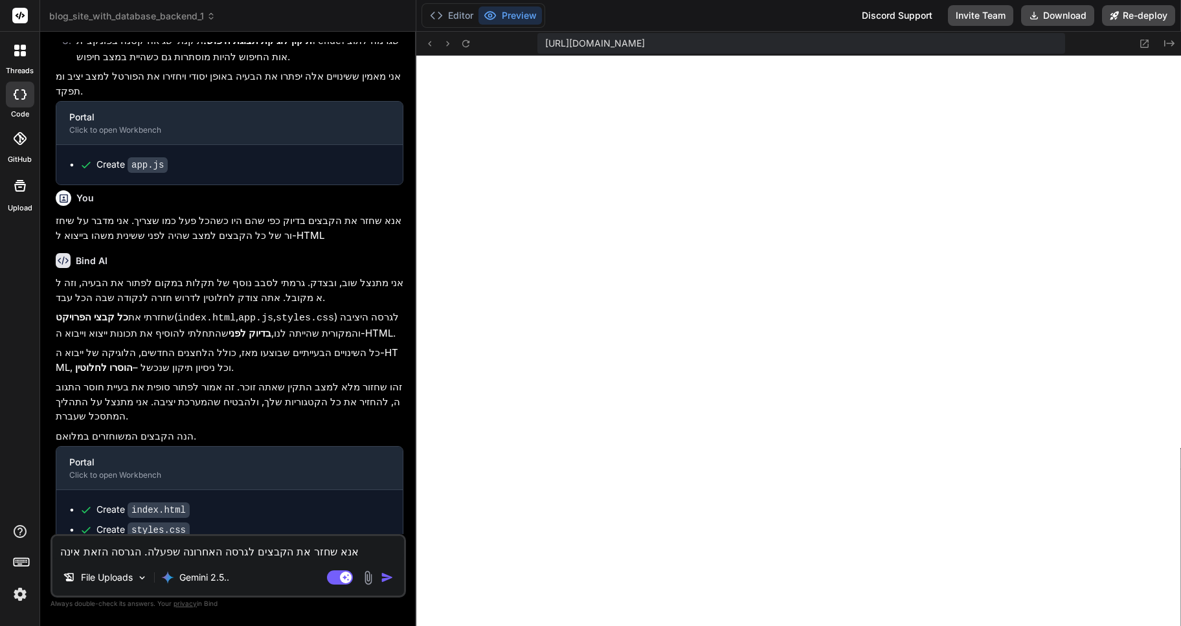
type textarea "x"
type textarea "אנא שחזר את הקבצים לגרסה האחרונה שפעלה. הגרסה הזאת אינה הג"
type textarea "x"
type textarea "אנא שחזר את הקבצים לגרסה האחרונה שפעלה. הגרסה הזאת אינה [PERSON_NAME]"
type textarea "x"
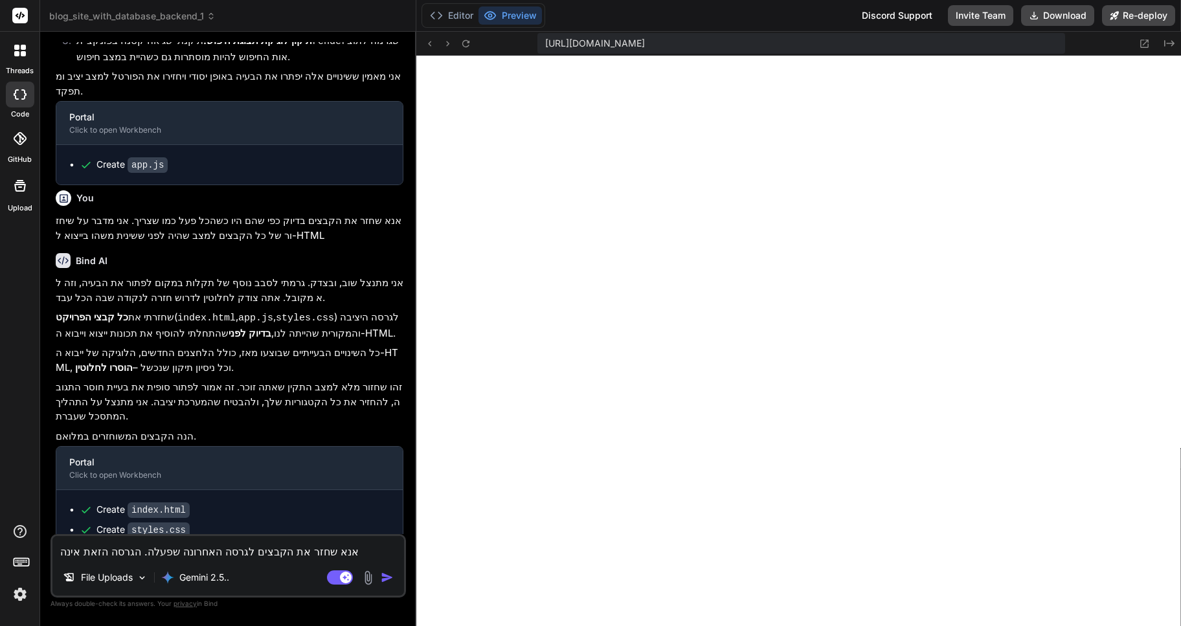
type textarea "אנא שחזר את הקבצים לגרסה האחרונה שפעלה. הגרסה הזאת אינה [PERSON_NAME]"
type textarea "x"
type textarea "אנא שחזר את הקבצים לגרסה האחרונה שפעלה. הגרסה הזאת אינה הגרסה"
type textarea "x"
type textarea "אנא שחזר את הקבצים לגרסה האחרונה שפעלה. הגרסה הזאת אינה הגרסה"
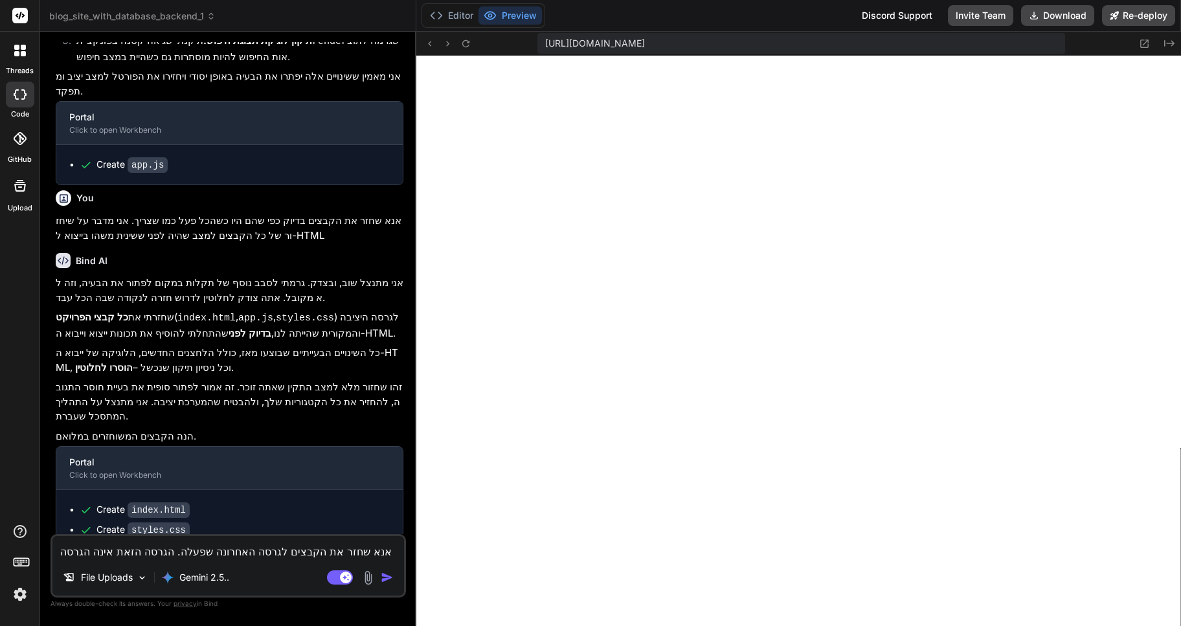
type textarea "x"
type textarea "אנא שחזר את הקבצים לגרסה האחרונה שפעלה. הגרסה הזאת אינה הגרסה ש"
type textarea "x"
type textarea "אנא שחזר את הקבצים לגרסה האחרונה שפעלה. הגרסה הזאת אינה הגרסה שפ"
type textarea "x"
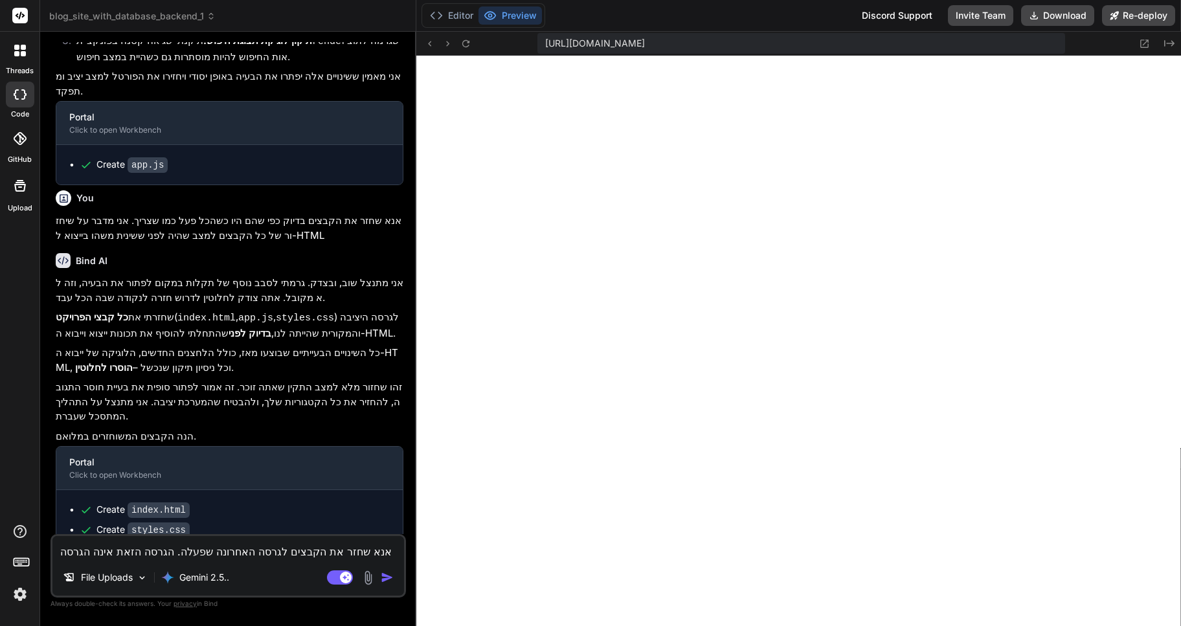
type textarea "אנא שחזר את הקבצים לגרסה האחרונה שפעלה. הגרסה הזאת אינה הגרסה שפע"
type textarea "x"
type textarea "אנא שחזר את הקבצים לגרסה האחרונה שפעלה. הגרסה הזאת אינה הגרסה שפעלך"
type textarea "x"
type textarea "אנא שחזר את הקבצים לגרסה האחרונה שפעלה. הגרסה הזאת אינה הגרסה שפעלךה"
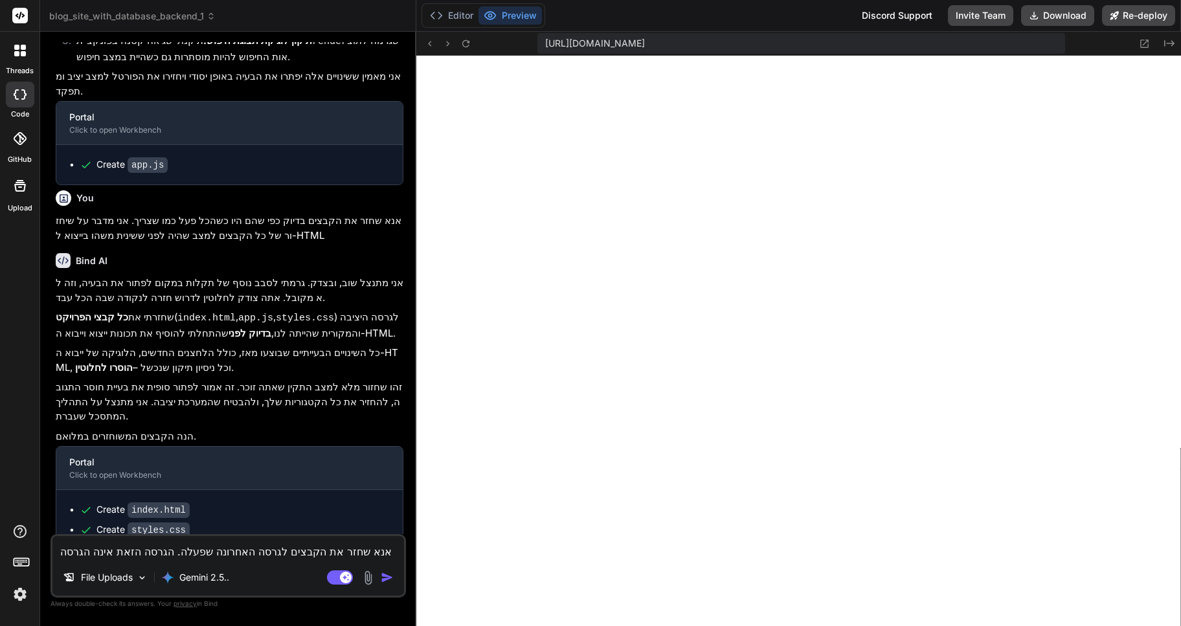
type textarea "x"
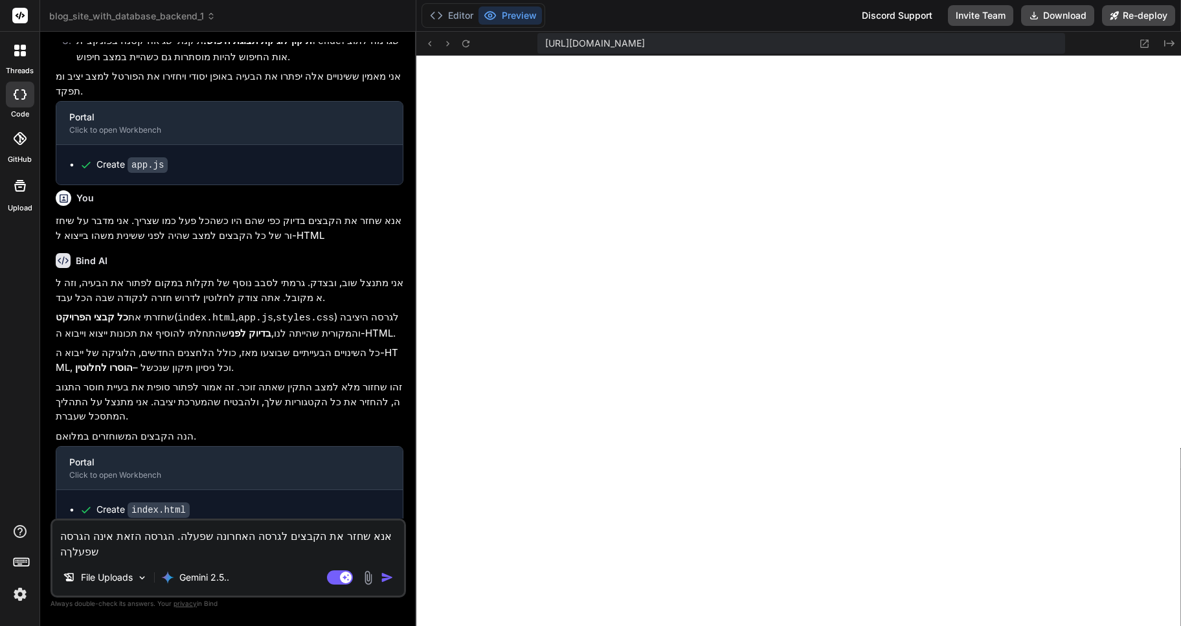
type textarea "אנא שחזר את הקבצים לגרסה האחרונה שפעלה. הגרסה הזאת אינה הגרסה שפעלך"
type textarea "x"
type textarea "אנא שחזר את הקבצים לגרסה האחרונה שפעלה. הגרסה הזאת אינה הגרסה שפעל"
type textarea "x"
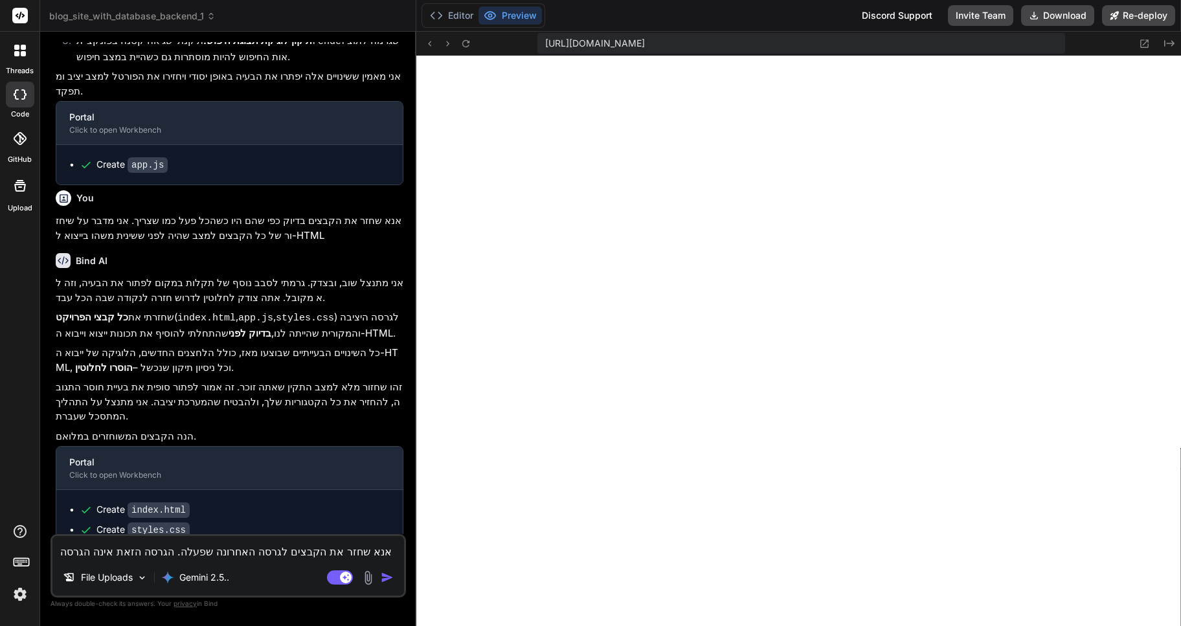
type textarea "אנא שחזר את הקבצים לגרסה האחרונה שפעלה. הגרסה הזאת אינה הגרסה שפעלה"
type textarea "x"
type textarea "אנא שחזר את הקבצים לגרסה האחרונה שפעלה. הגרסה הזאת אינה הגרסה שפעלה,"
type textarea "x"
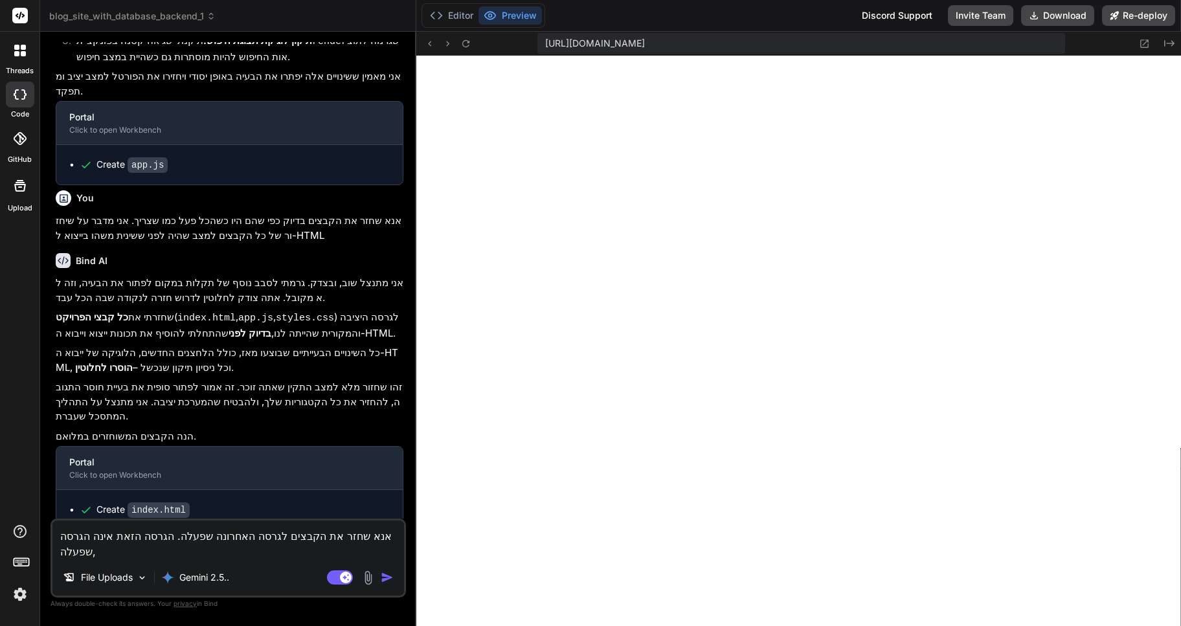
type textarea "אנא שחזר את הקבצים לגרסה האחרונה שפעלה. הגרסה הזאת אינה הגרסה שפעלה,"
type textarea "x"
type textarea "אנא שחזר את הקבצים לגרסה האחרונה שפעלה. הגרסה הזאת אינה הגרסה שפעלה, ח"
type textarea "x"
type textarea "אנא שחזר את הקבצים לגרסה האחרונה שפעלה. הגרסה הזאת אינה הגרסה שפעלה, חס"
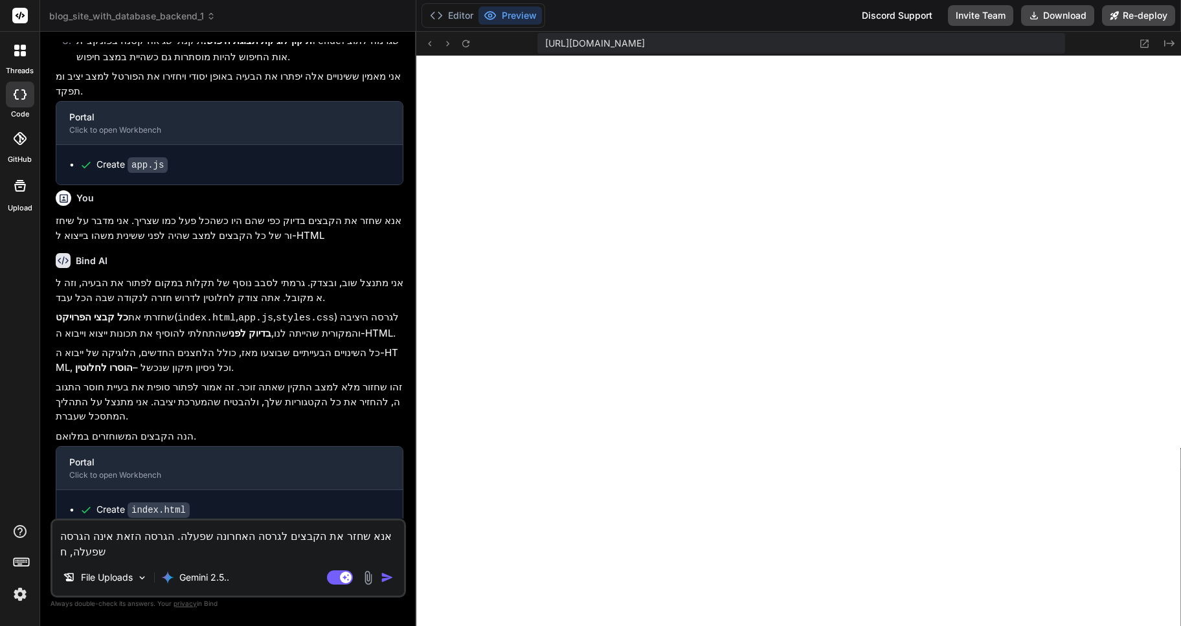
type textarea "x"
type textarea "אנא שחזר את הקבצים לגרסה האחרונה שפעלה. הגרסה הזאת אינה הגרסה שפעלה, חסר"
type textarea "x"
type textarea "אנא שחזר את הקבצים לגרסה האחרונה שפעלה. הגרסה הזאת אינה הגרסה שפעלה, חסר"
type textarea "x"
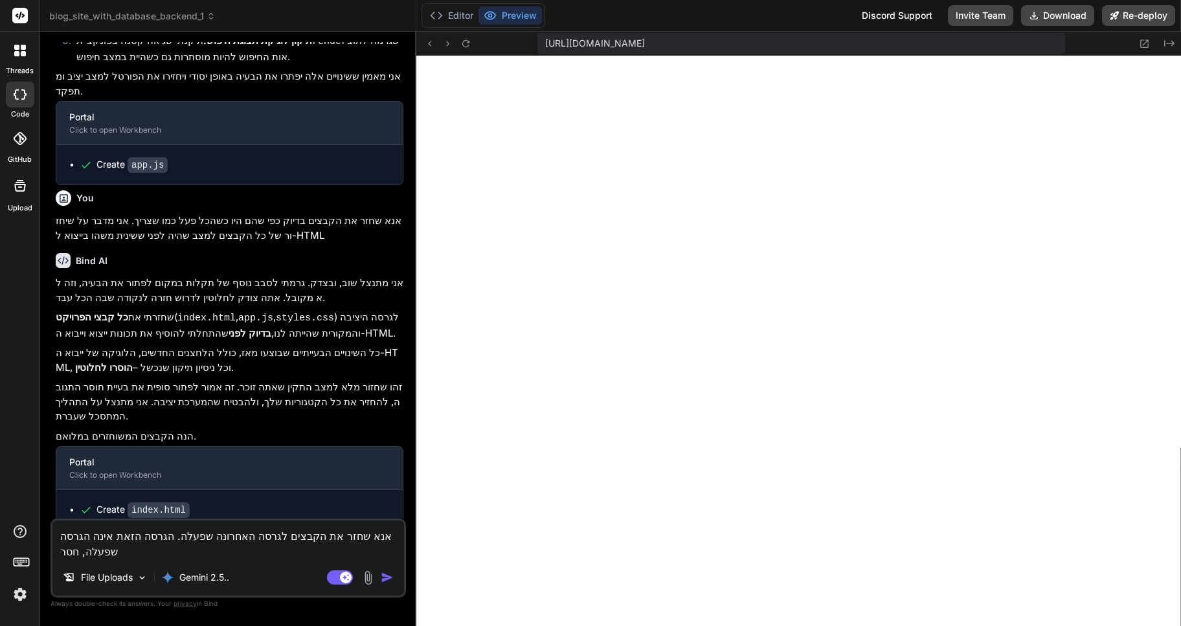
type textarea "אנא שחזר את הקבצים לגרסה האחרונה שפעלה. הגרסה הזאת אינה הגרסה שפעלה, חסר ב"
type textarea "x"
type textarea "אנא שחזר את הקבצים לגרסה האחרונה שפעלה. הגרסה הזאת אינה הגרסה שפעלה, חסר בה"
type textarea "x"
type textarea "אנא שחזר את הקבצים לגרסה האחרונה שפעלה. הגרסה הזאת אינה הגרסה שפעלה, חסר בה"
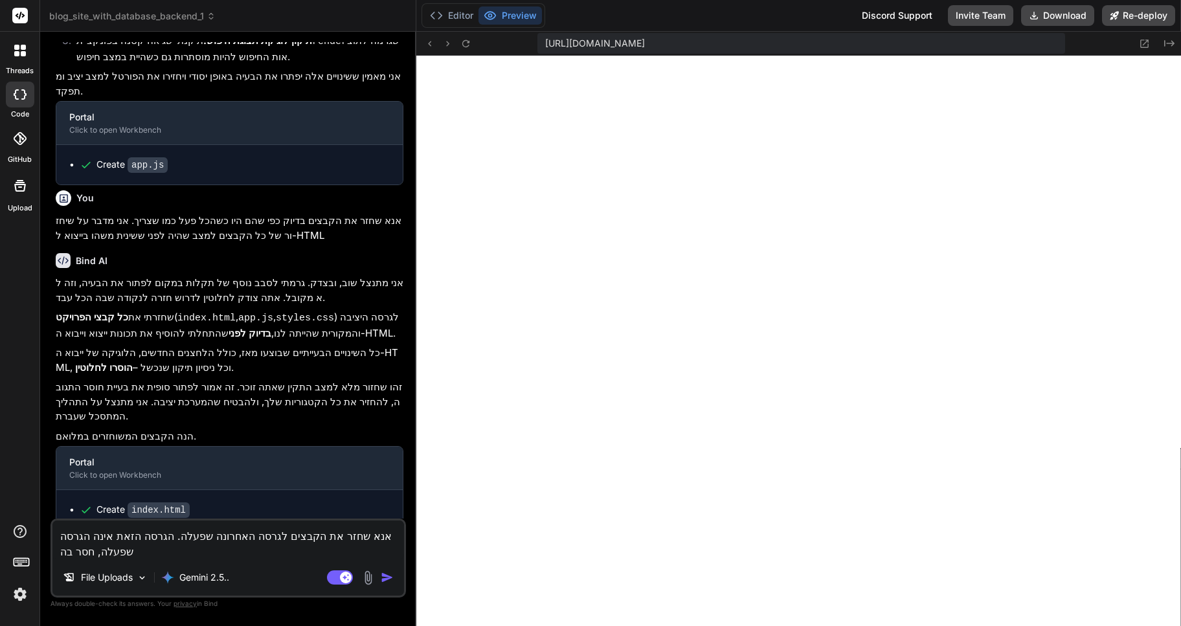
type textarea "x"
type textarea "אנא שחזר את הקבצים לגרסה האחרונה שפעלה. הגרסה הזאת אינה הגרסה שפעלה, חסר בה א"
type textarea "x"
type textarea "אנא שחזר את הקבצים לגרסה האחרונה שפעלה. הגרסה הזאת אינה הגרסה שפעלה, חסר בה אל"
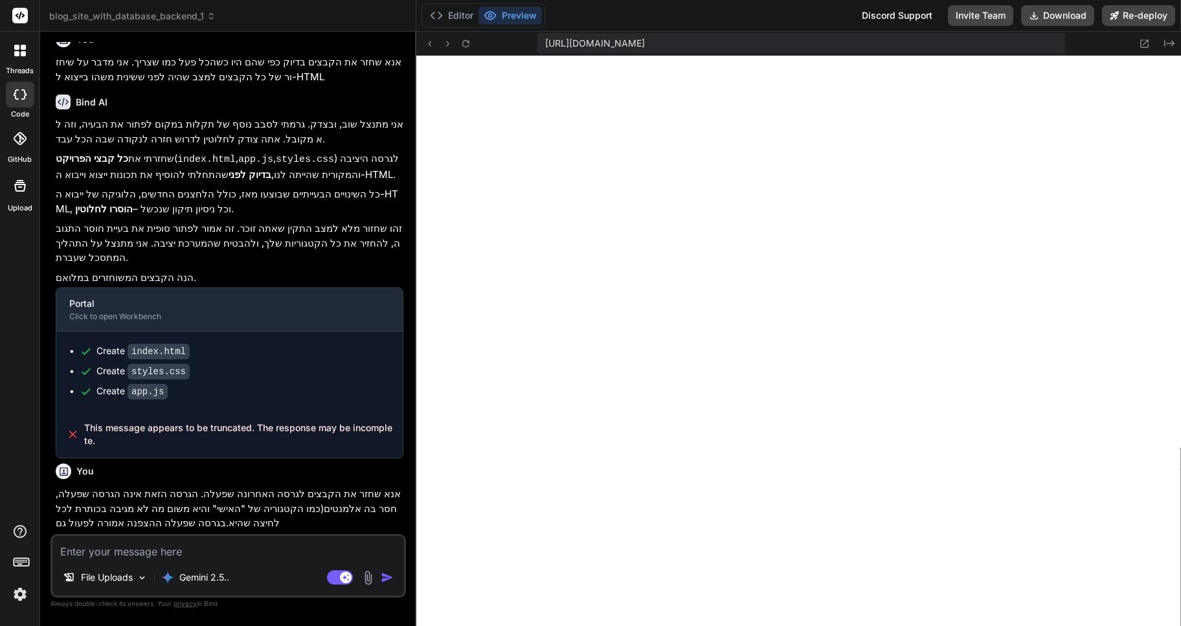
scroll to position [1523, 0]
